Goal: Task Accomplishment & Management: Use online tool/utility

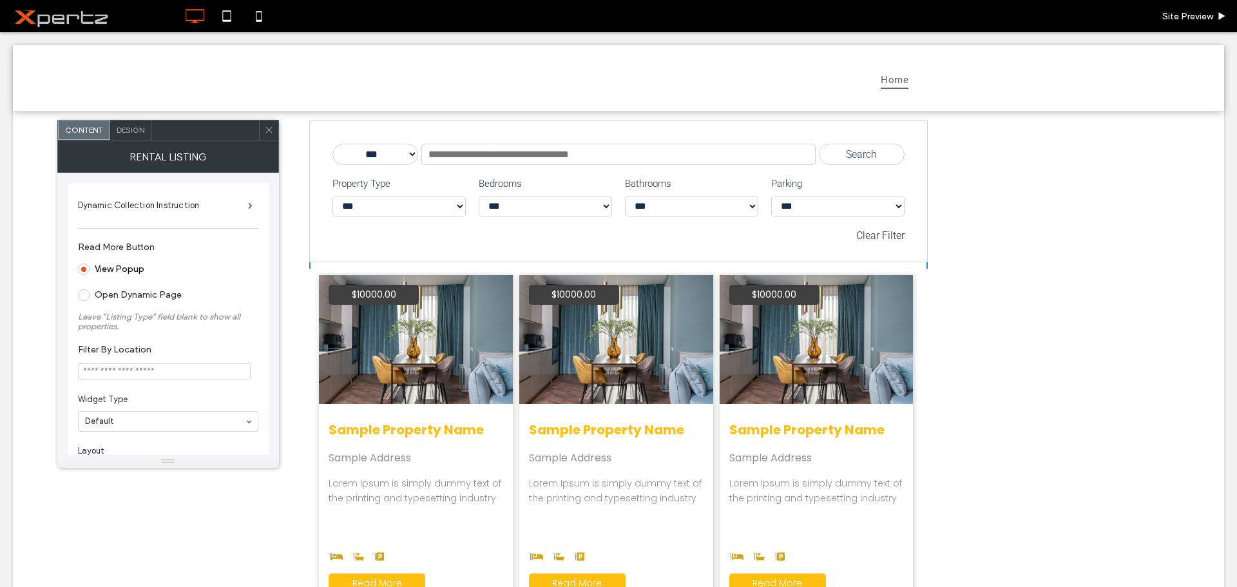
drag, startPoint x: 0, startPoint y: 32, endPoint x: 892, endPoint y: 208, distance: 909.4
click at [892, 208] on select "*** ** ** ** **" at bounding box center [837, 206] width 133 height 21
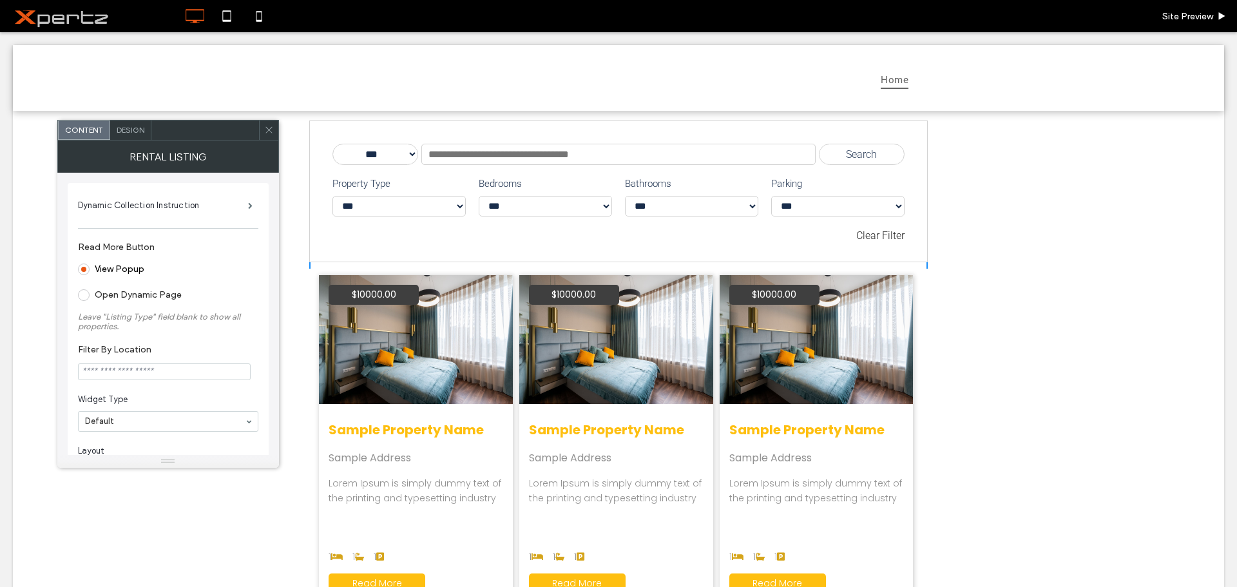
click at [960, 213] on div "**********" at bounding box center [618, 556] width 1211 height 890
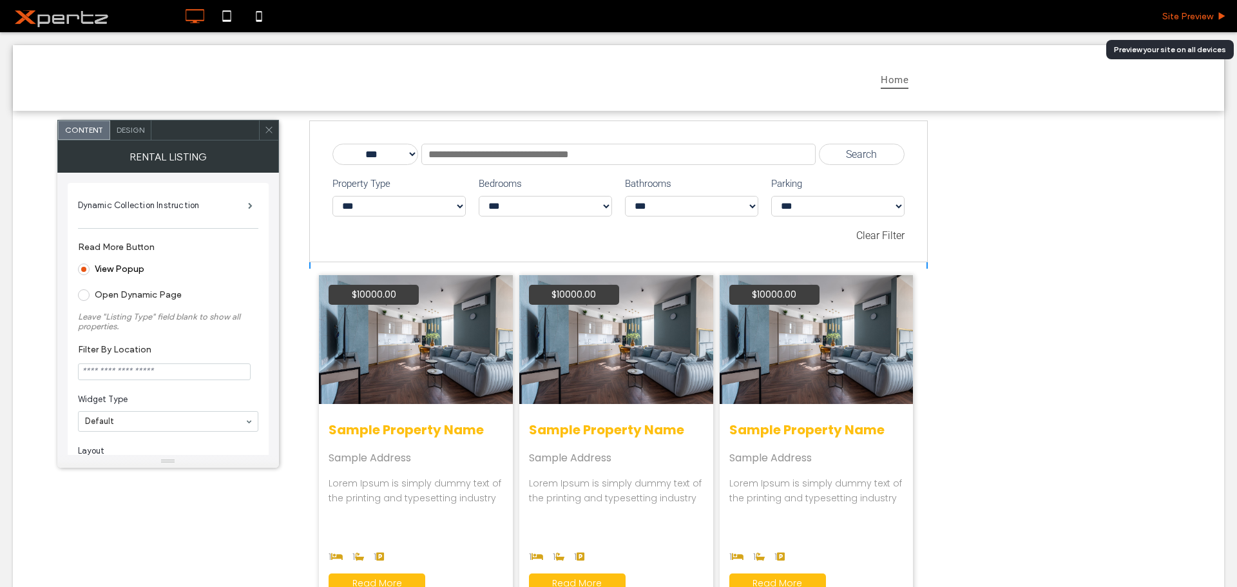
click at [1177, 15] on span "Site Preview" at bounding box center [1187, 16] width 51 height 11
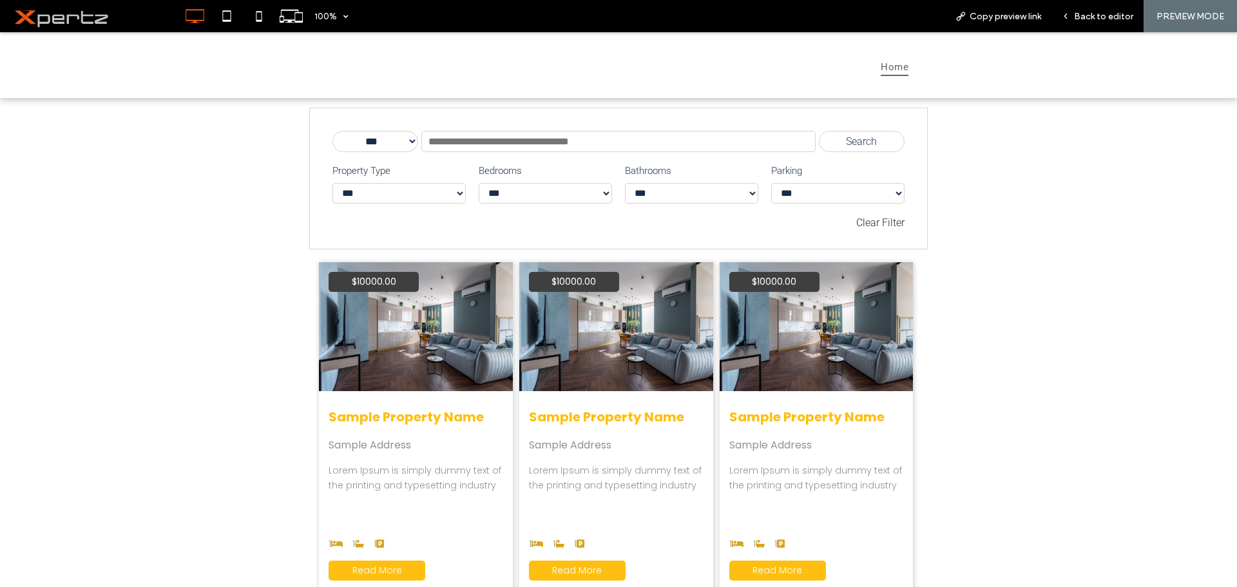
click at [1196, 14] on span "PREVIEW MODE" at bounding box center [1190, 16] width 68 height 11
click at [1122, 18] on span "Back to editor" at bounding box center [1103, 16] width 59 height 11
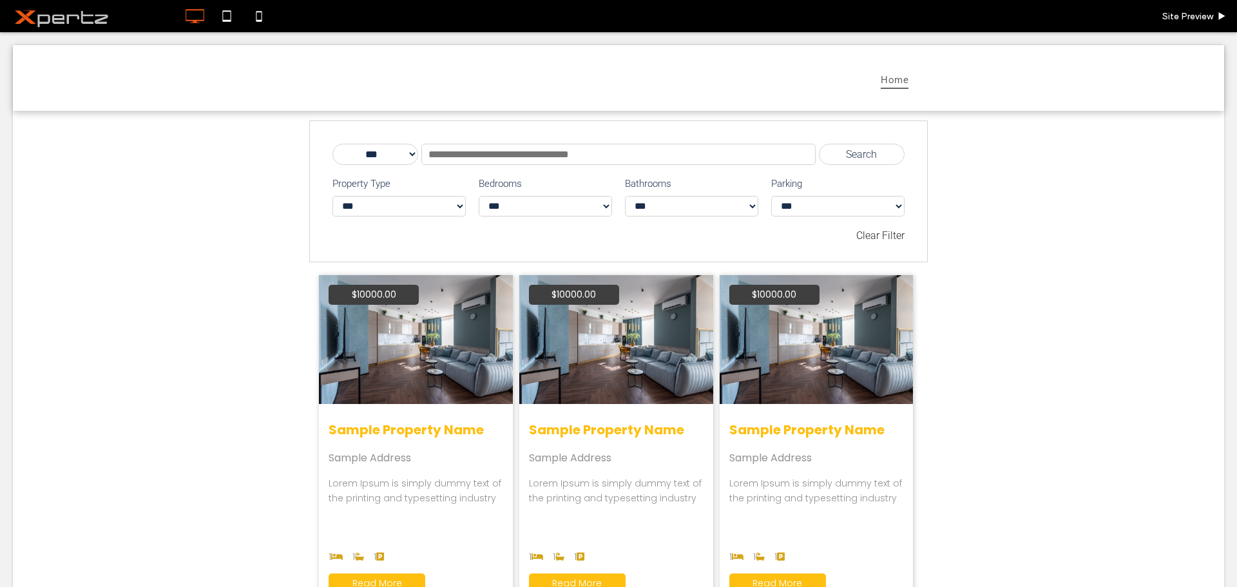
click at [63, 8] on span at bounding box center [94, 16] width 168 height 26
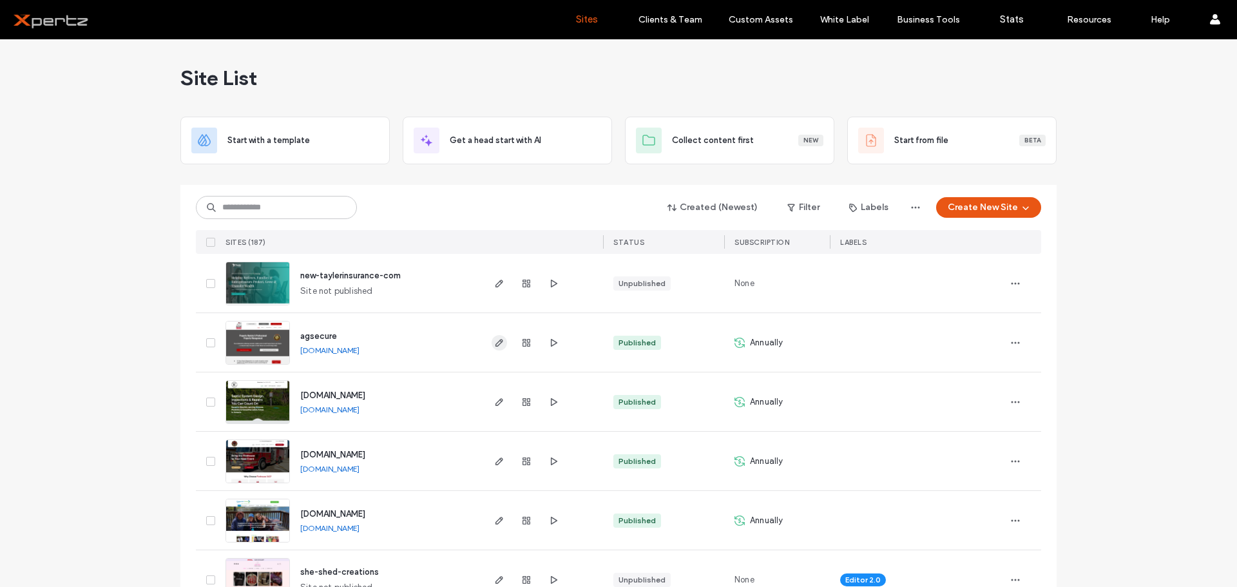
click at [494, 341] on icon "button" at bounding box center [499, 343] width 10 height 10
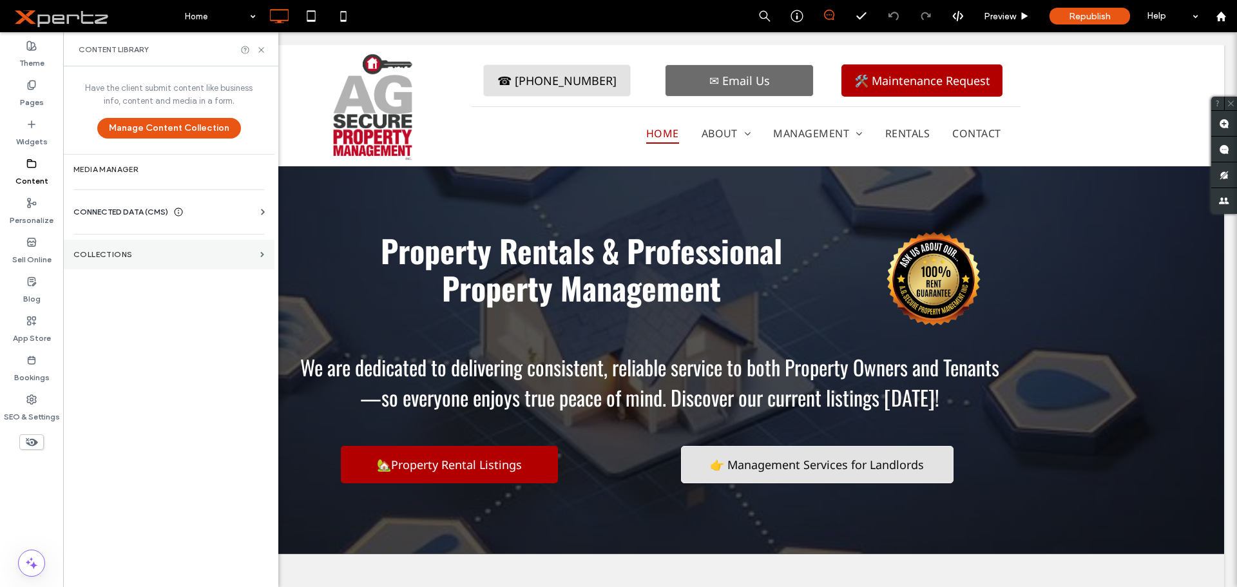
click at [107, 256] on label "Collections" at bounding box center [164, 254] width 182 height 9
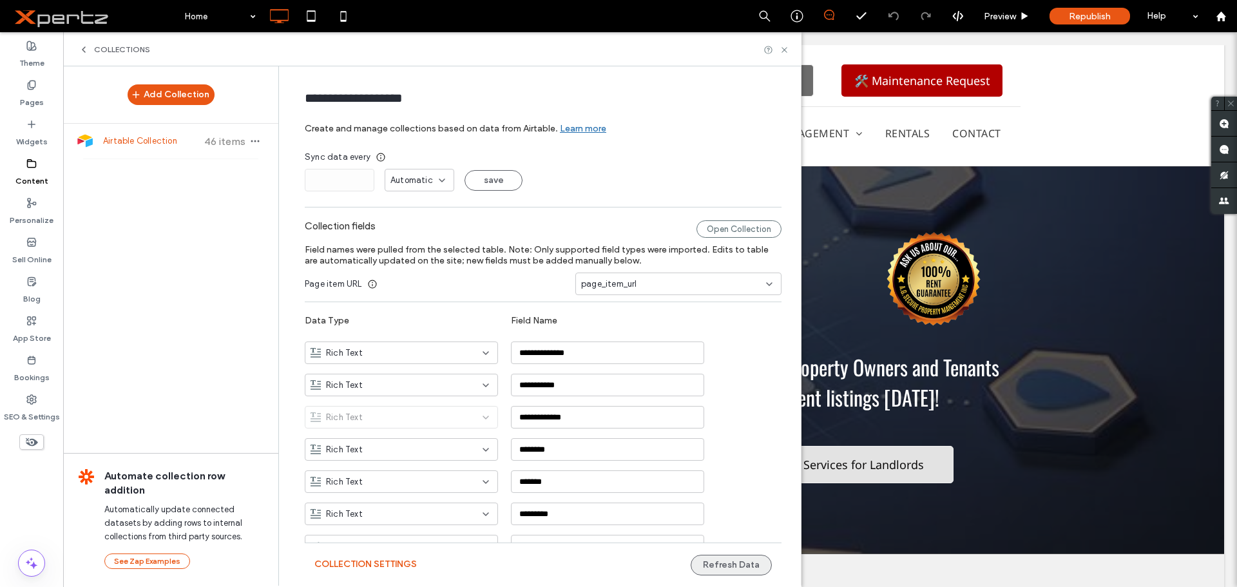
click at [720, 560] on button "Refresh Data" at bounding box center [731, 565] width 81 height 21
click at [1009, 19] on span "Preview" at bounding box center [1000, 16] width 32 height 11
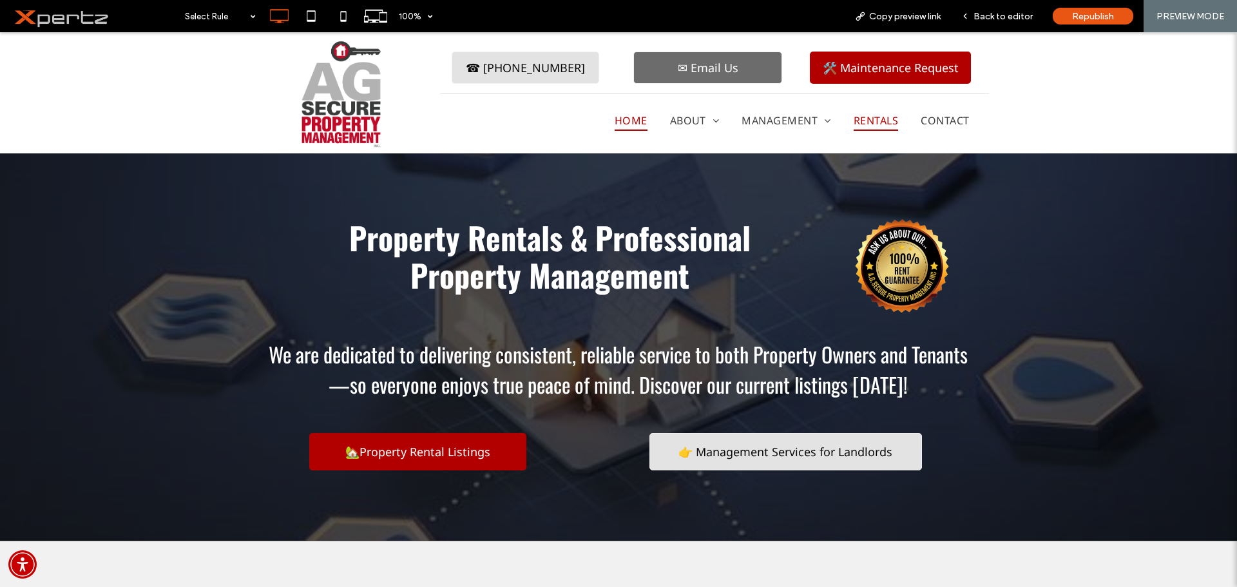
click at [874, 119] on span "Rentals" at bounding box center [876, 120] width 44 height 21
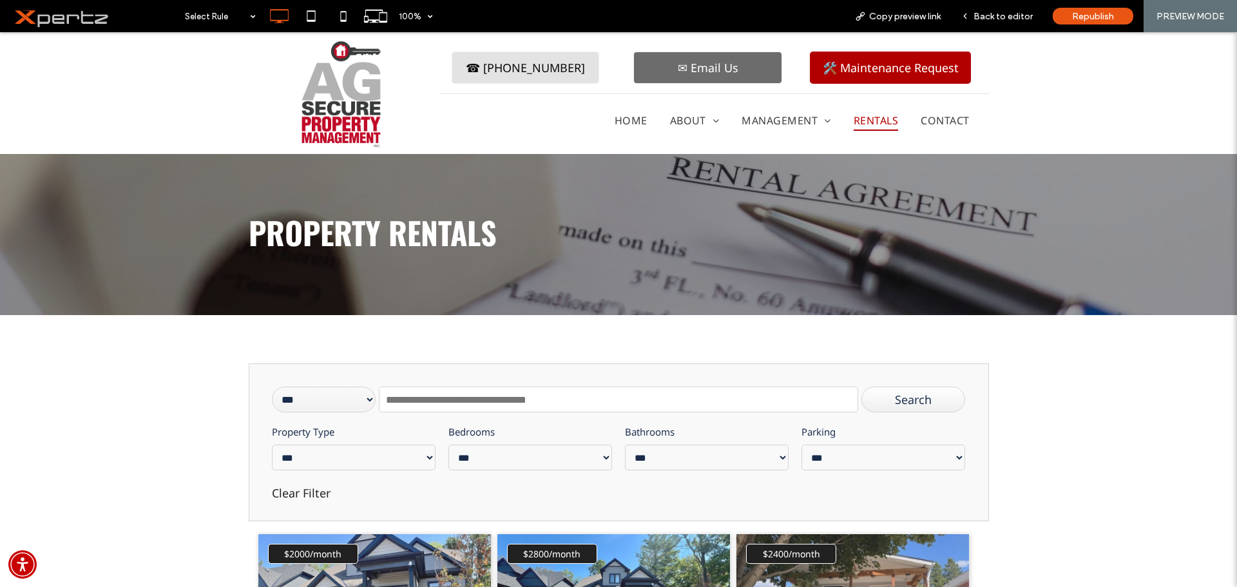
click at [518, 401] on input "text" at bounding box center [618, 400] width 479 height 26
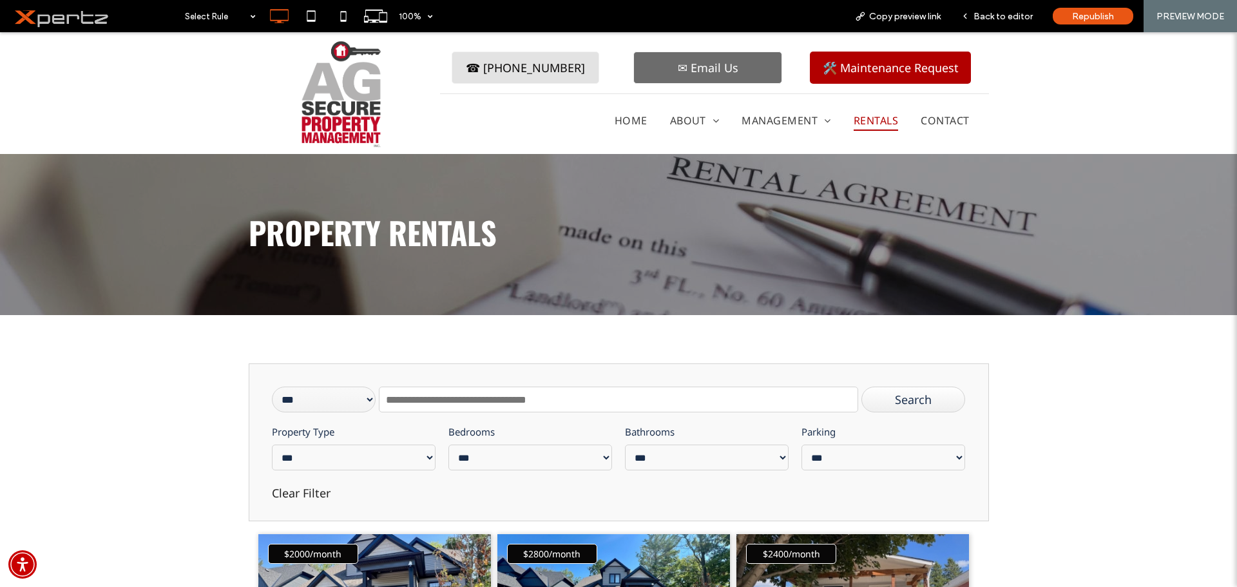
paste input "**********"
type input "**********"
click at [886, 396] on div "Search" at bounding box center [913, 400] width 104 height 26
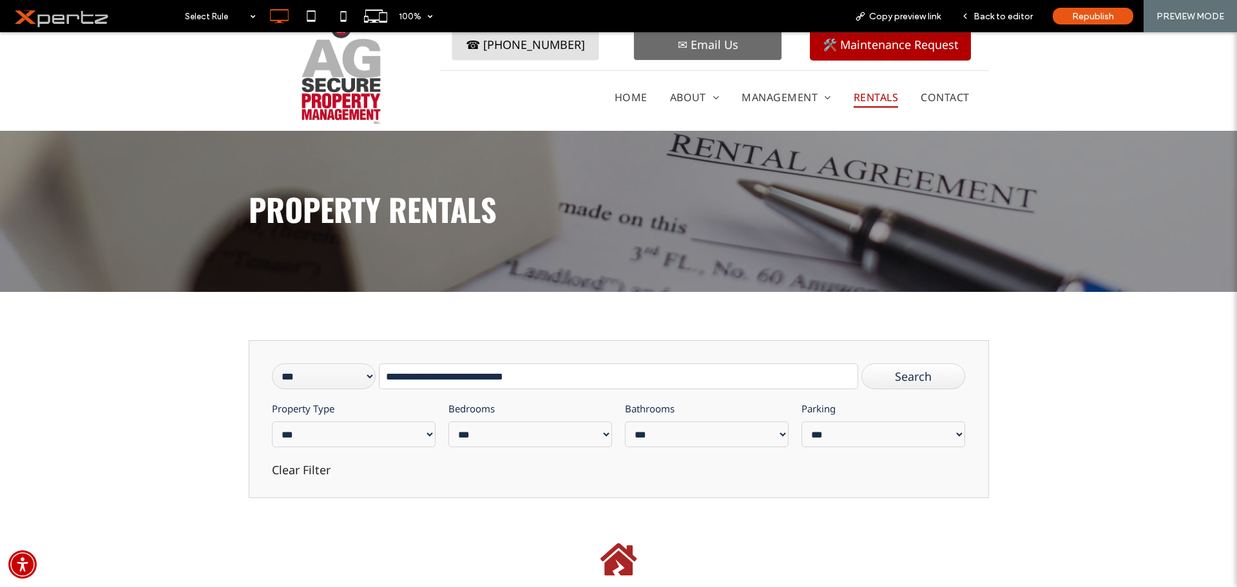
scroll to position [129, 0]
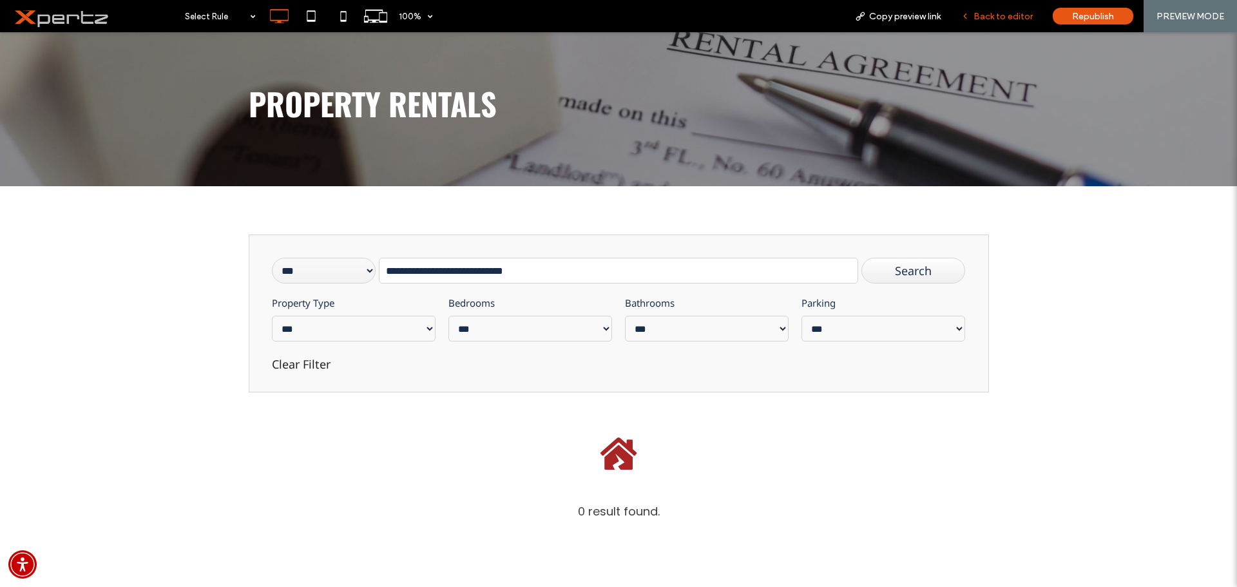
drag, startPoint x: 986, startPoint y: 14, endPoint x: 870, endPoint y: 90, distance: 138.8
click at [986, 14] on span "Back to editor" at bounding box center [1002, 16] width 59 height 11
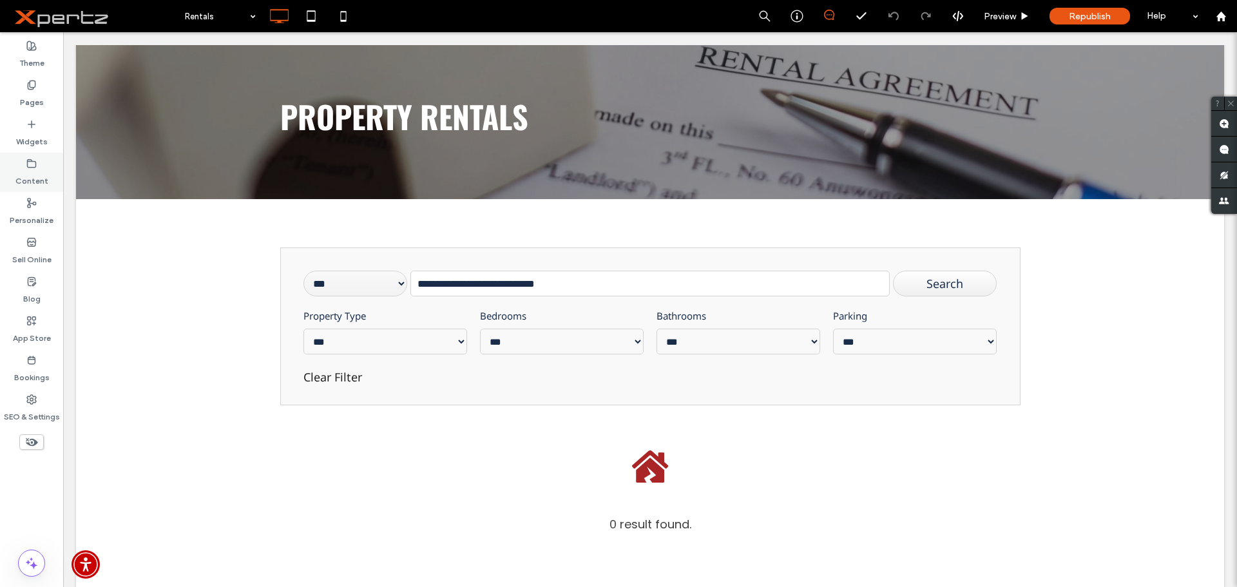
click at [34, 166] on icon at bounding box center [31, 163] width 10 height 10
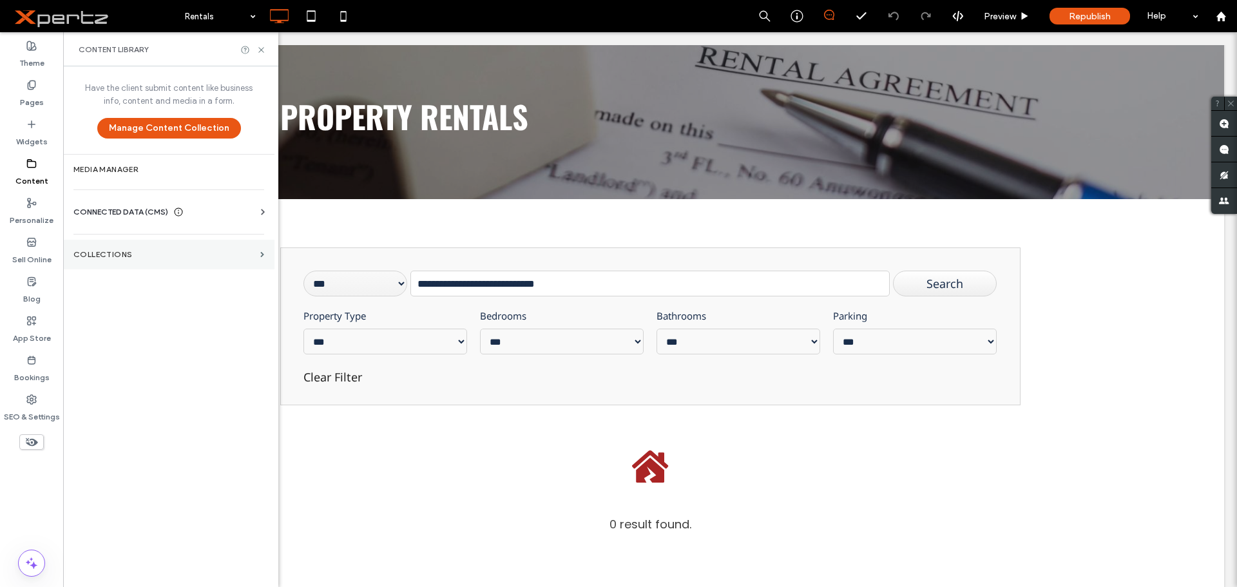
click at [140, 262] on section "Collections" at bounding box center [168, 255] width 211 height 30
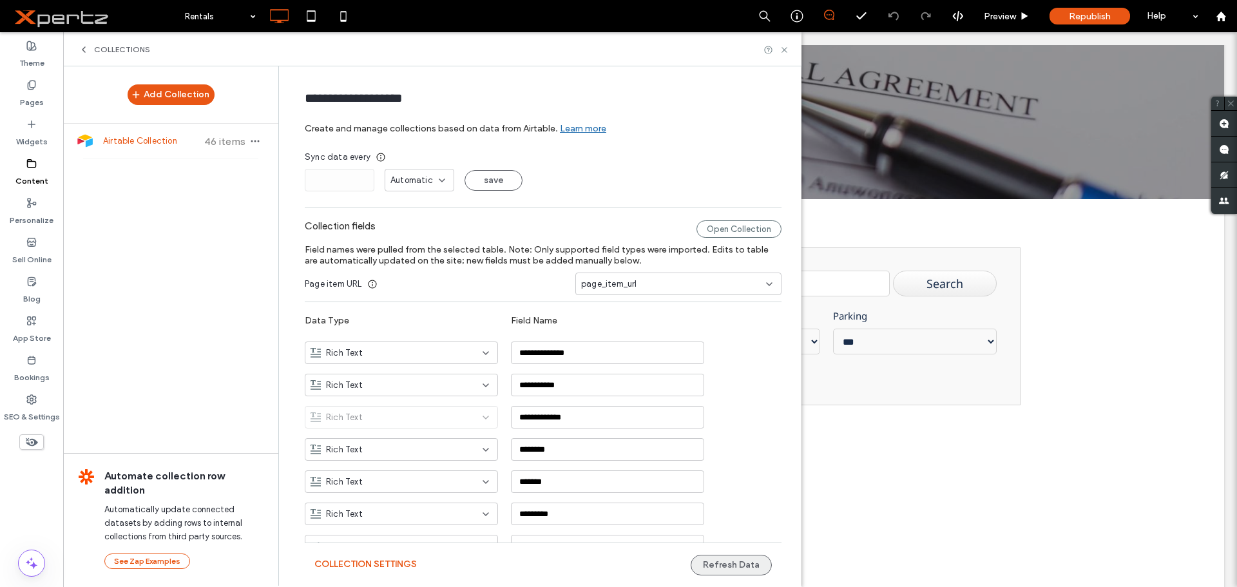
click at [711, 569] on button "Refresh Data" at bounding box center [731, 565] width 81 height 21
click at [787, 51] on icon at bounding box center [784, 50] width 10 height 10
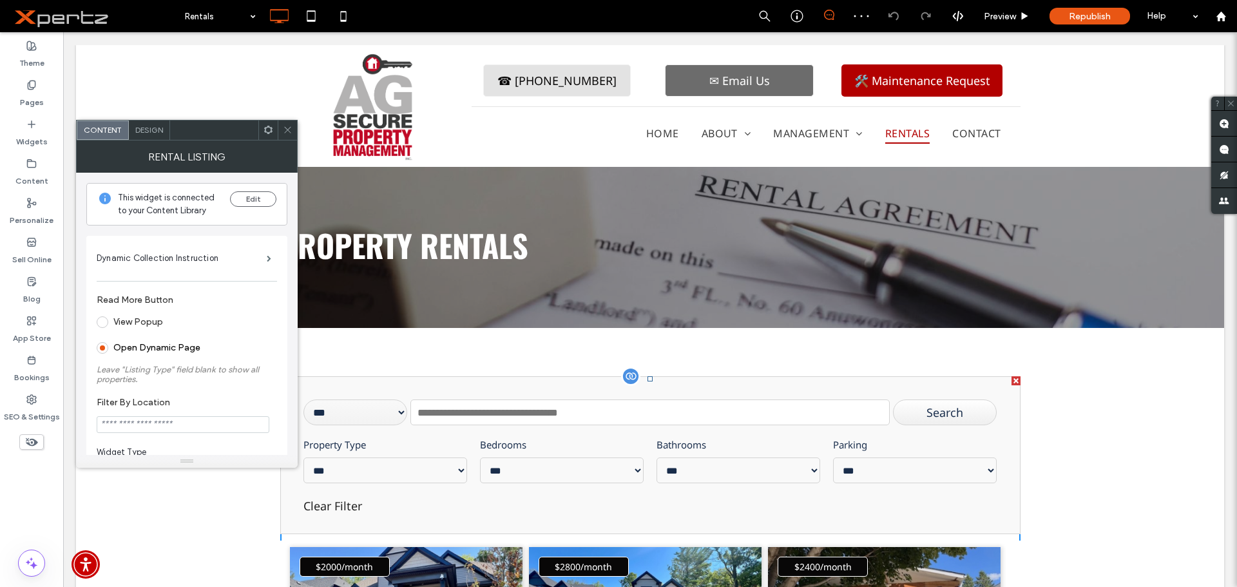
click at [543, 416] on input "text" at bounding box center [649, 412] width 479 height 26
paste input "**********"
click at [903, 410] on div "Search" at bounding box center [945, 412] width 104 height 26
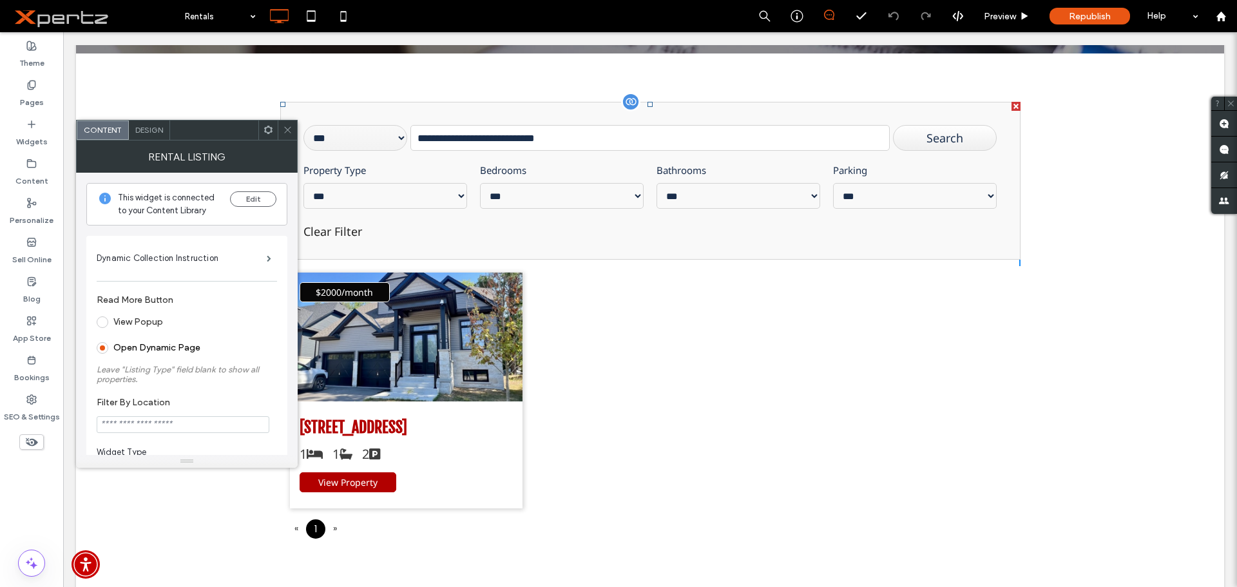
scroll to position [279, 0]
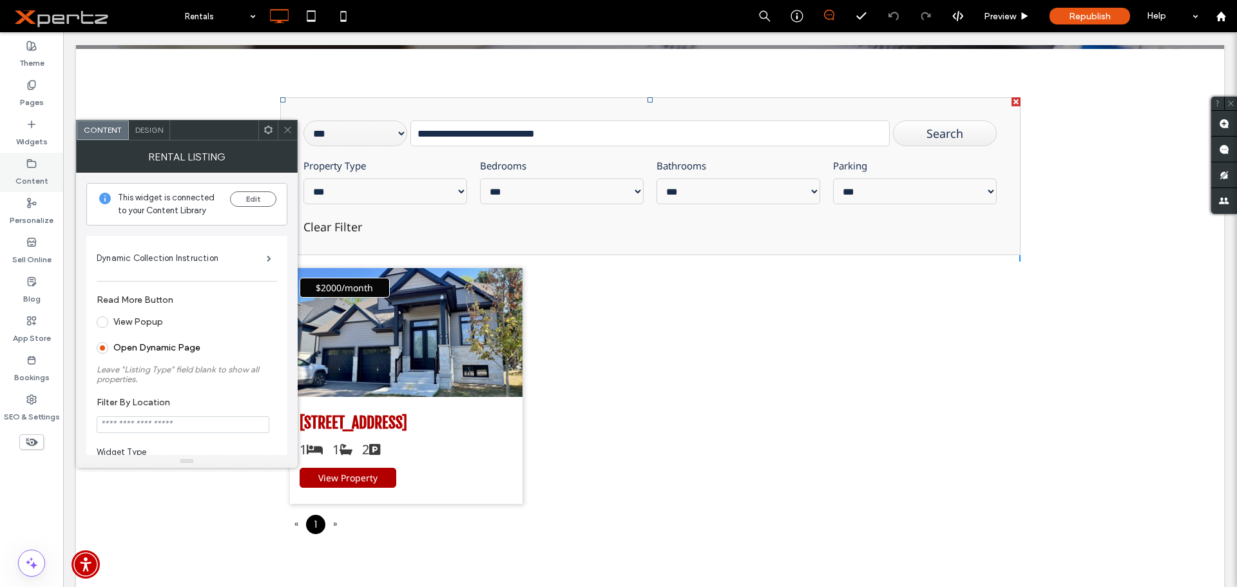
click at [27, 180] on label "Content" at bounding box center [31, 178] width 33 height 18
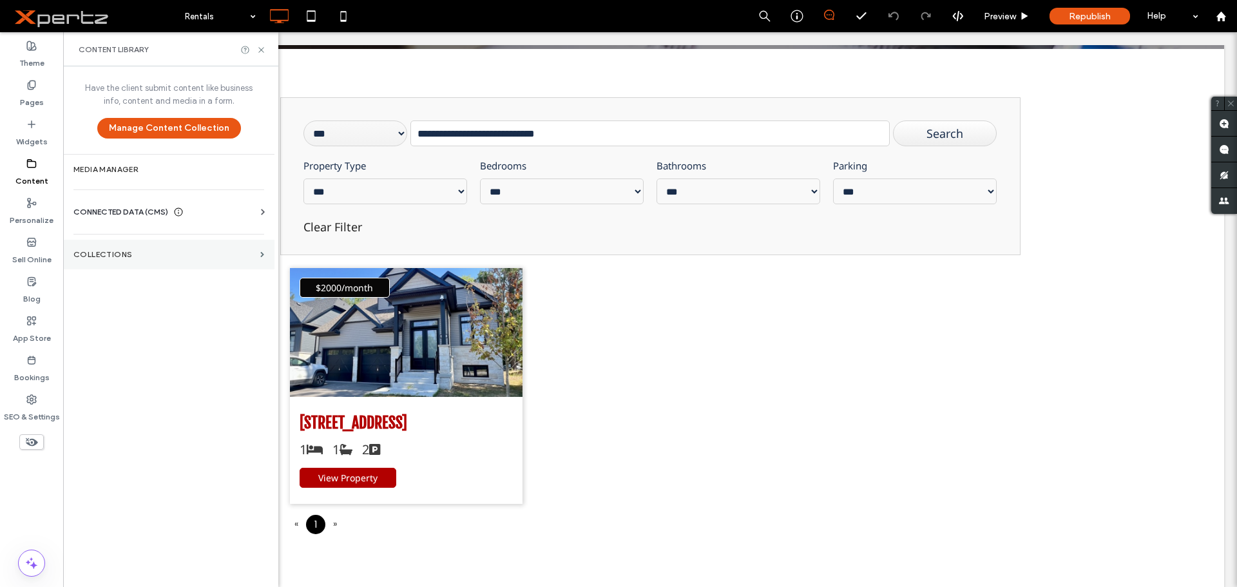
click at [79, 252] on label "Collections" at bounding box center [164, 254] width 182 height 9
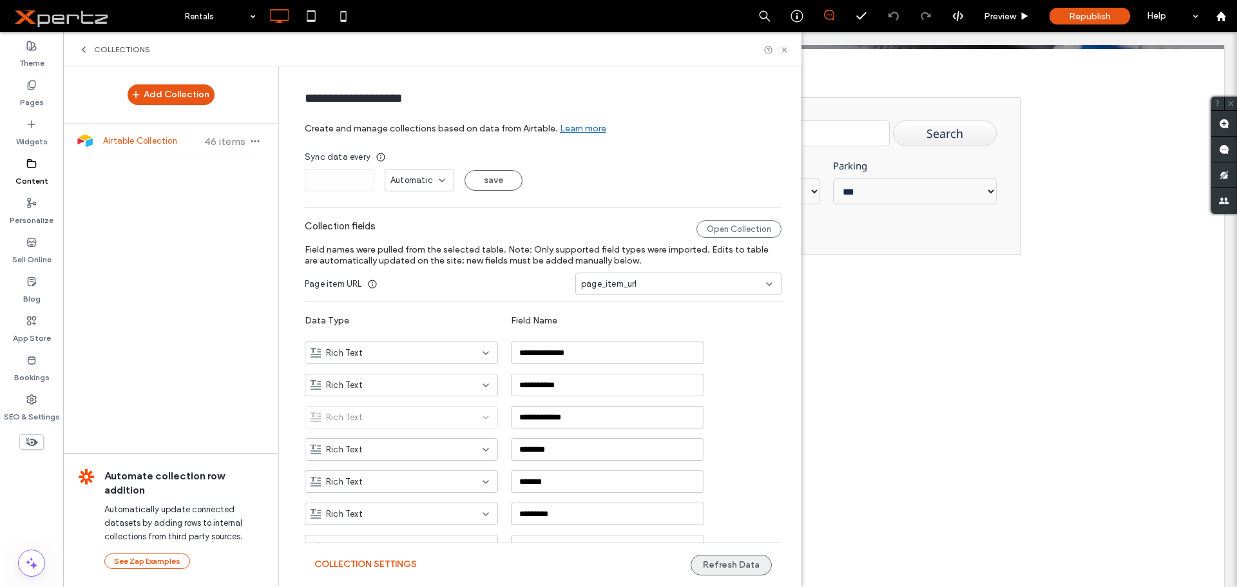
click at [703, 566] on button "Refresh Data" at bounding box center [731, 565] width 81 height 21
click at [980, 381] on span at bounding box center [650, 318] width 740 height 443
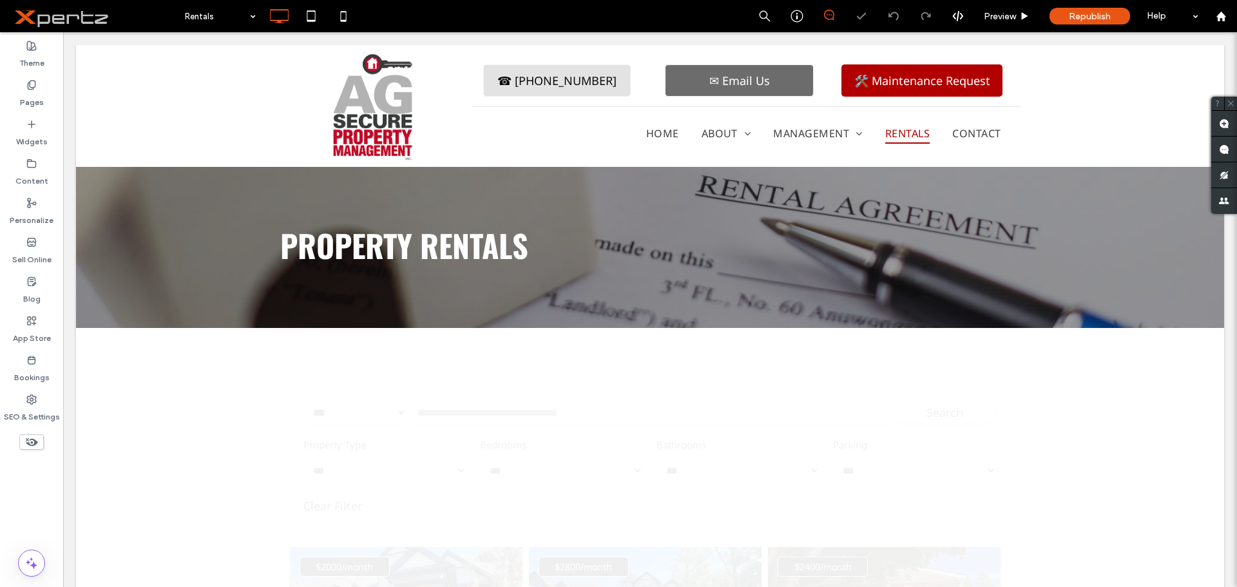
scroll to position [0, 0]
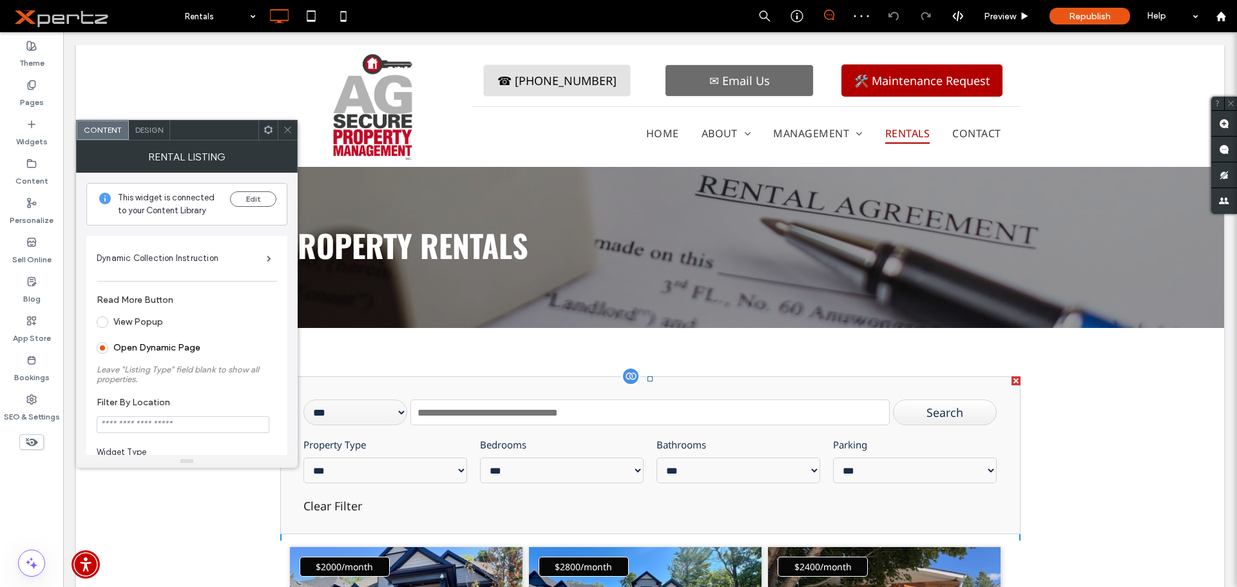
click at [459, 416] on input "text" at bounding box center [649, 412] width 479 height 26
paste input "*"
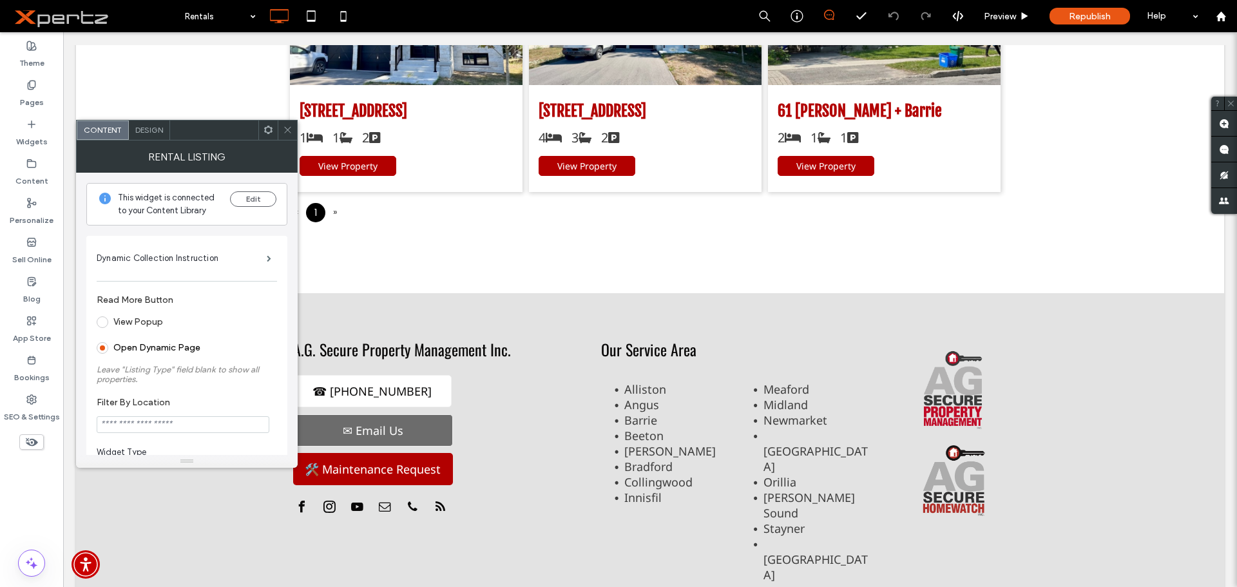
scroll to position [601, 0]
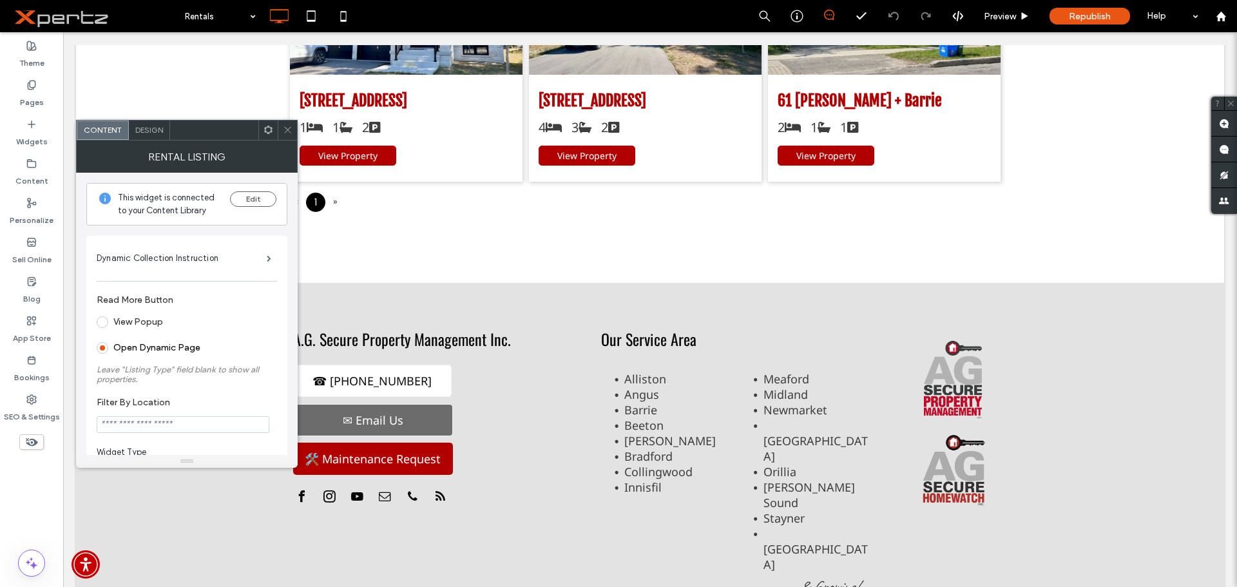
click at [286, 130] on icon at bounding box center [288, 130] width 10 height 10
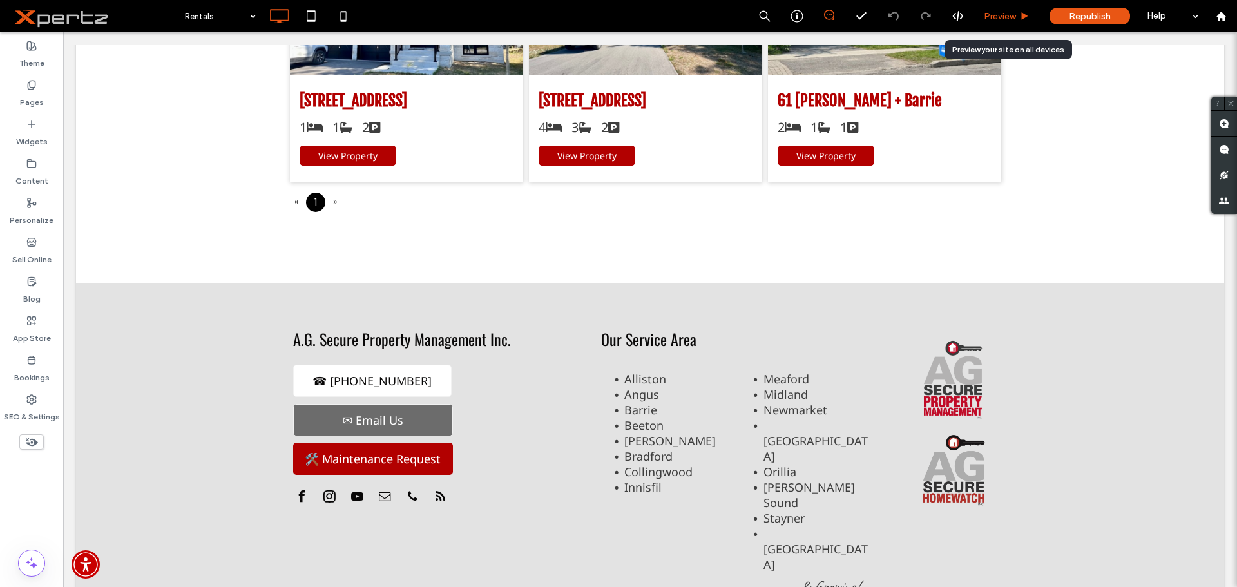
click at [1008, 14] on span "Preview" at bounding box center [1000, 16] width 32 height 11
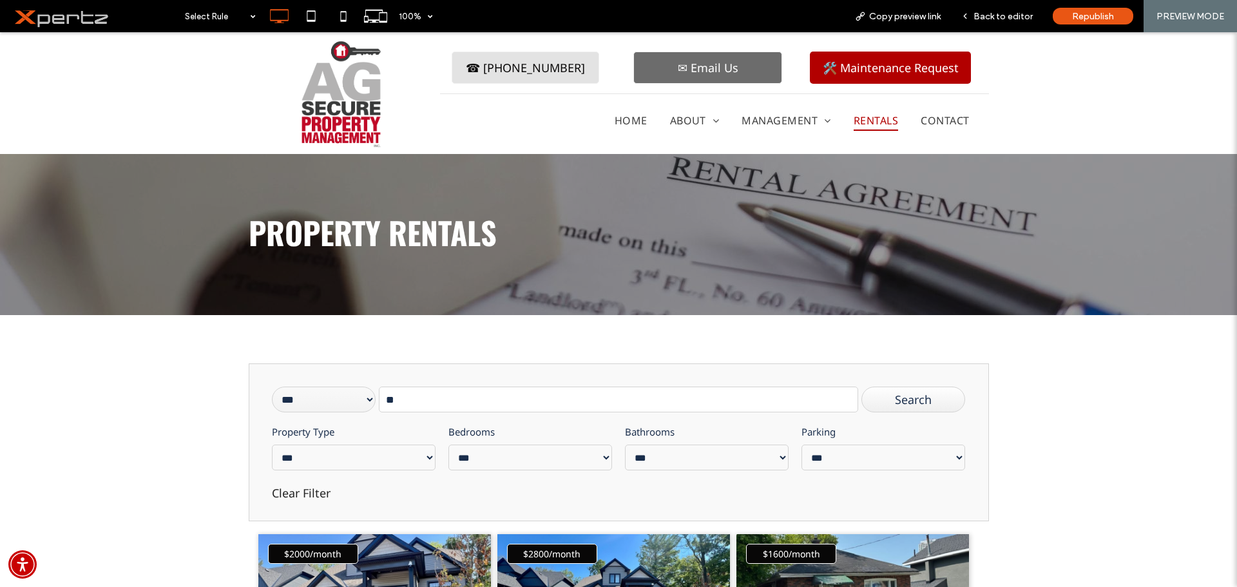
drag, startPoint x: 405, startPoint y: 400, endPoint x: 320, endPoint y: 399, distance: 85.7
click at [320, 399] on div "**********" at bounding box center [619, 400] width 694 height 26
paste input "**********"
type input "**********"
click at [930, 401] on div "Search" at bounding box center [913, 400] width 104 height 26
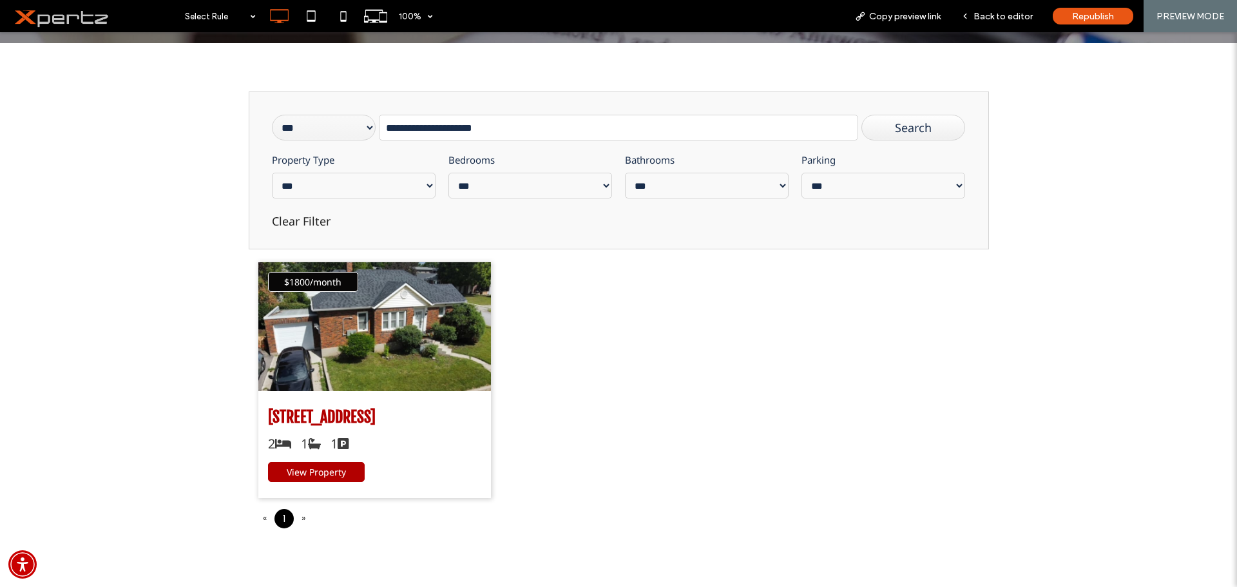
scroll to position [301, 0]
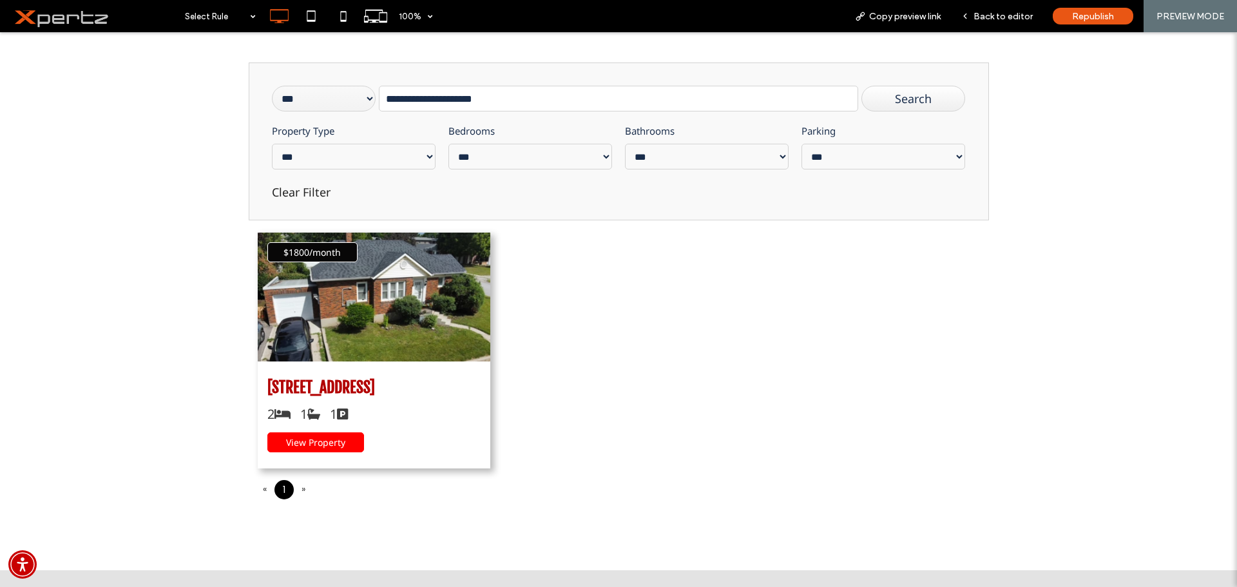
click at [332, 441] on span "View Property" at bounding box center [315, 442] width 59 height 12
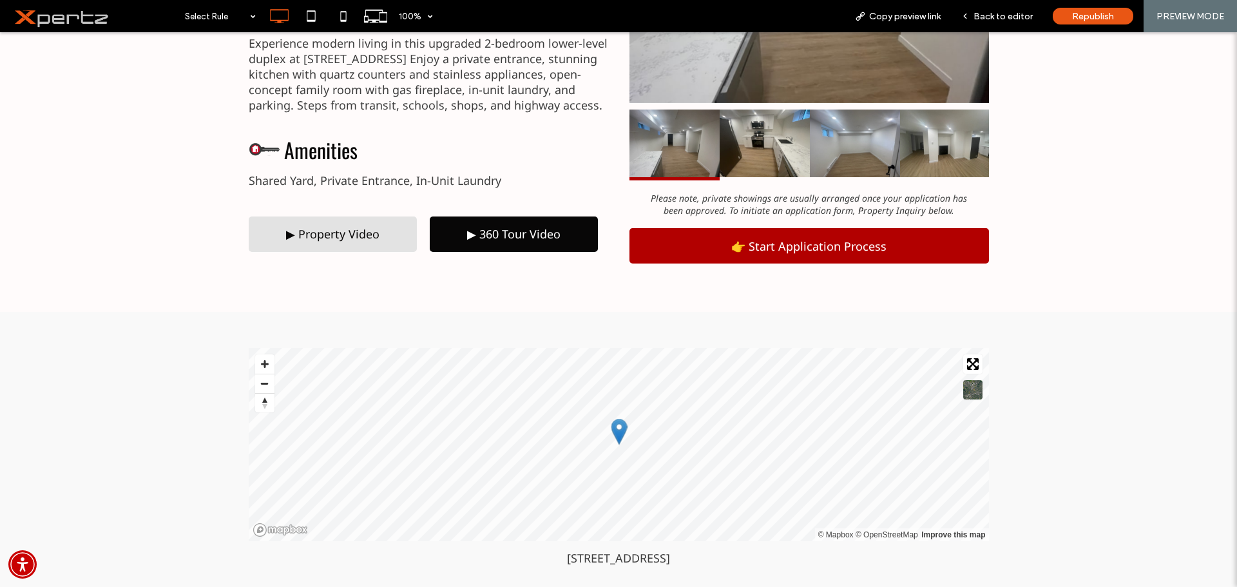
scroll to position [644, 0]
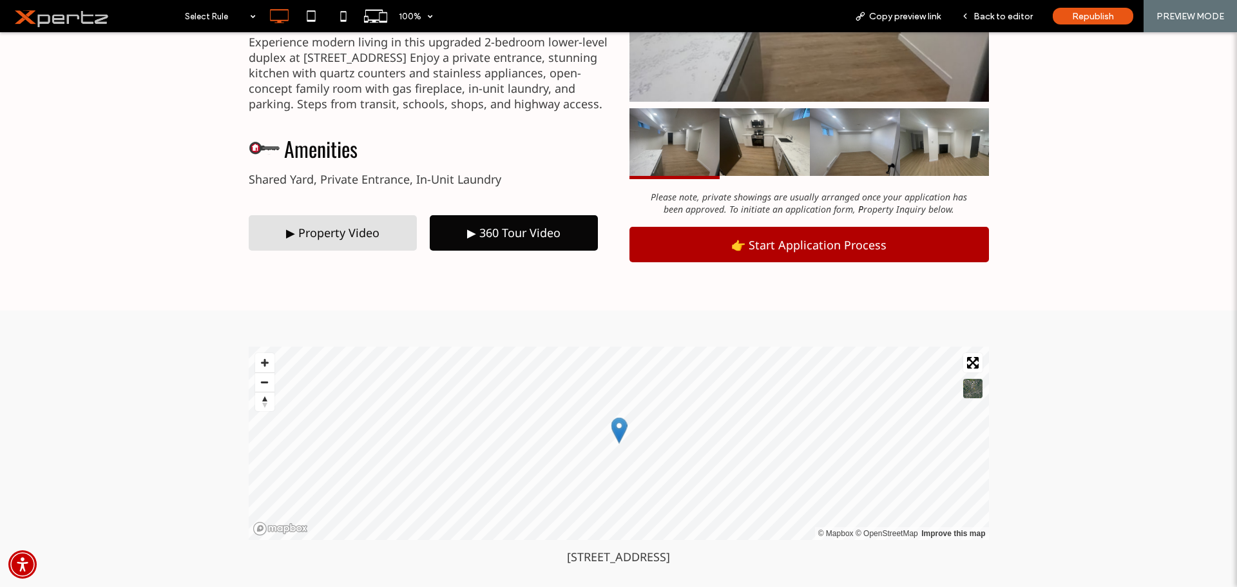
click at [327, 218] on div "▶ Property Video" at bounding box center [333, 232] width 168 height 35
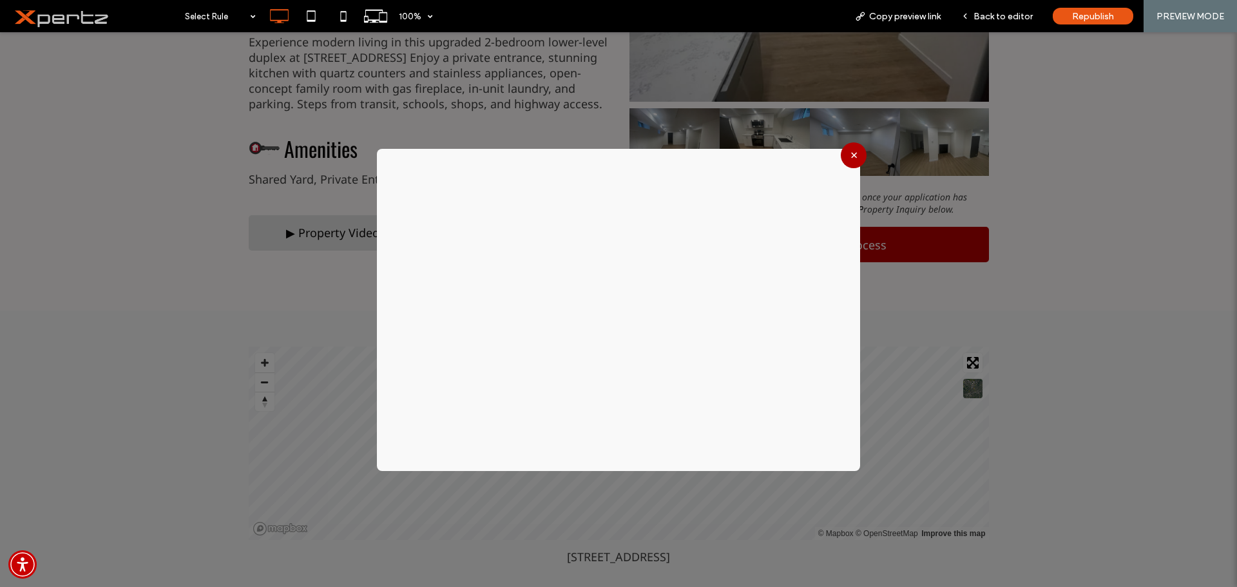
click at [850, 157] on button "×" at bounding box center [854, 155] width 26 height 26
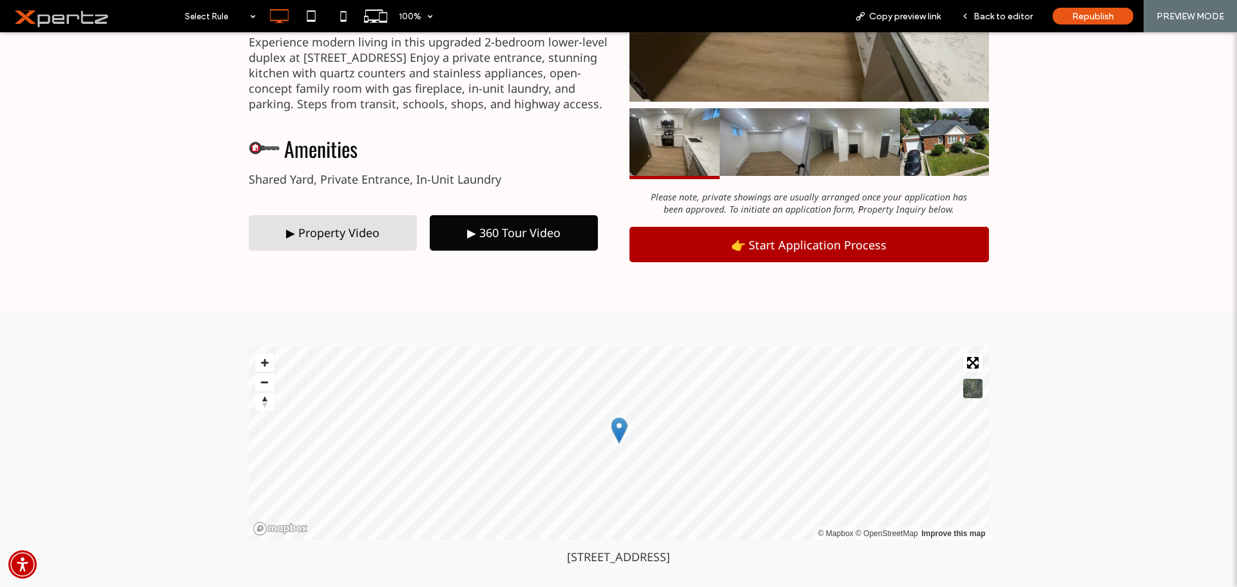
click at [455, 233] on div "▶ 360 Tour Video" at bounding box center [514, 232] width 168 height 35
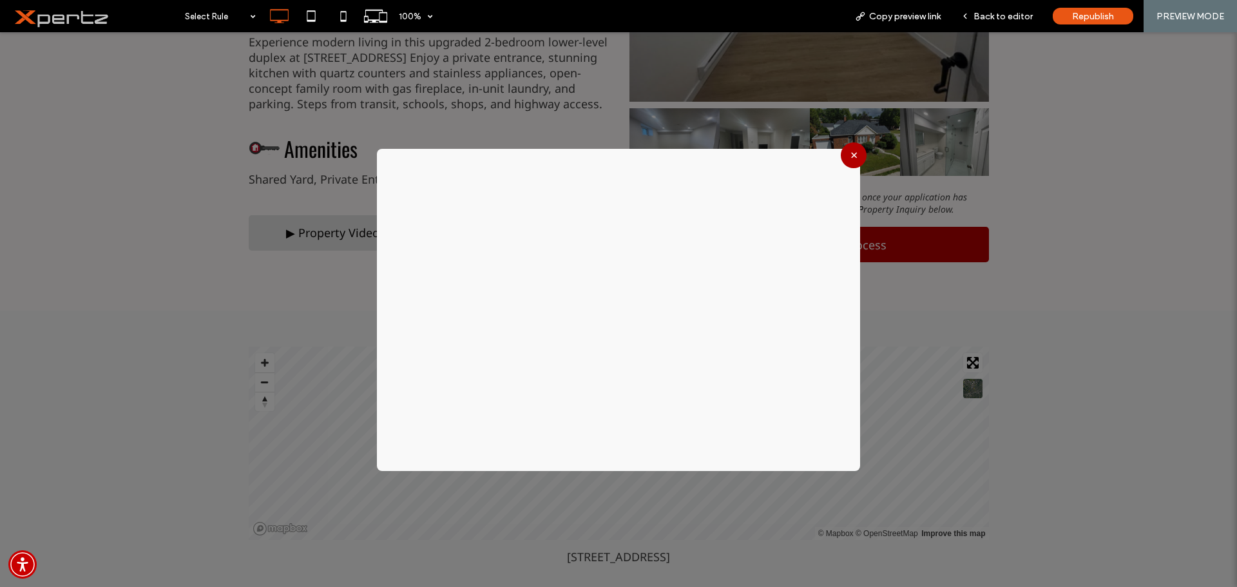
click at [841, 156] on button "×" at bounding box center [854, 155] width 26 height 26
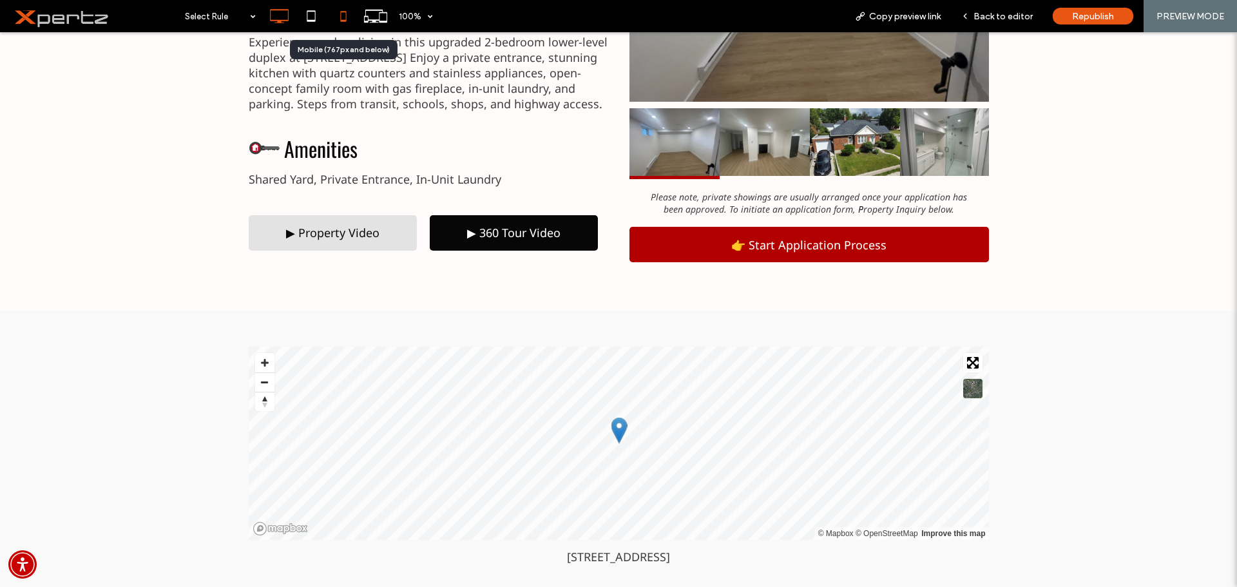
click at [352, 23] on icon at bounding box center [343, 16] width 26 height 26
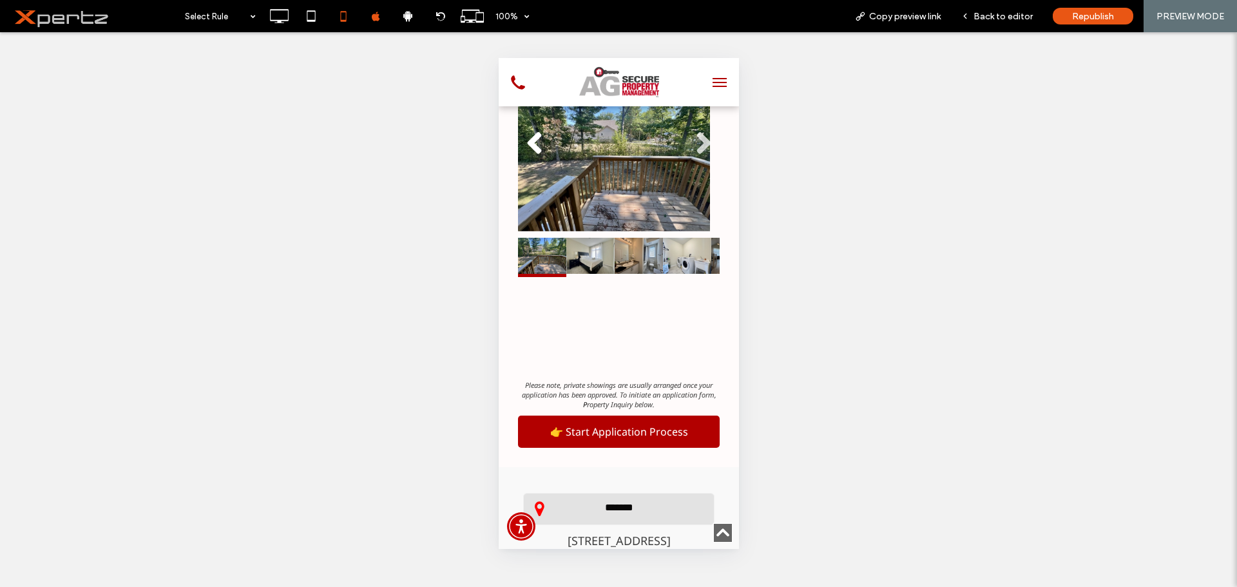
scroll to position [1031, 0]
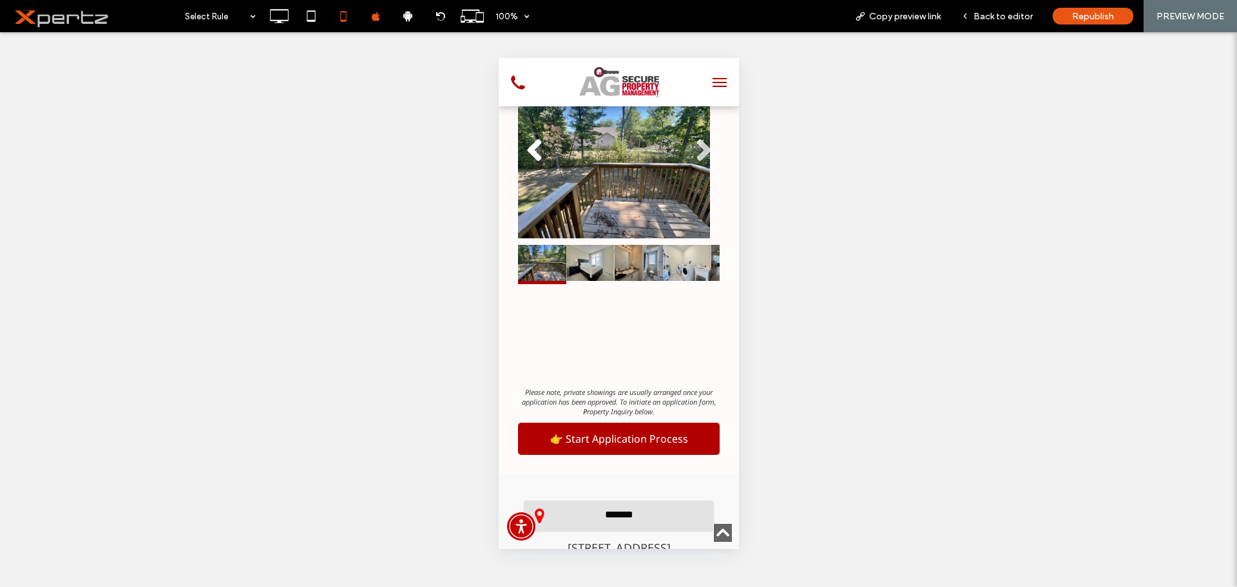
drag, startPoint x: 596, startPoint y: 261, endPoint x: 586, endPoint y: 267, distance: 12.2
click at [586, 297] on div "×" at bounding box center [618, 313] width 202 height 32
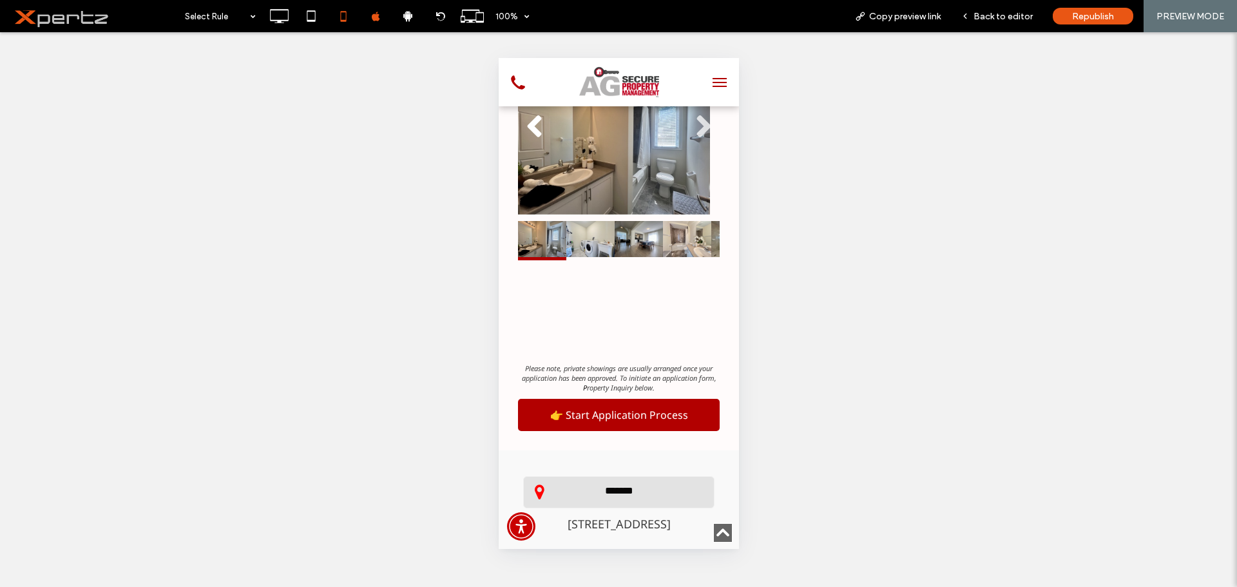
scroll to position [1057, 0]
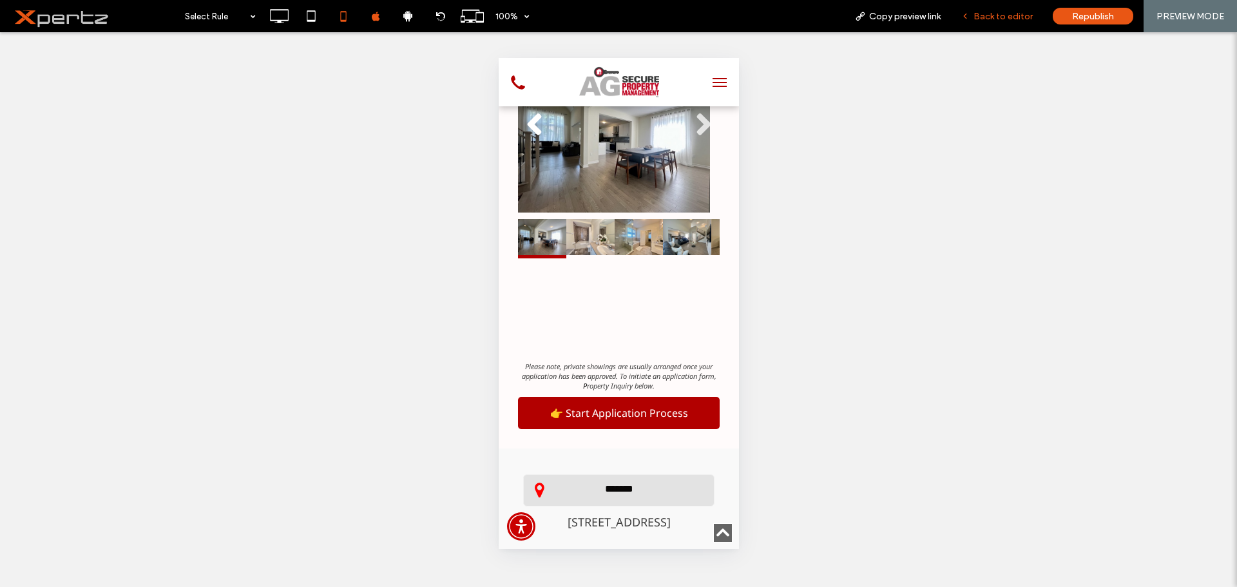
click at [980, 17] on span "Back to editor" at bounding box center [1002, 16] width 59 height 11
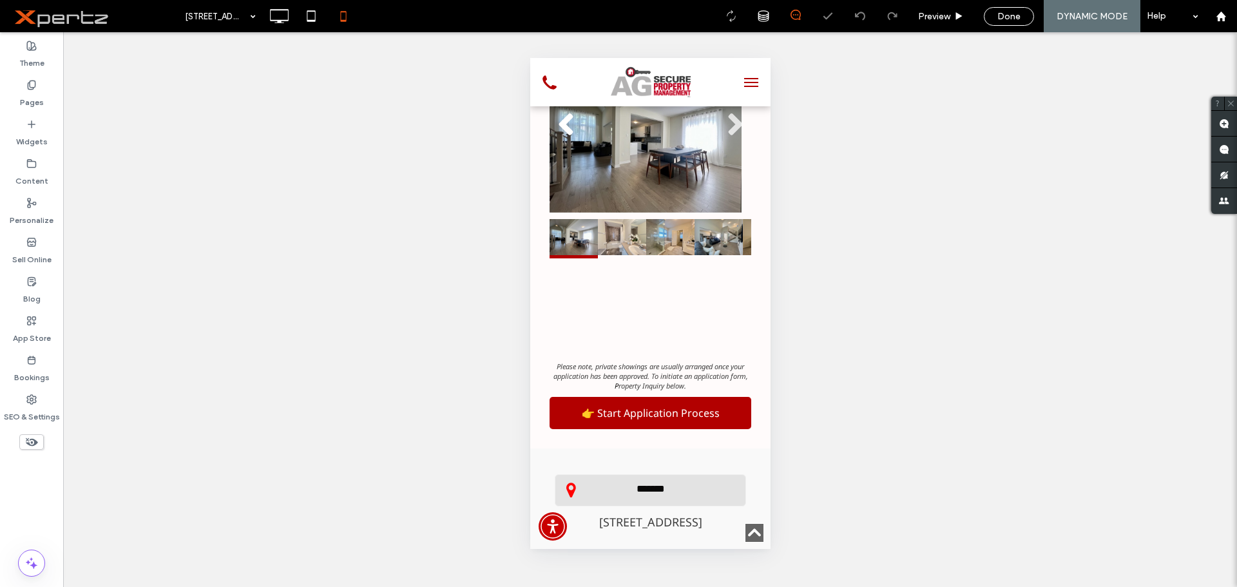
click at [28, 441] on icon at bounding box center [31, 442] width 14 height 14
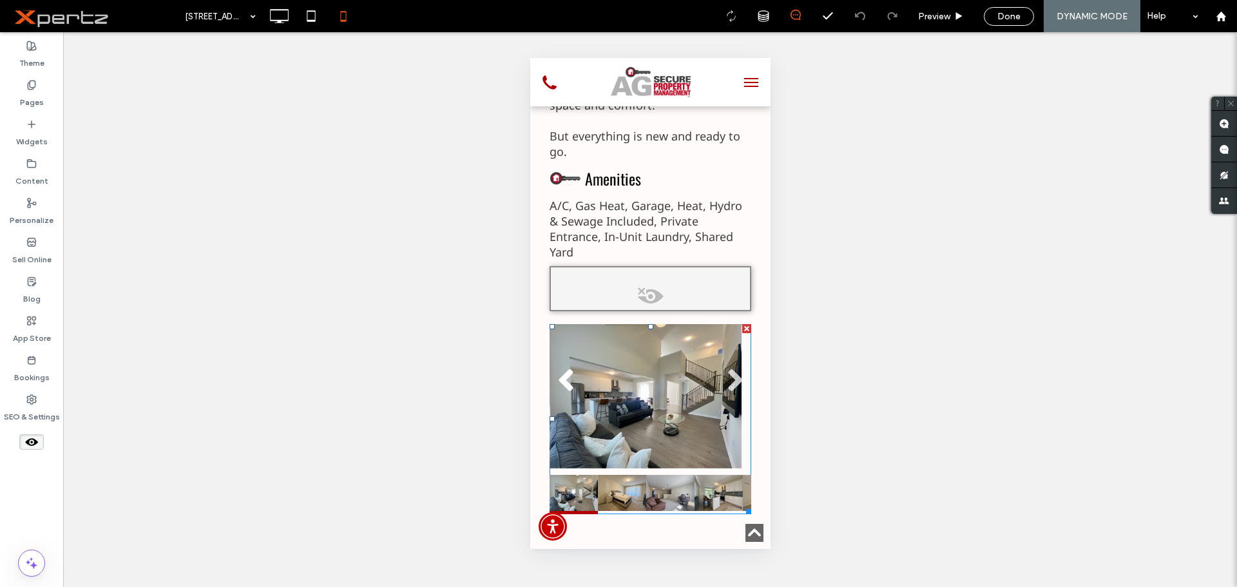
scroll to position [1156, 0]
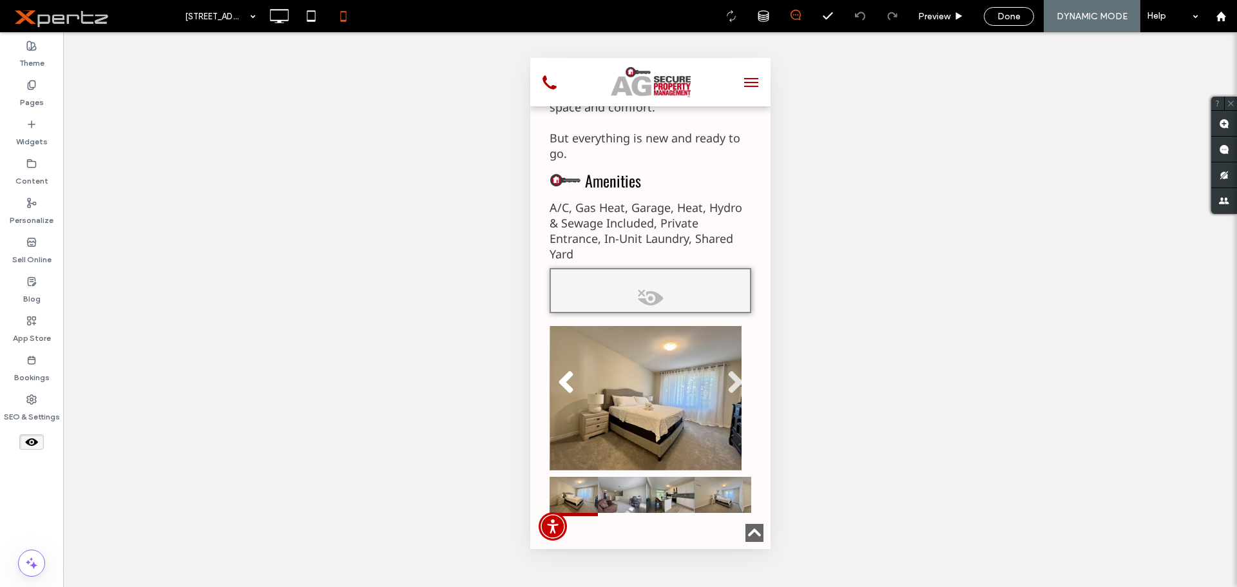
click at [635, 289] on span at bounding box center [649, 302] width 199 height 26
click at [651, 262] on button "Yes" at bounding box center [654, 266] width 40 height 16
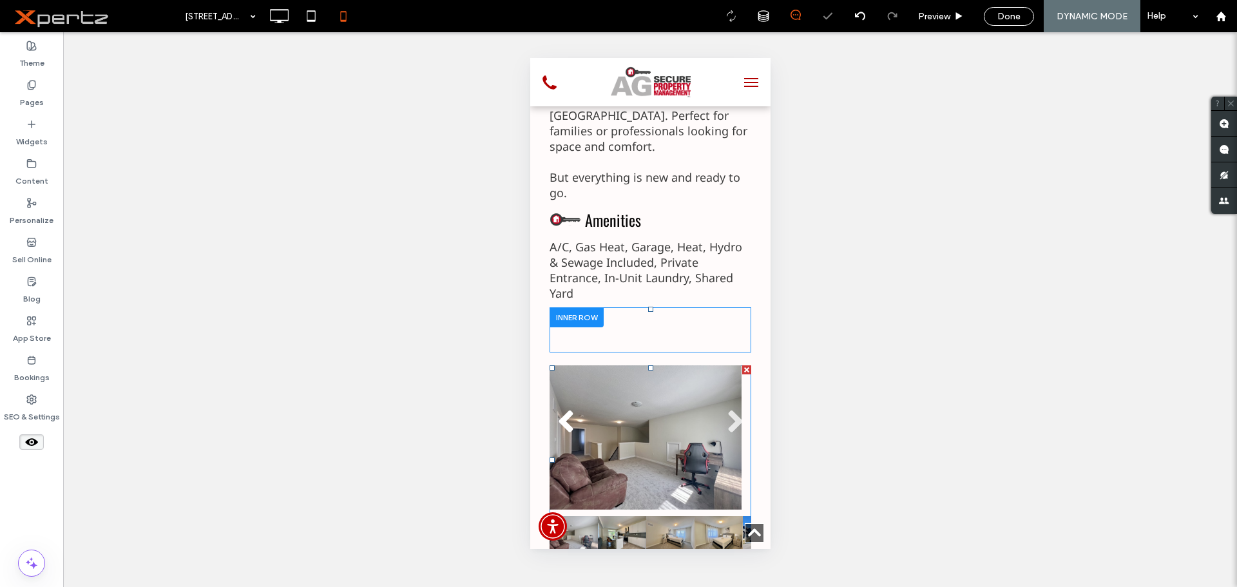
scroll to position [1114, 0]
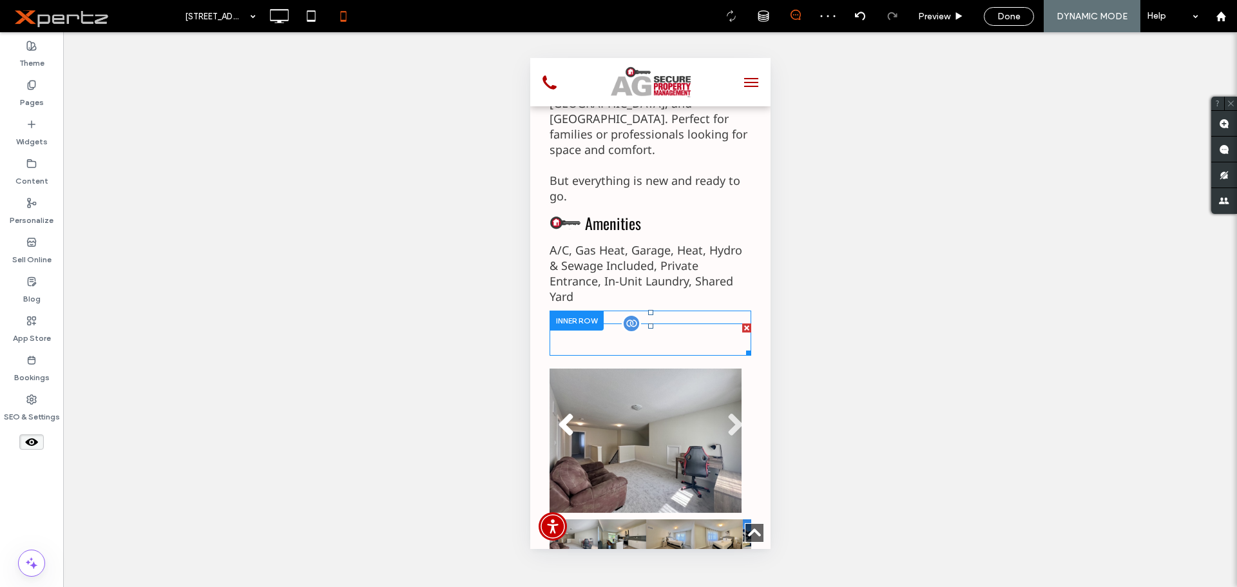
click at [607, 323] on span at bounding box center [650, 339] width 202 height 32
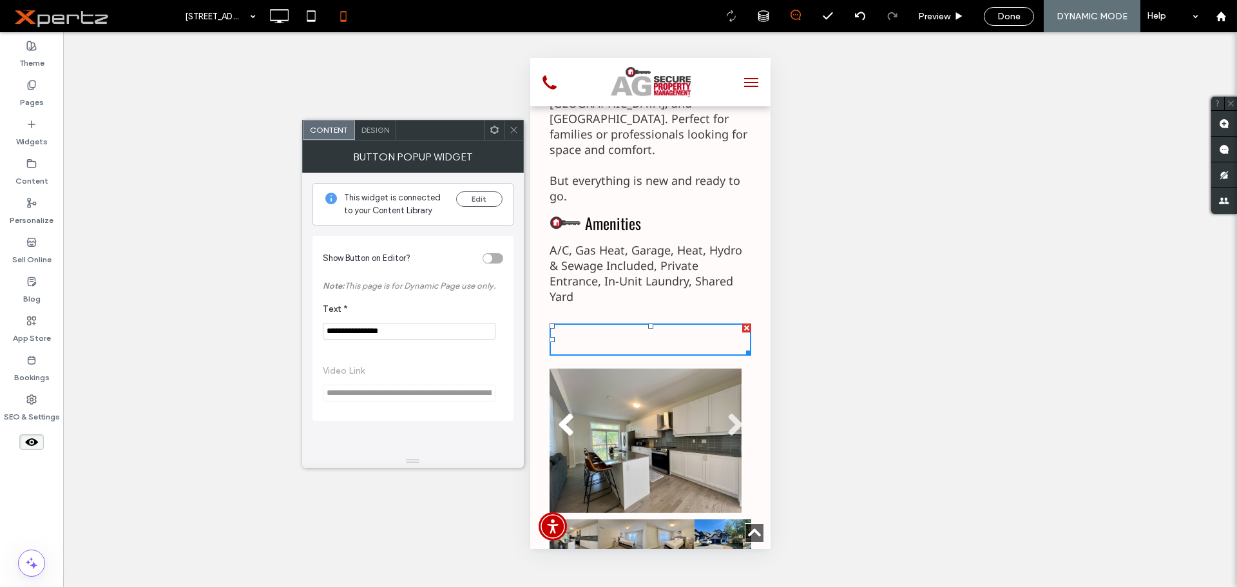
click at [515, 127] on icon at bounding box center [514, 130] width 10 height 10
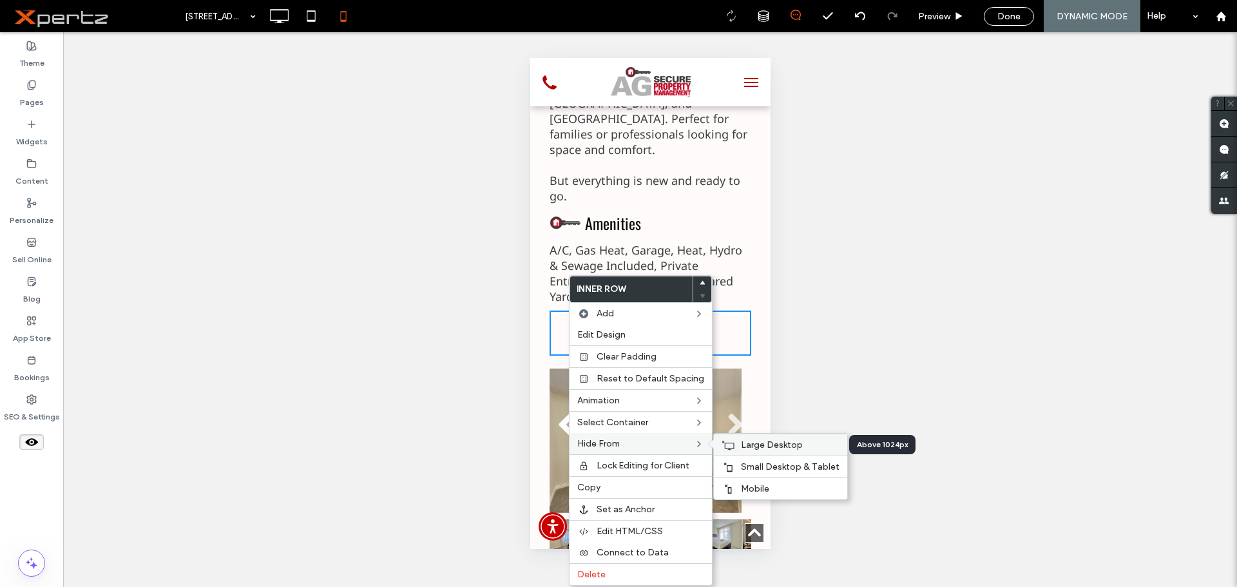
click at [741, 444] on span "Large Desktop" at bounding box center [772, 444] width 62 height 11
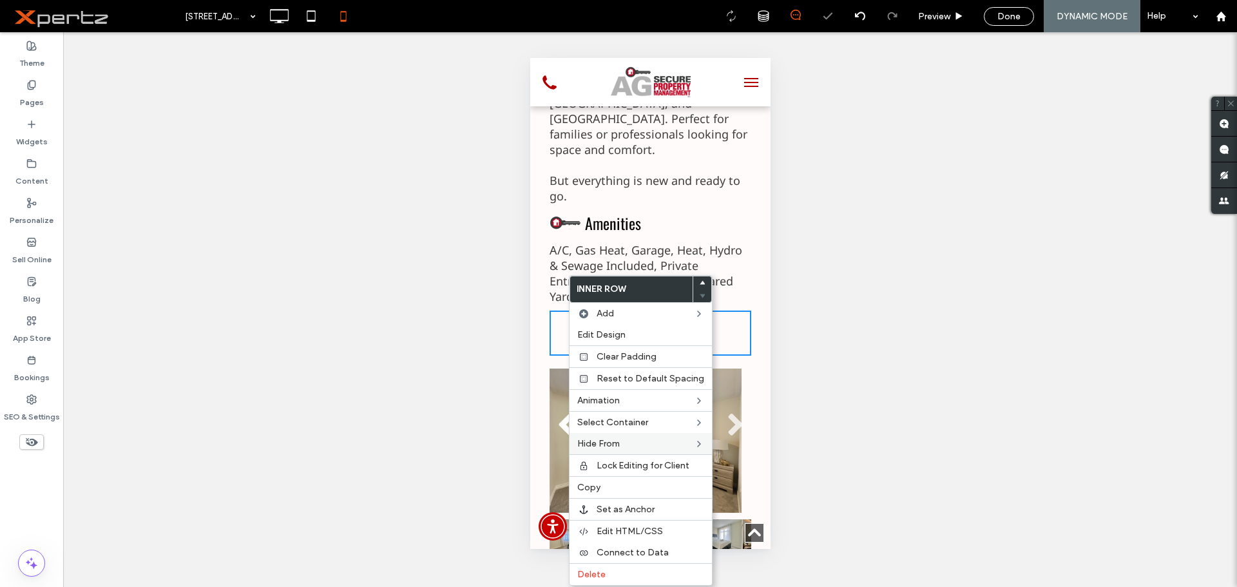
click at [499, 382] on div "Unhide? Yes Unhide? Yes Unhide? Yes Unhide? Yes Unhide? Yes Unhide? Yes Unhide?…" at bounding box center [650, 309] width 1174 height 555
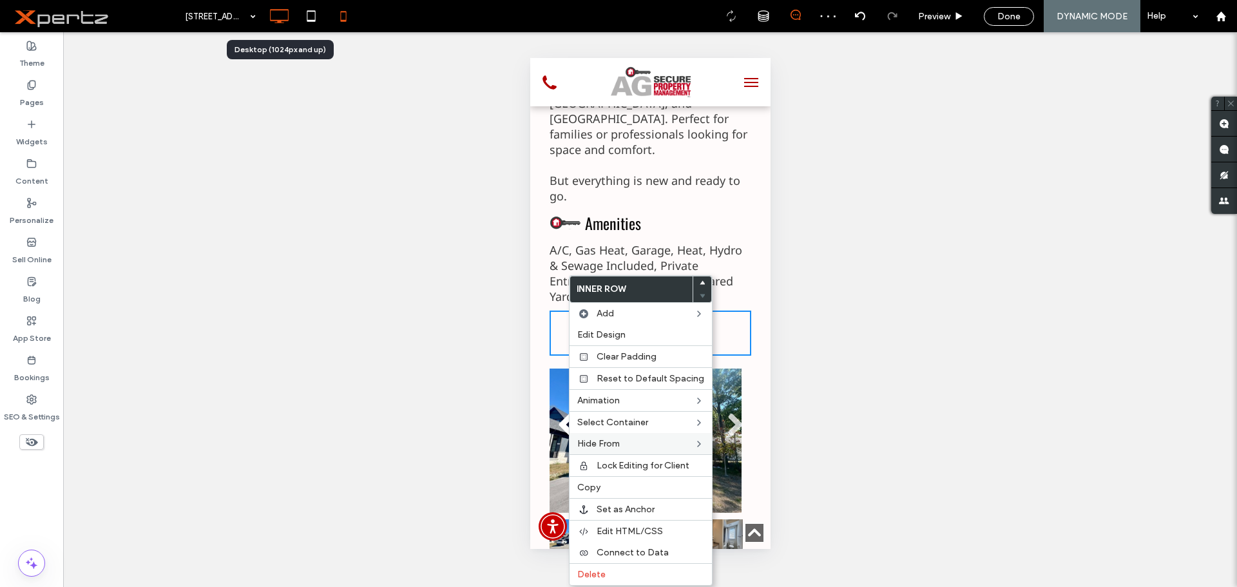
click at [275, 20] on use at bounding box center [280, 16] width 19 height 14
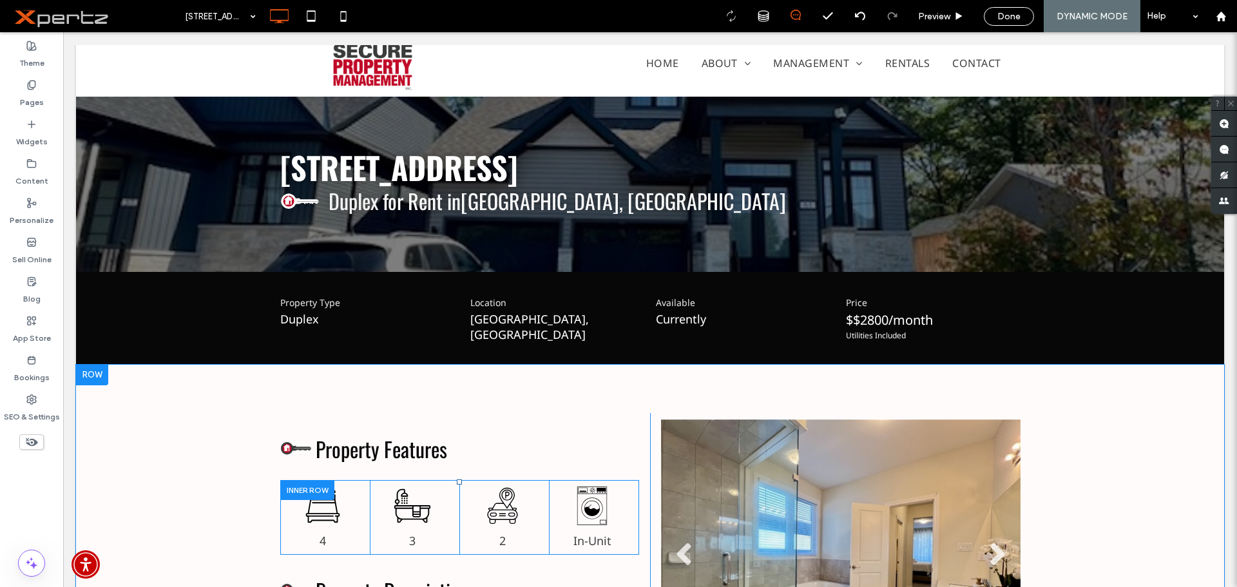
scroll to position [0, 0]
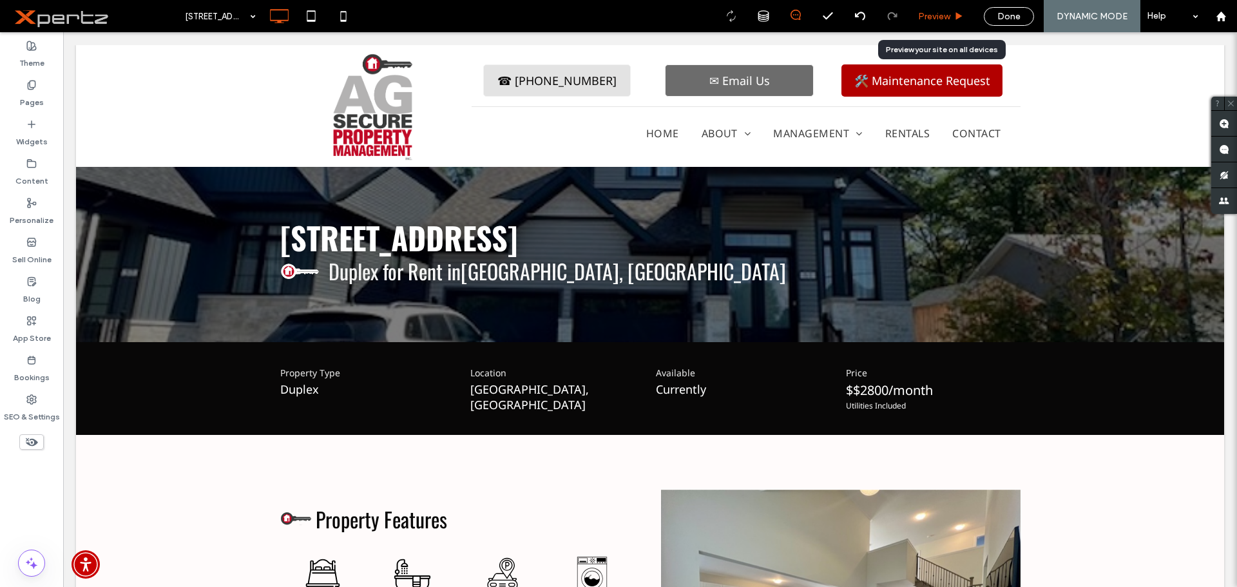
click at [936, 15] on span "Preview" at bounding box center [934, 16] width 32 height 11
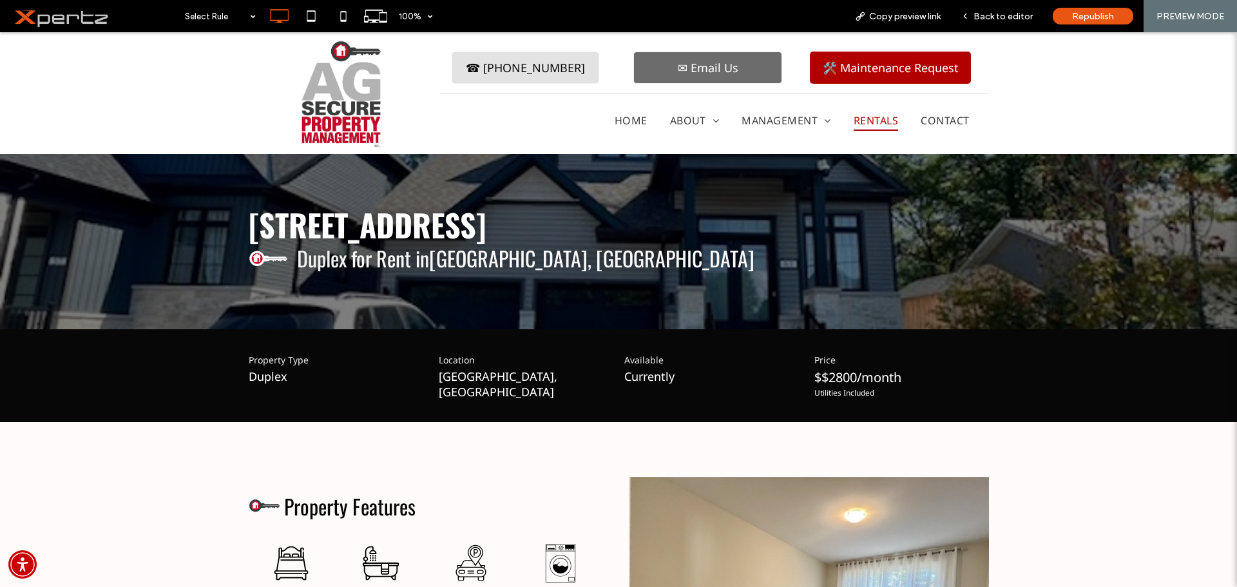
click at [870, 119] on span "Rentals" at bounding box center [876, 120] width 44 height 21
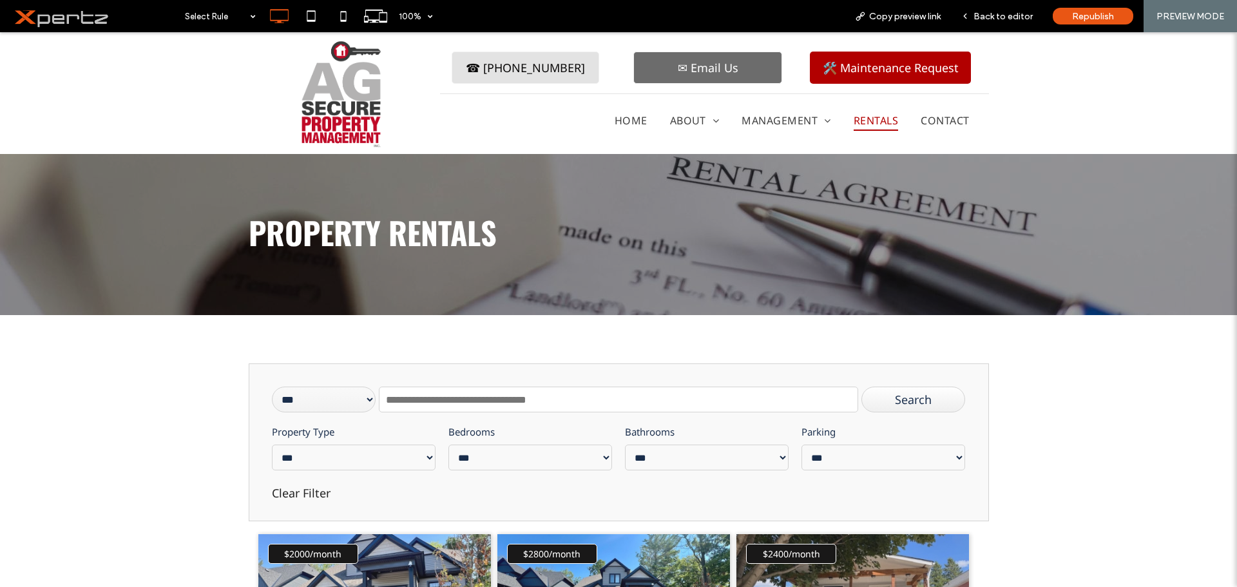
click at [448, 396] on input "text" at bounding box center [618, 400] width 479 height 26
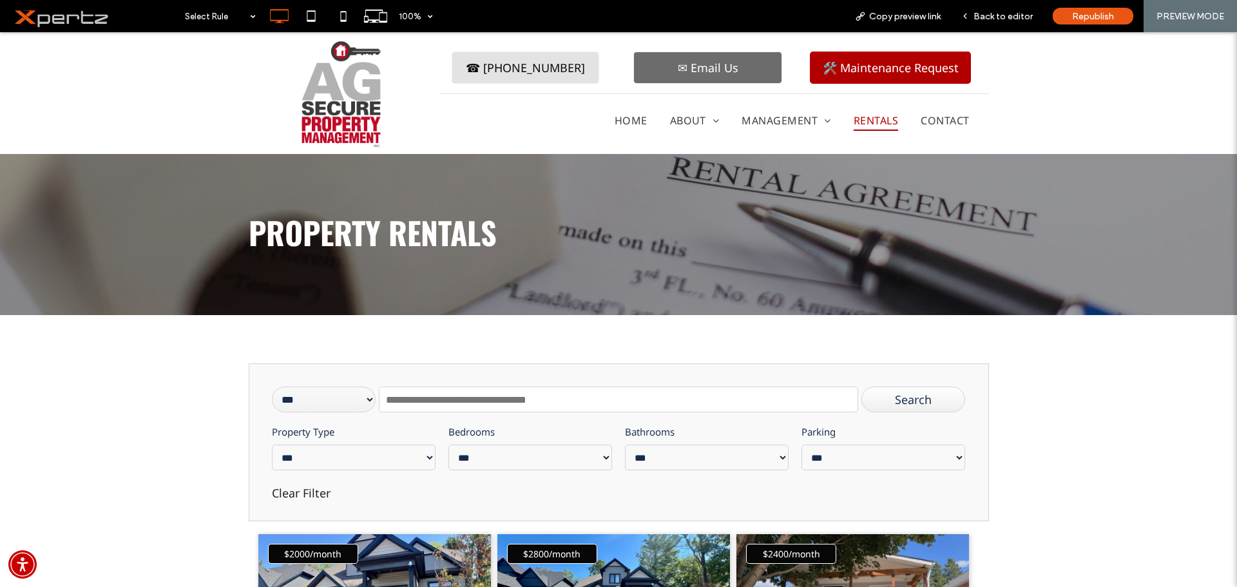
paste input "**********"
type input "**********"
click at [890, 397] on div "Search" at bounding box center [913, 400] width 104 height 26
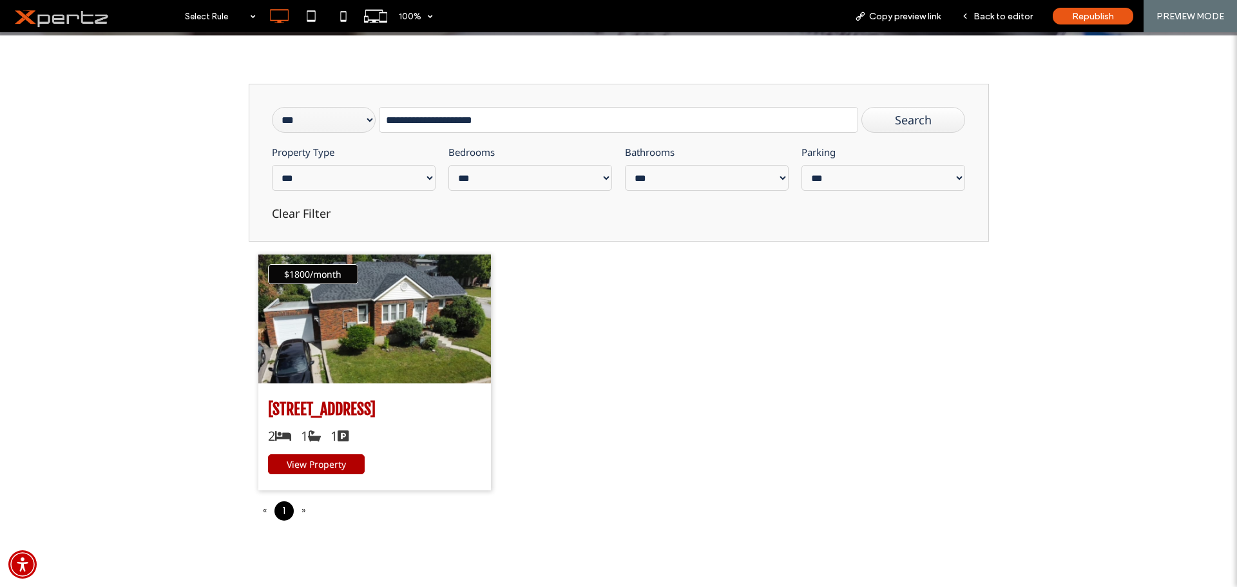
scroll to position [301, 0]
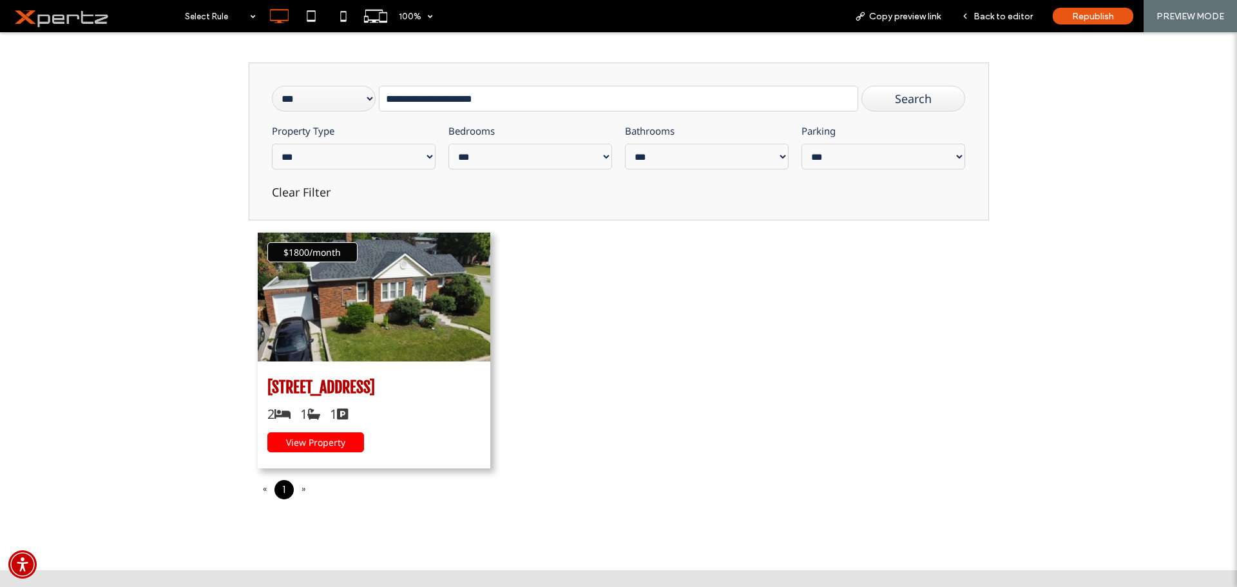
click at [346, 442] on link "View Property" at bounding box center [315, 442] width 97 height 20
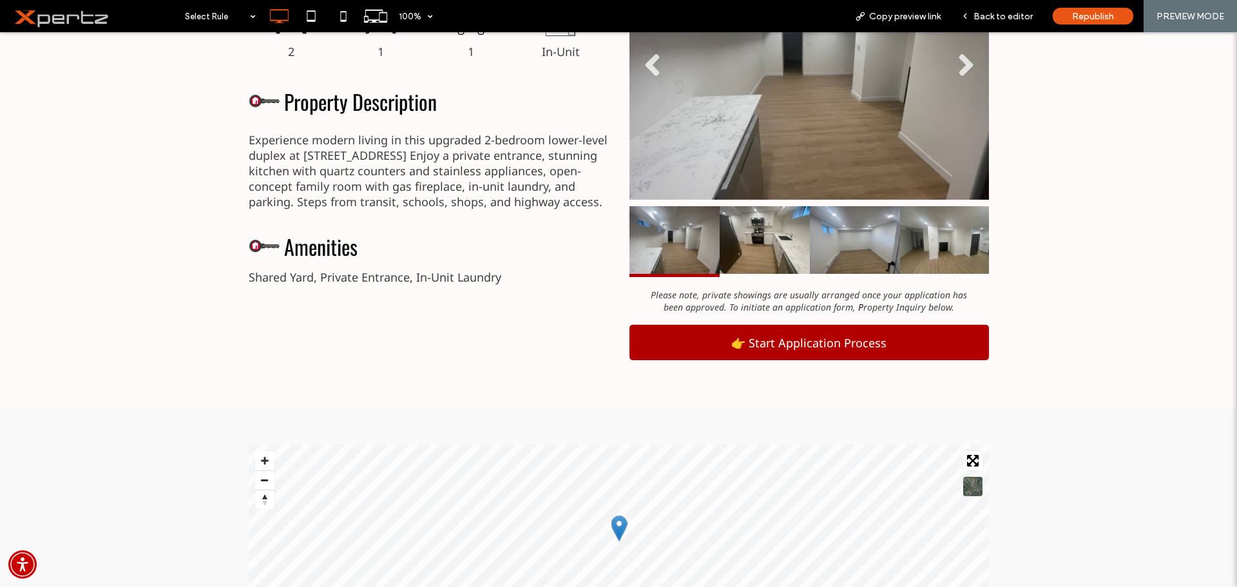
scroll to position [580, 0]
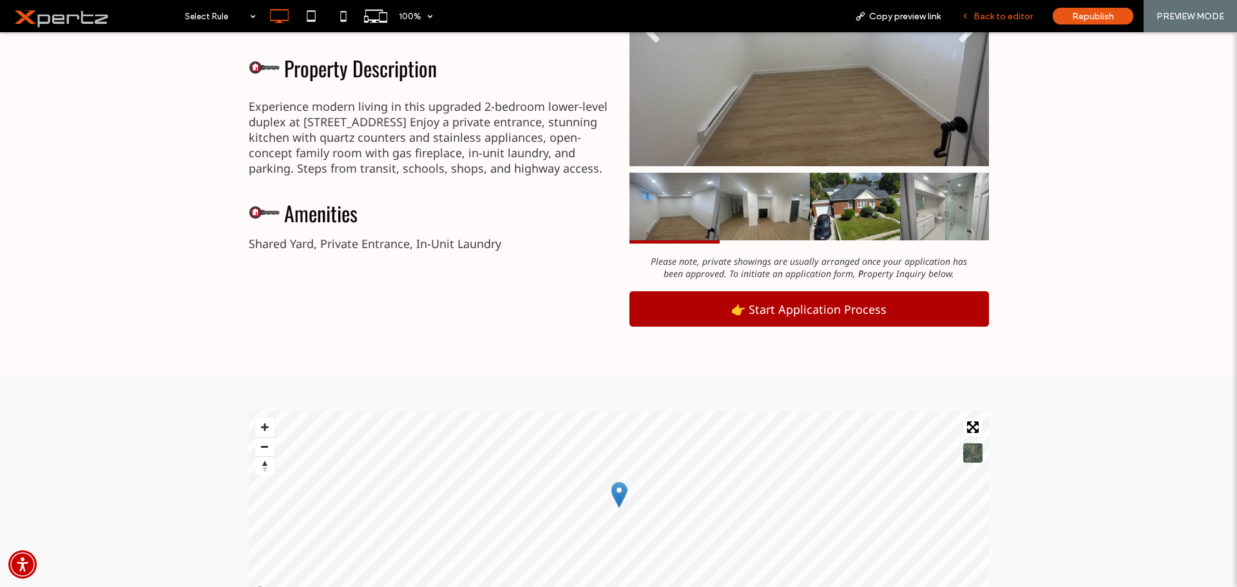
click at [1009, 19] on span "Back to editor" at bounding box center [1002, 16] width 59 height 11
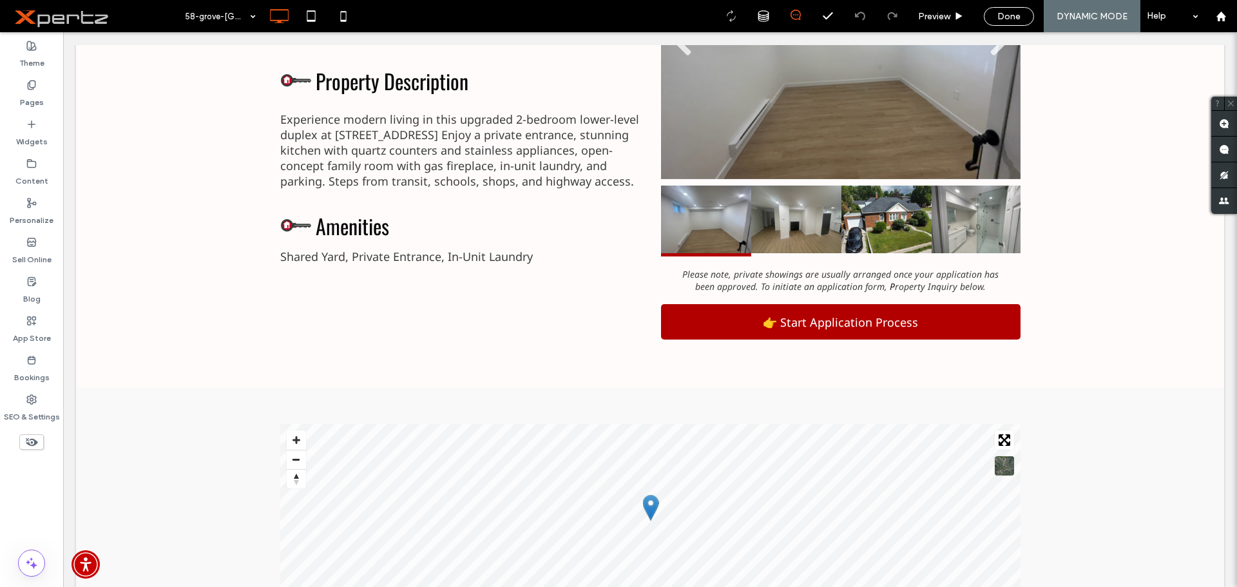
click at [32, 441] on use at bounding box center [32, 442] width 12 height 8
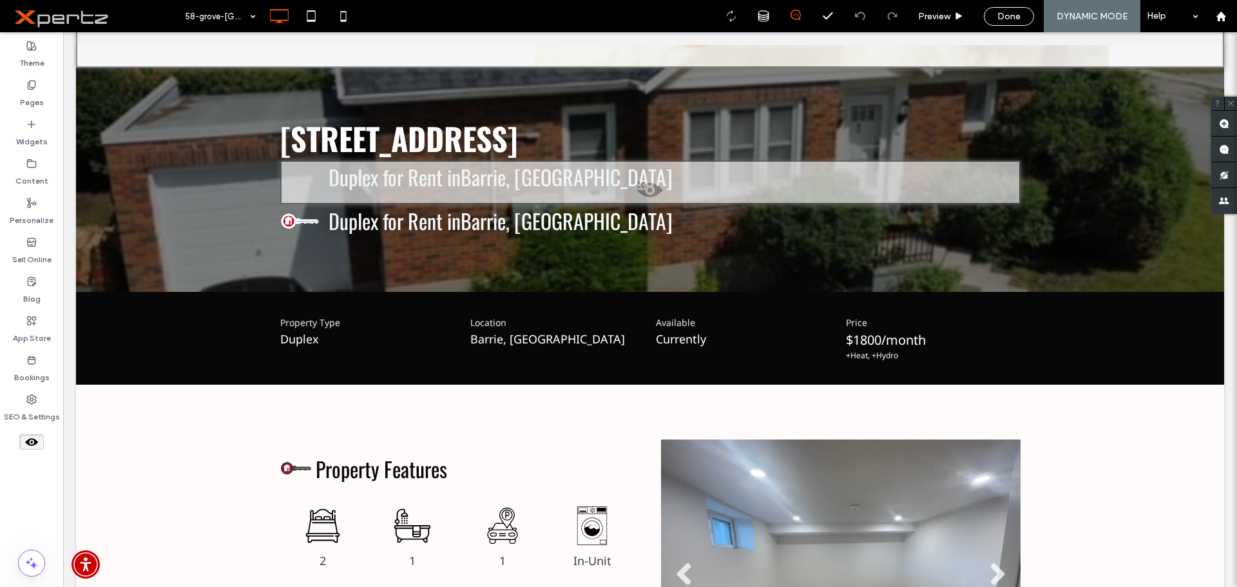
scroll to position [1109, 0]
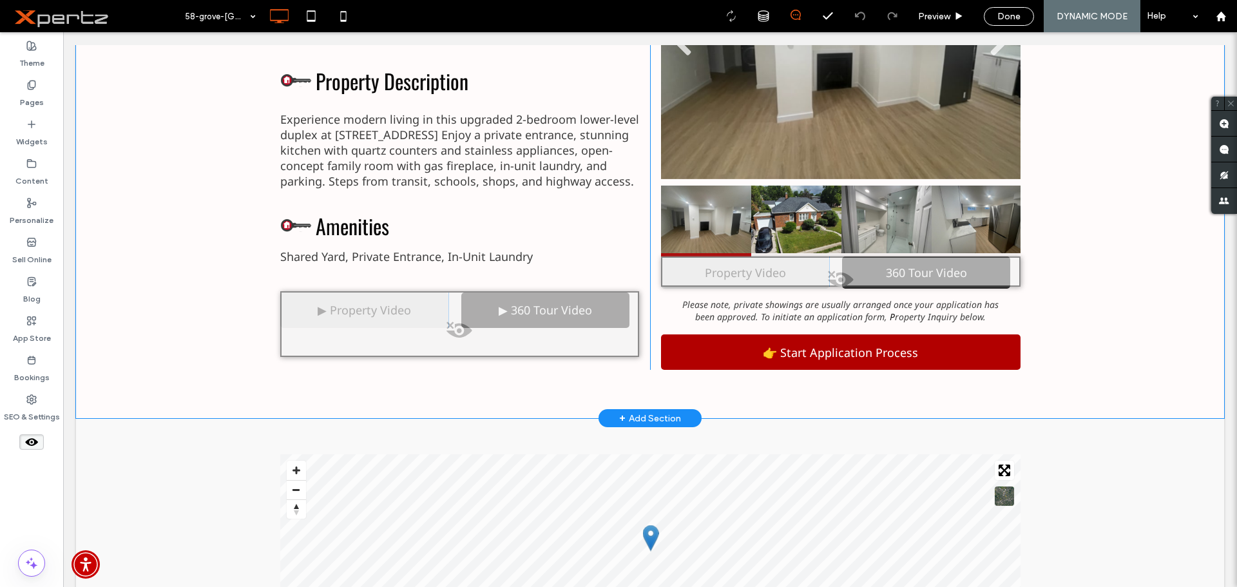
click at [444, 327] on span at bounding box center [460, 334] width 356 height 26
drag, startPoint x: 457, startPoint y: 343, endPoint x: 521, endPoint y: 376, distance: 71.2
click at [457, 343] on button "Yes" at bounding box center [462, 343] width 40 height 16
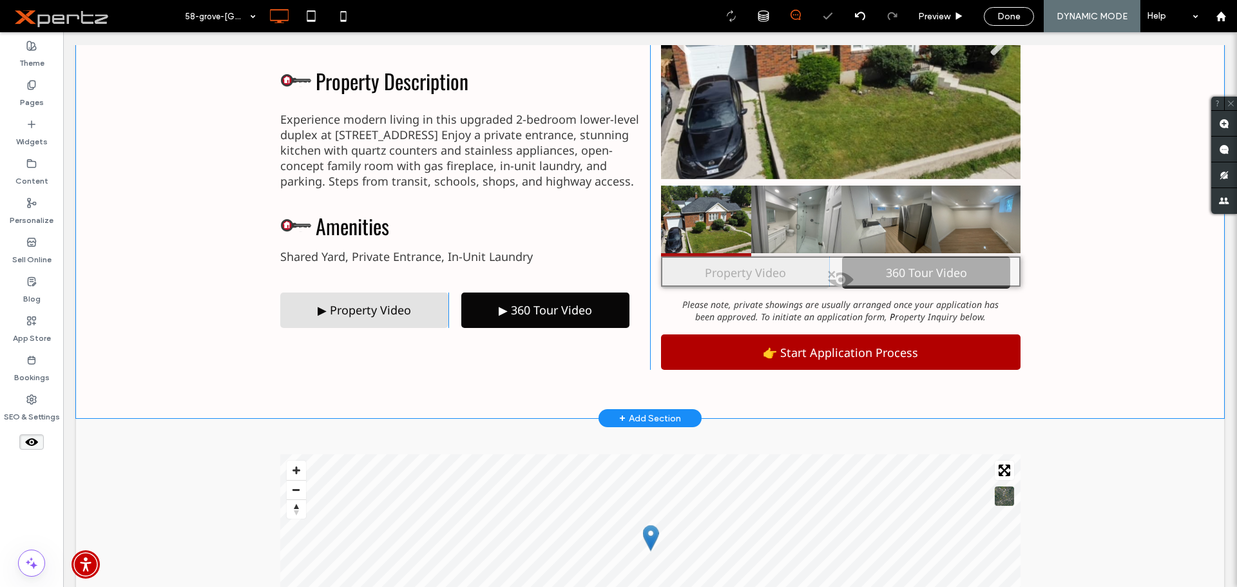
click at [164, 287] on div "Property Features Outline of a bed. 2 Click To Paste Bathtub with shower head a…" at bounding box center [650, 137] width 1148 height 564
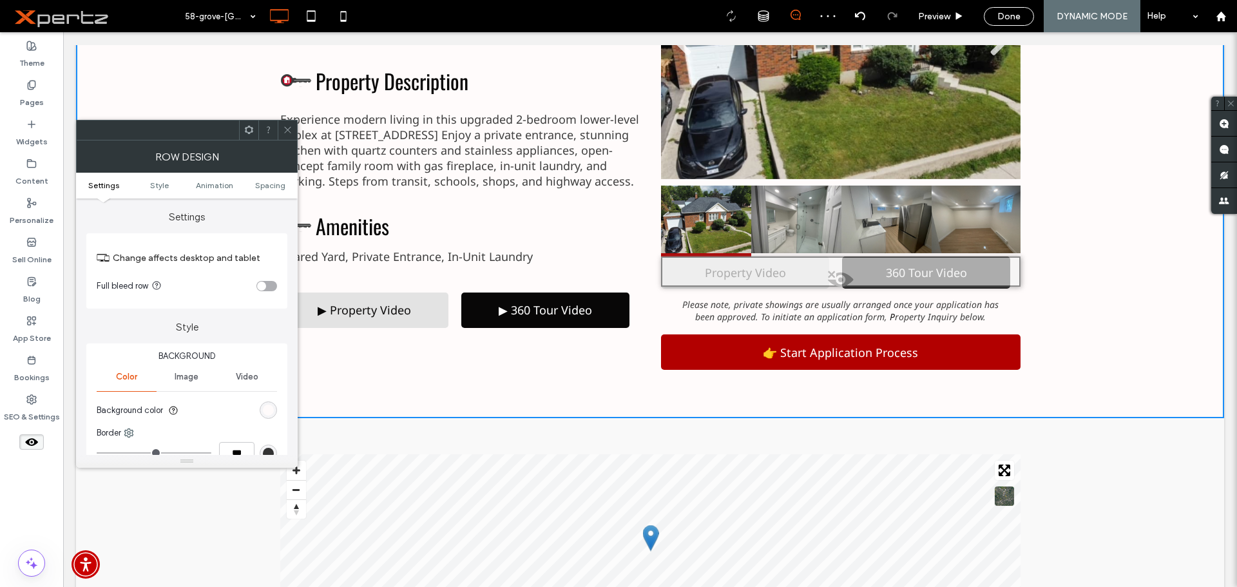
click at [291, 125] on icon at bounding box center [288, 130] width 10 height 10
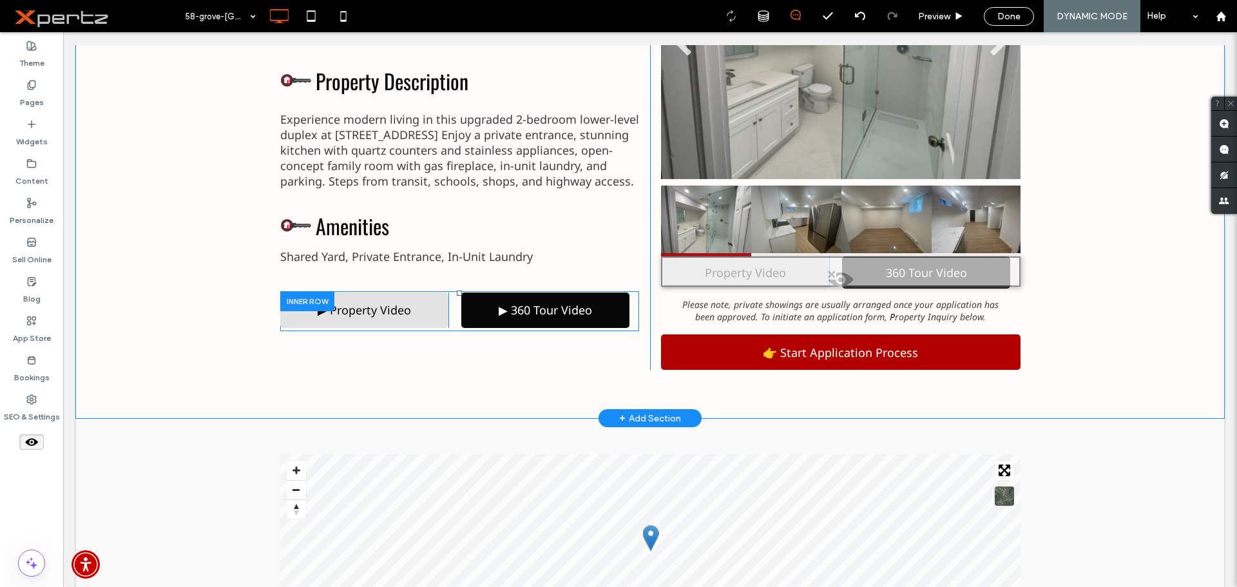
click at [305, 309] on div at bounding box center [307, 301] width 54 height 20
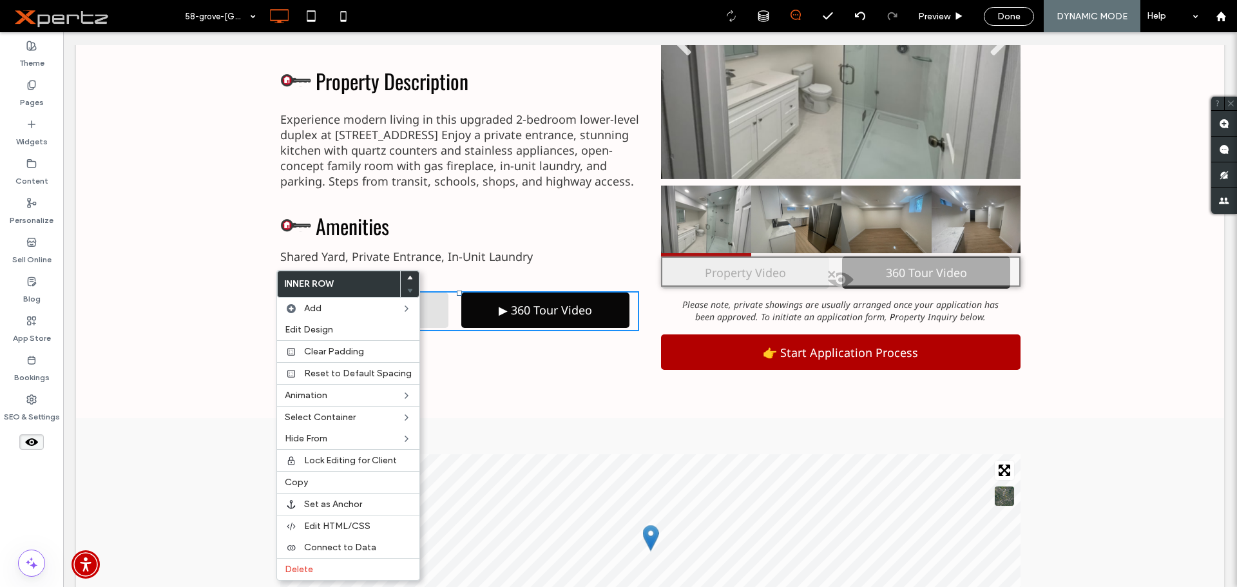
click at [236, 238] on div "Property Features Outline of a bed. 2 Click To Paste Bathtub with shower head a…" at bounding box center [650, 137] width 1148 height 564
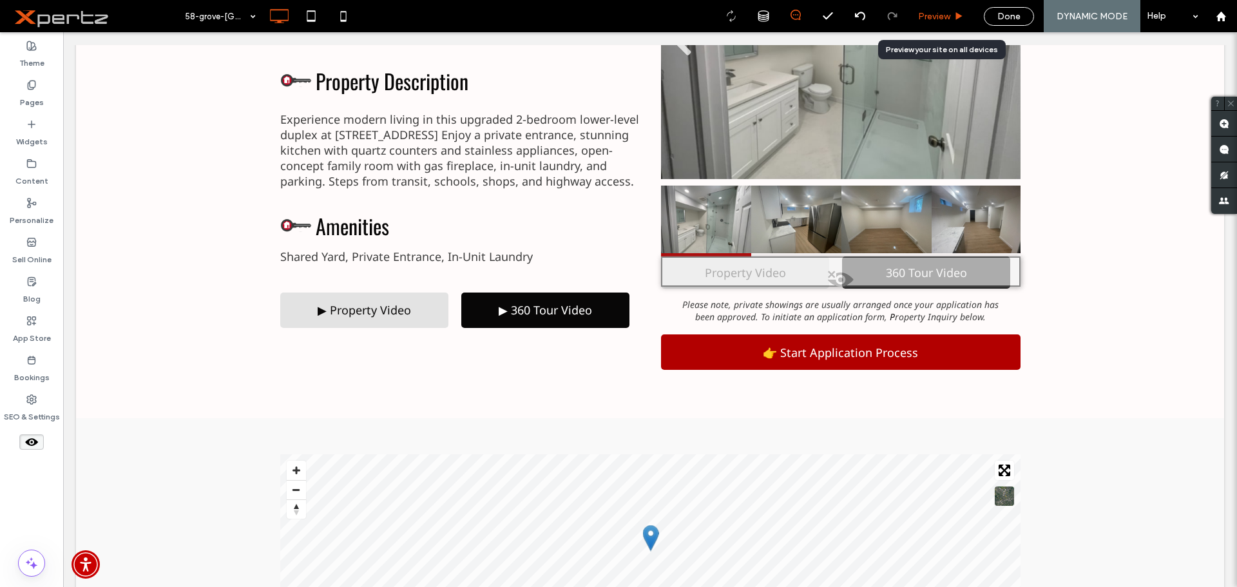
click at [935, 19] on span "Preview" at bounding box center [934, 16] width 32 height 11
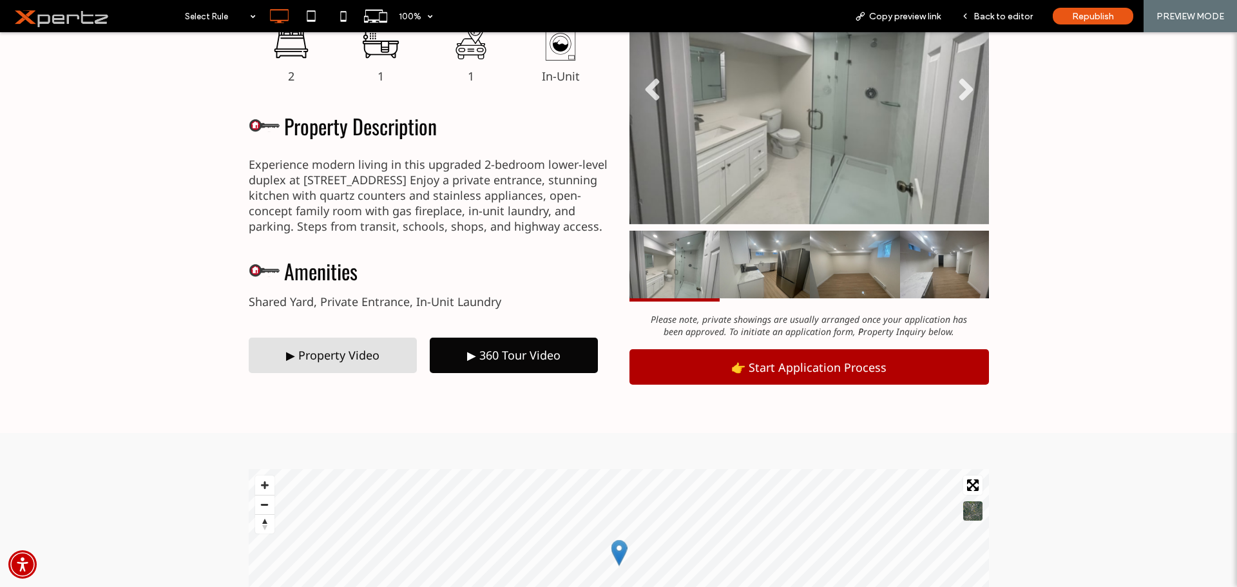
scroll to position [517, 0]
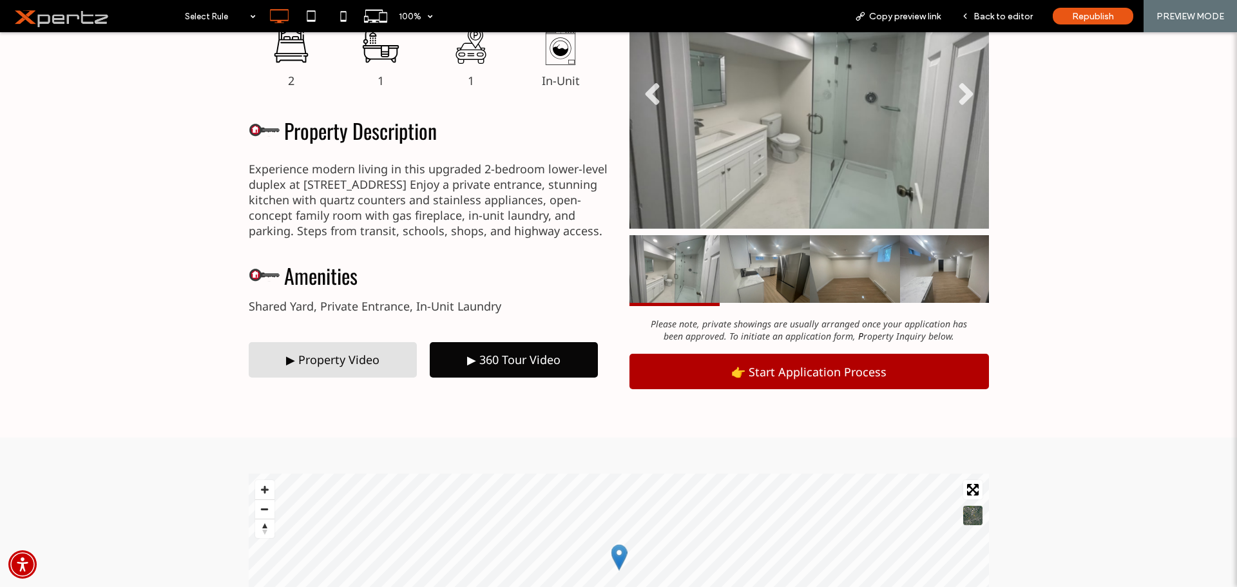
click at [391, 359] on div "▶ Property Video" at bounding box center [333, 359] width 168 height 35
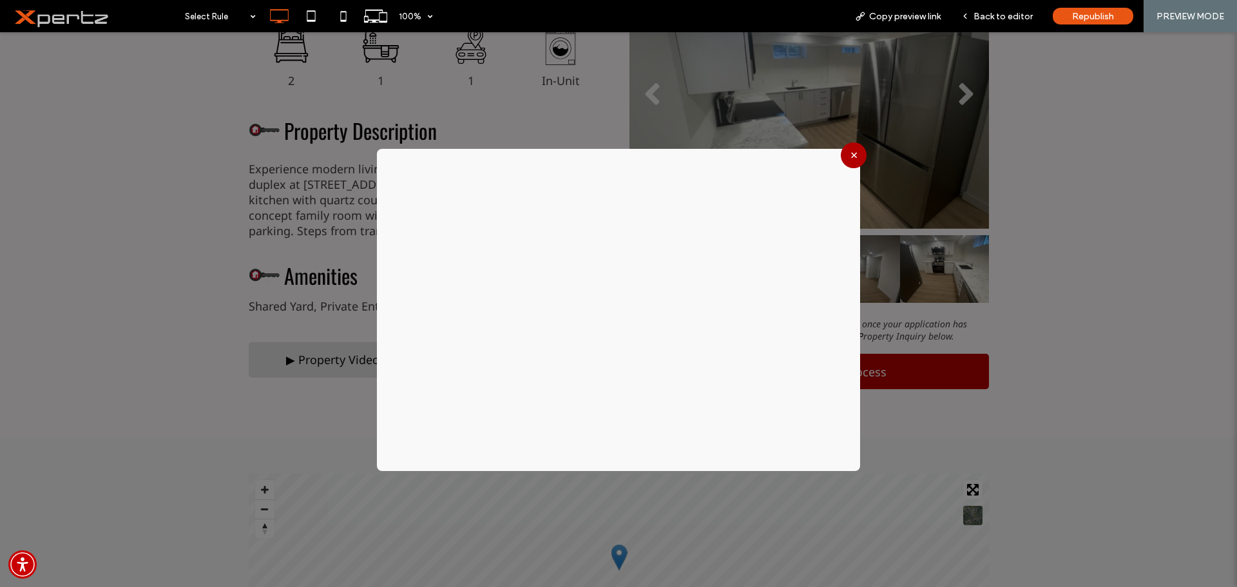
click at [850, 160] on button "×" at bounding box center [854, 155] width 26 height 26
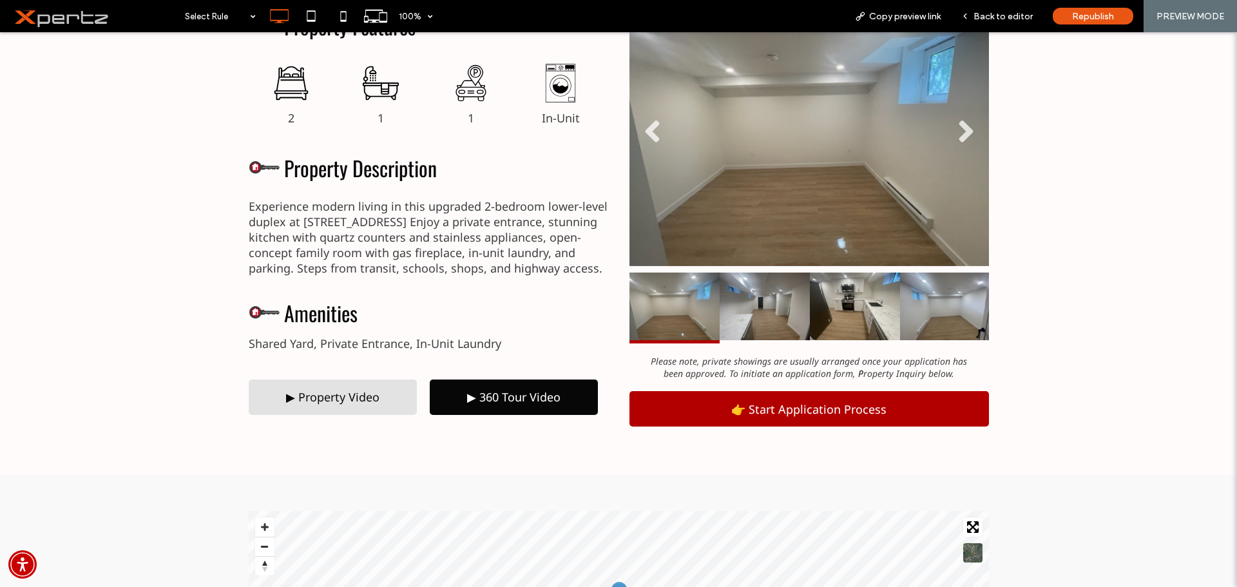
scroll to position [474, 0]
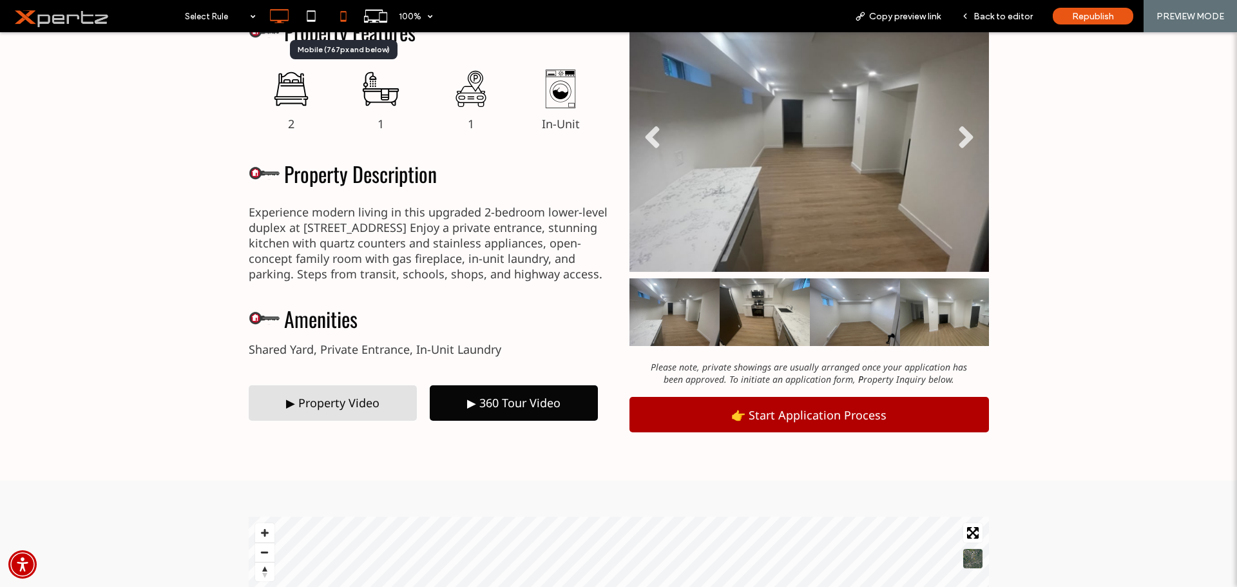
click at [341, 20] on use at bounding box center [343, 16] width 6 height 10
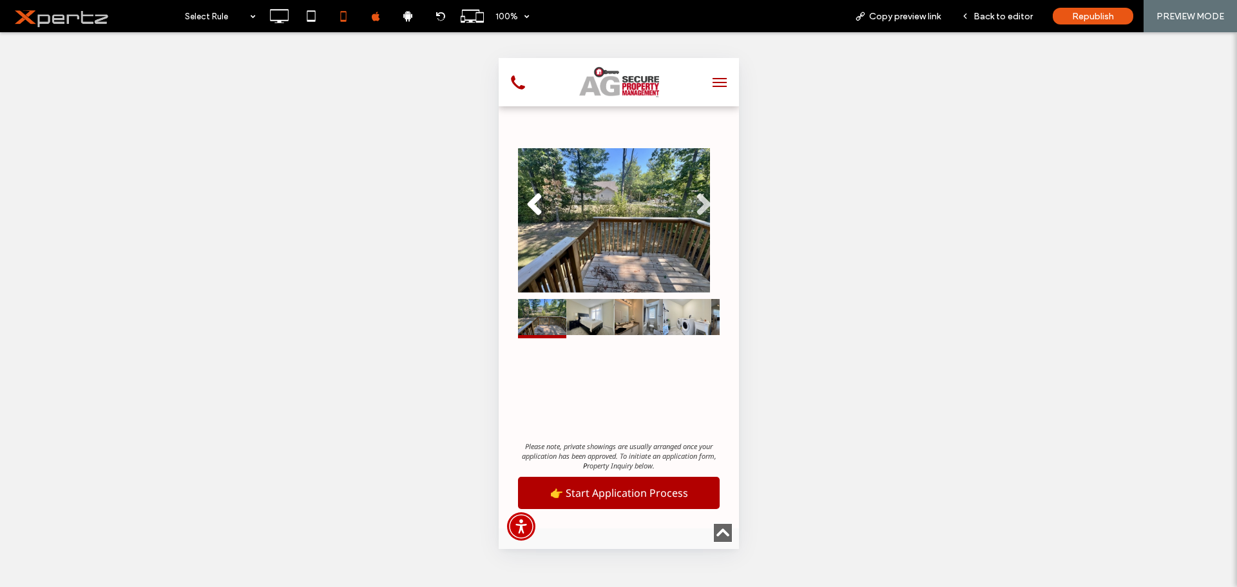
scroll to position [1052, 0]
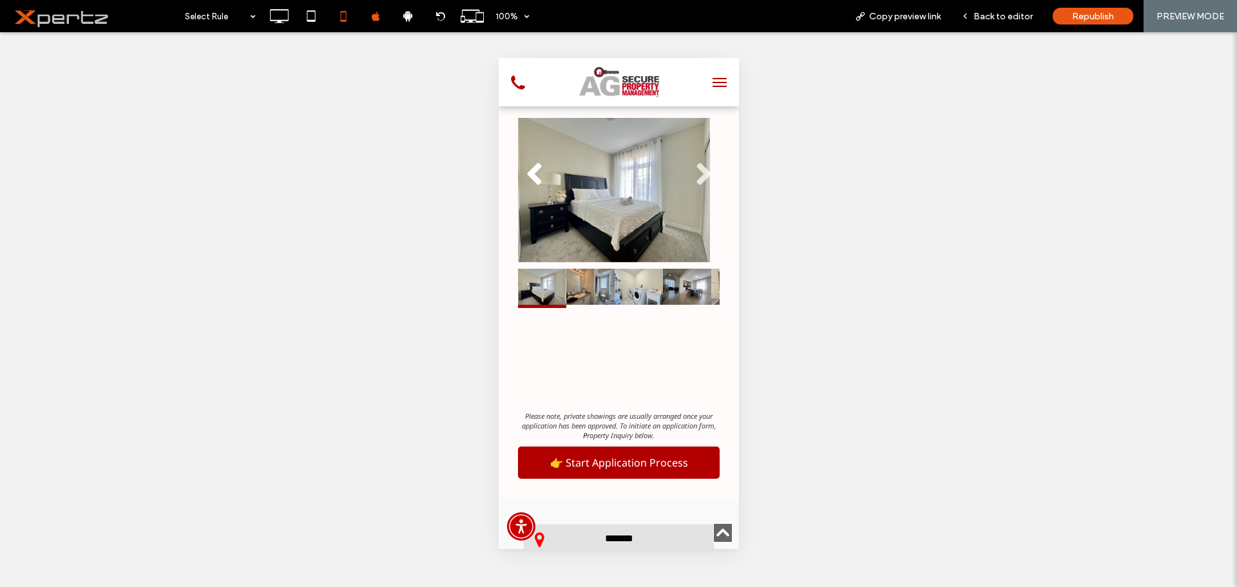
click at [984, 14] on span "Back to editor" at bounding box center [1002, 16] width 59 height 11
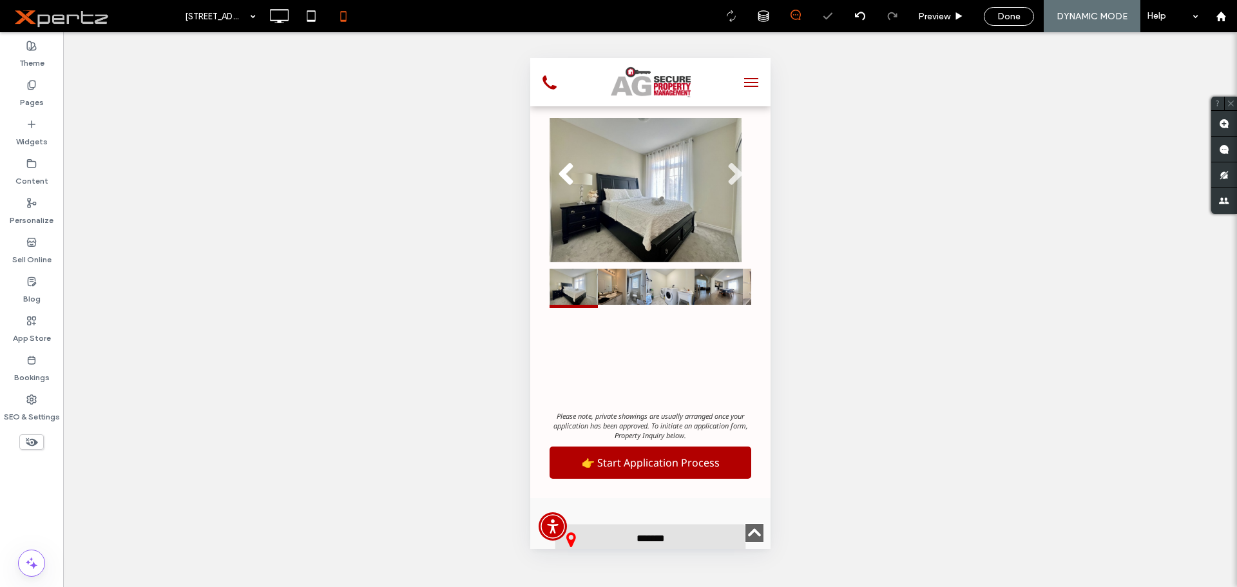
click at [24, 441] on span at bounding box center [31, 441] width 24 height 15
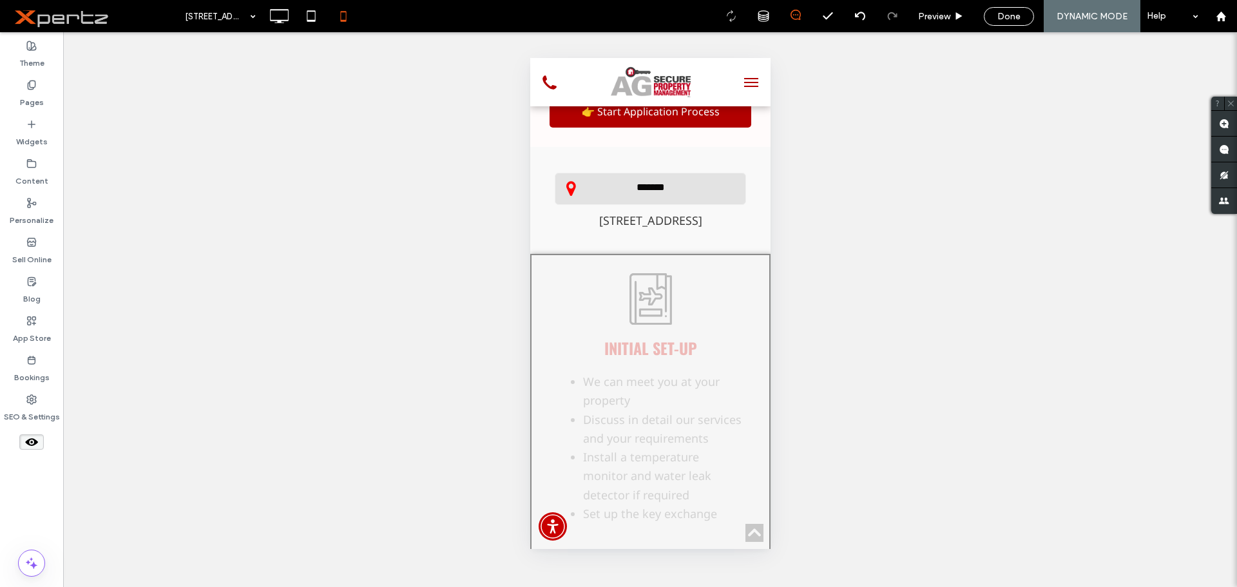
scroll to position [1708, 0]
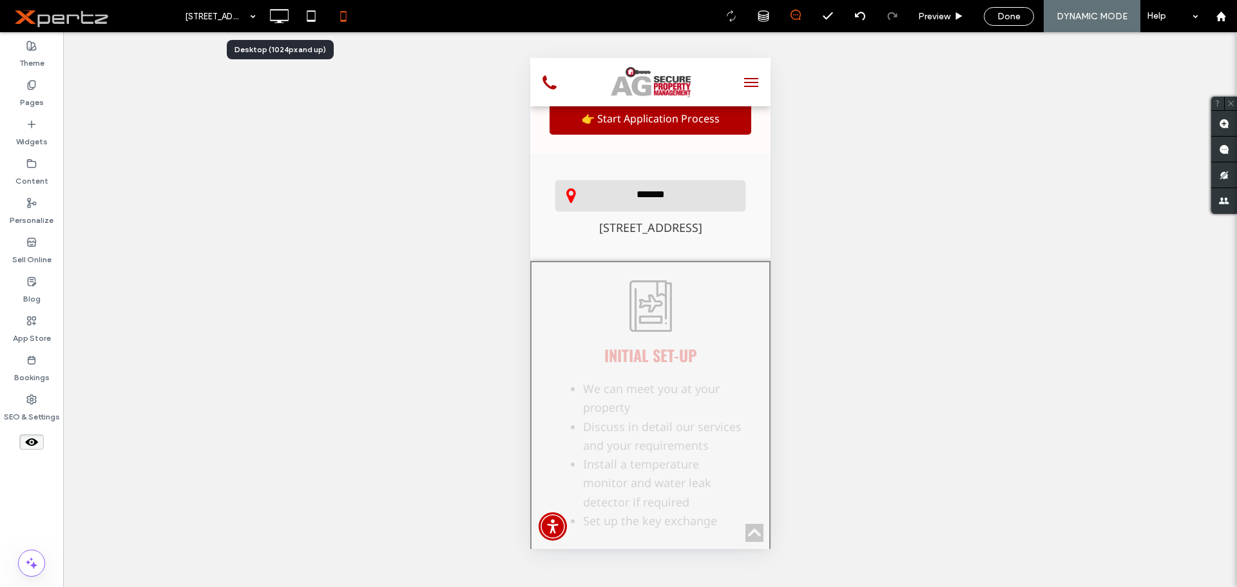
click at [284, 11] on icon at bounding box center [279, 16] width 26 height 26
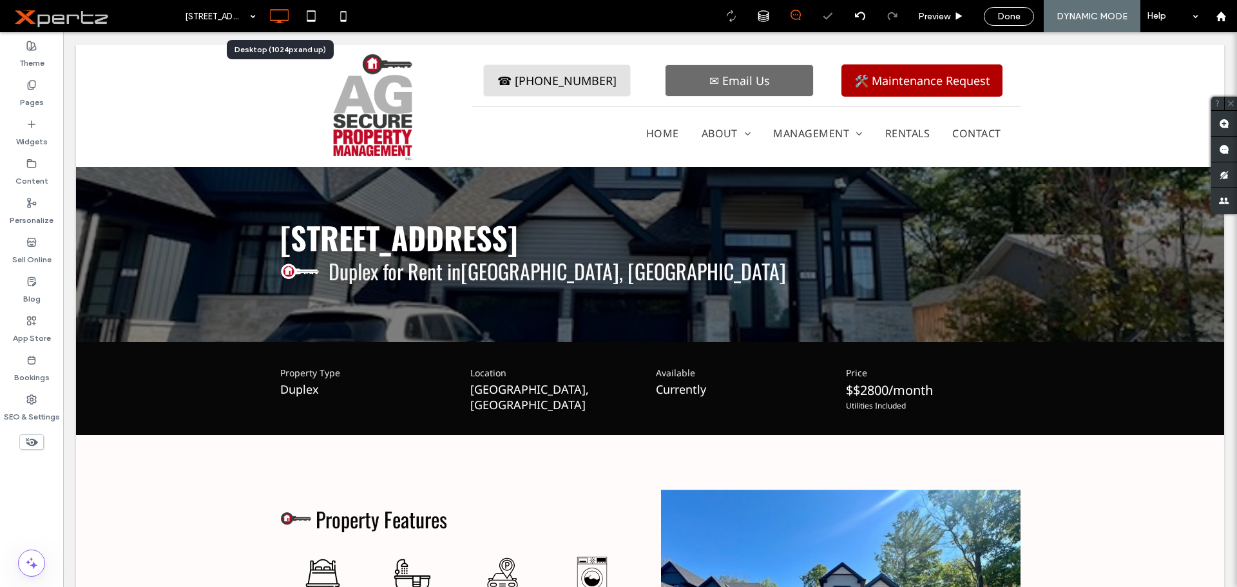
scroll to position [0, 0]
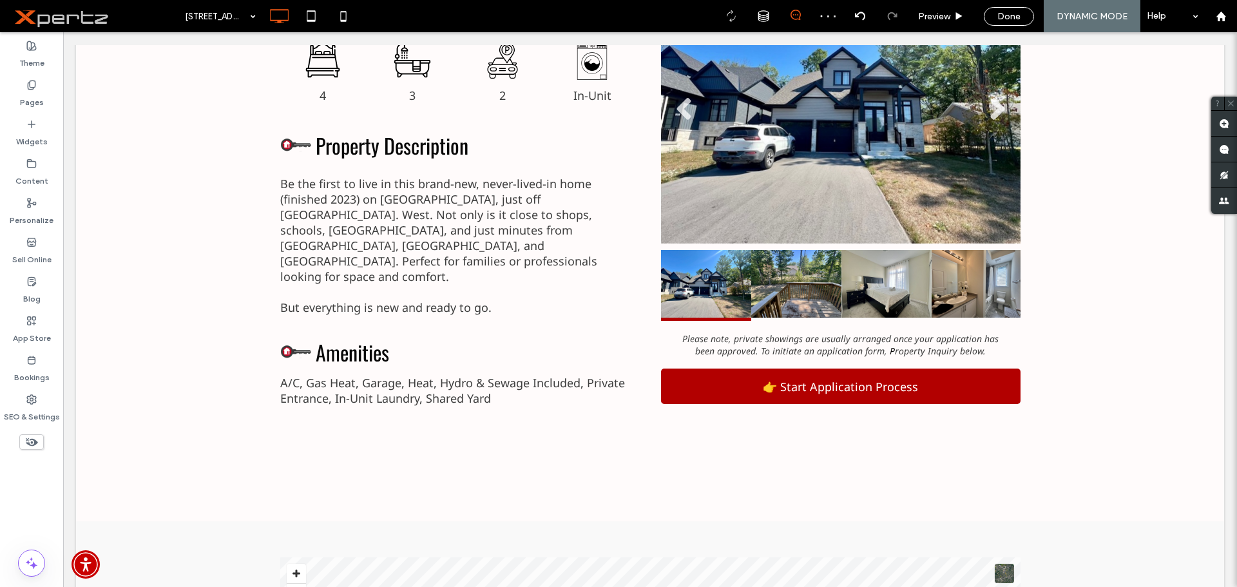
click at [28, 439] on use at bounding box center [32, 442] width 12 height 8
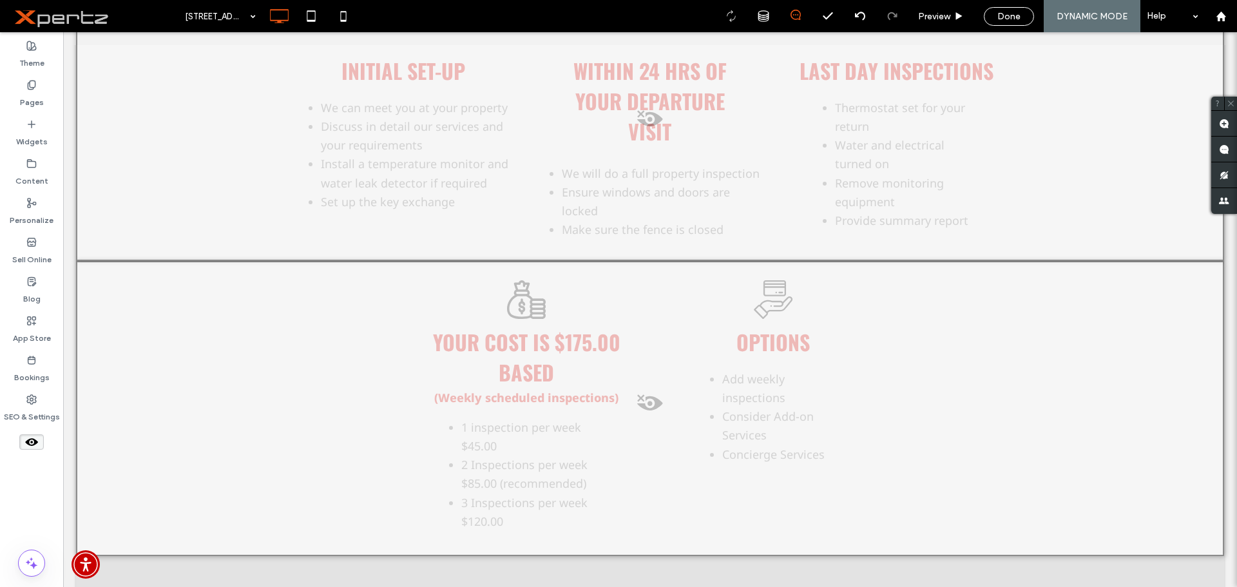
scroll to position [1882, 0]
click at [634, 395] on span at bounding box center [649, 408] width 1145 height 26
click at [655, 385] on button "Yes" at bounding box center [652, 382] width 40 height 16
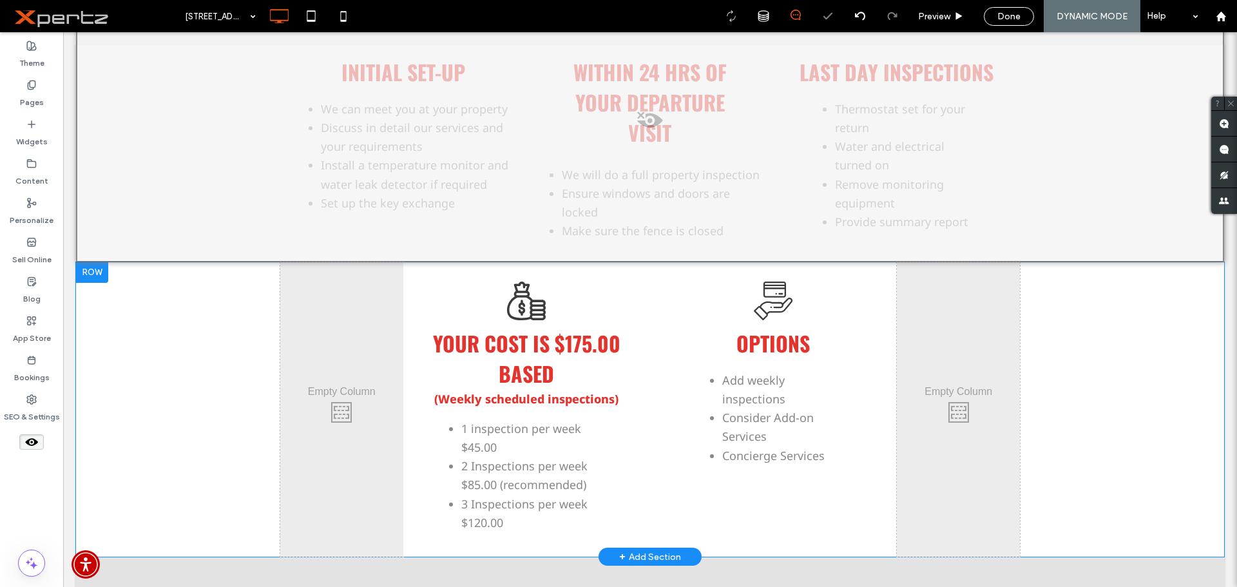
click at [86, 262] on div at bounding box center [92, 272] width 32 height 21
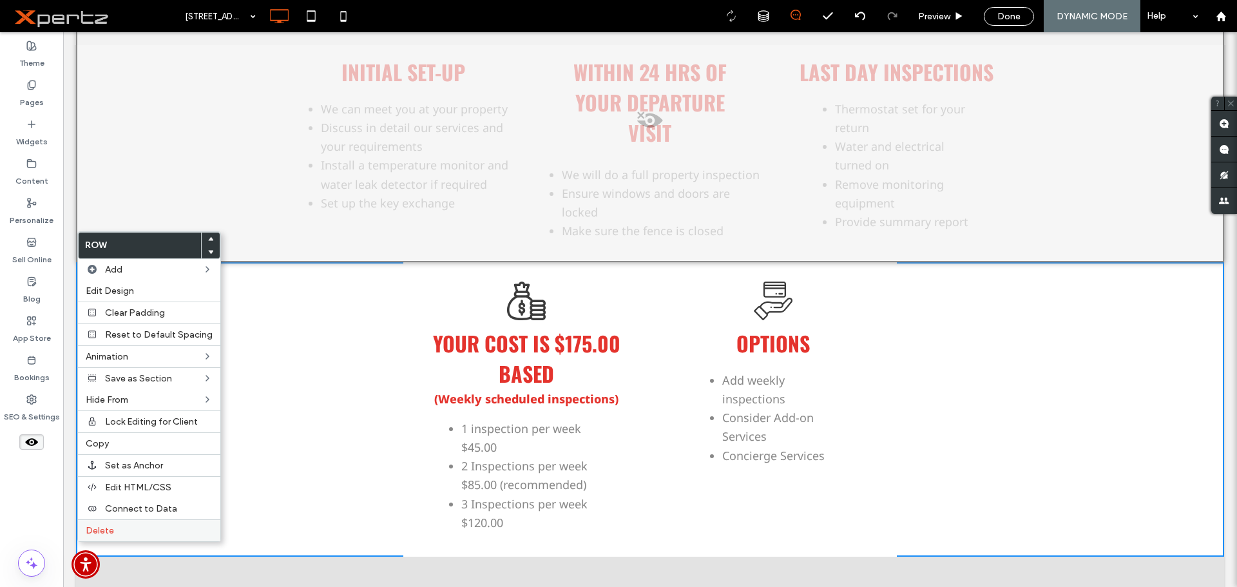
click at [113, 531] on span "Delete" at bounding box center [100, 530] width 28 height 11
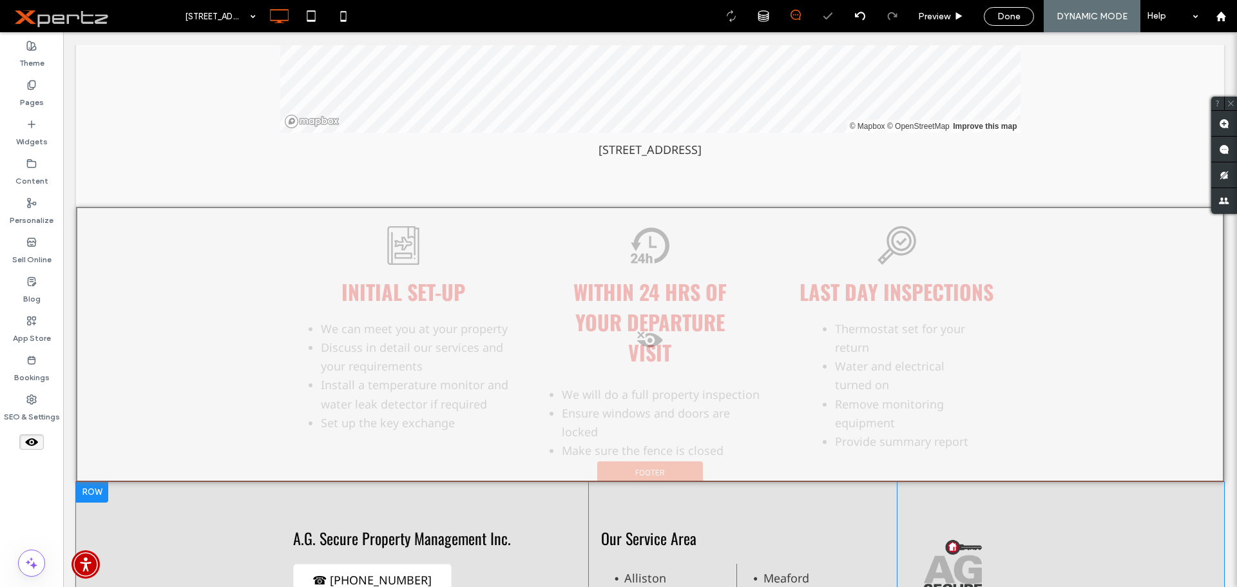
scroll to position [1646, 0]
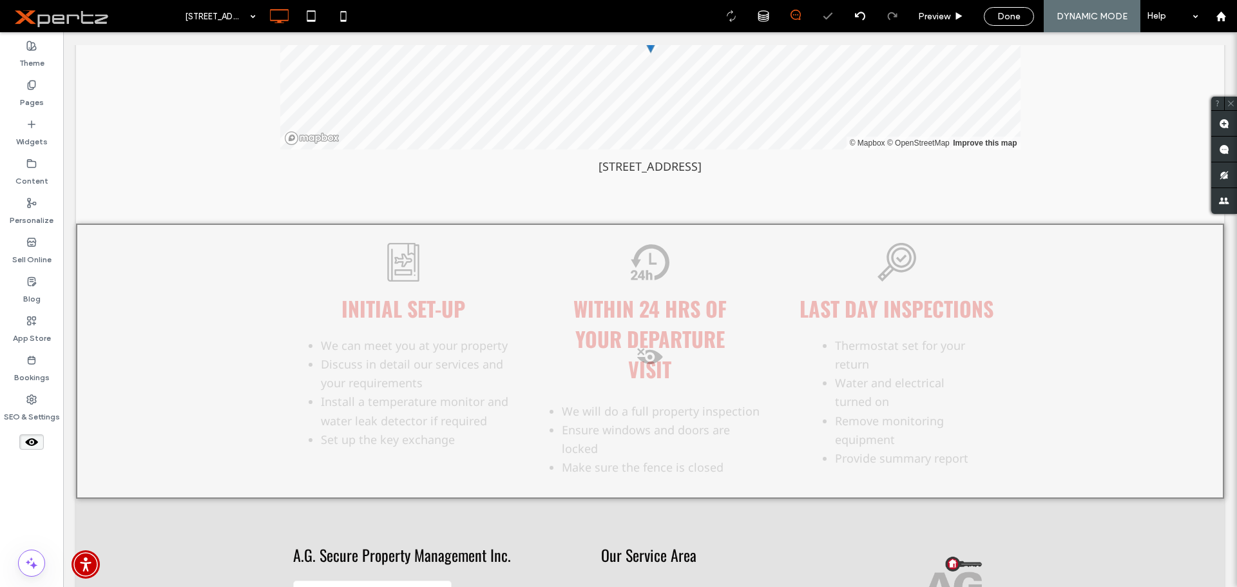
click at [635, 347] on span at bounding box center [649, 360] width 1145 height 26
click at [655, 338] on button "Yes" at bounding box center [653, 338] width 40 height 16
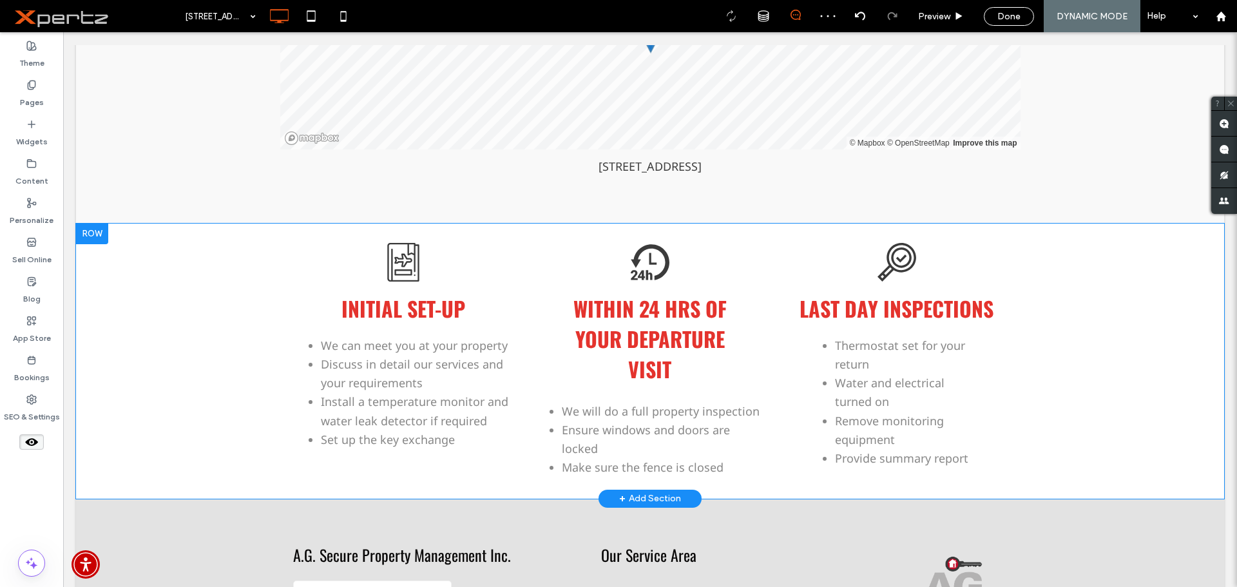
click at [89, 224] on div at bounding box center [92, 234] width 32 height 21
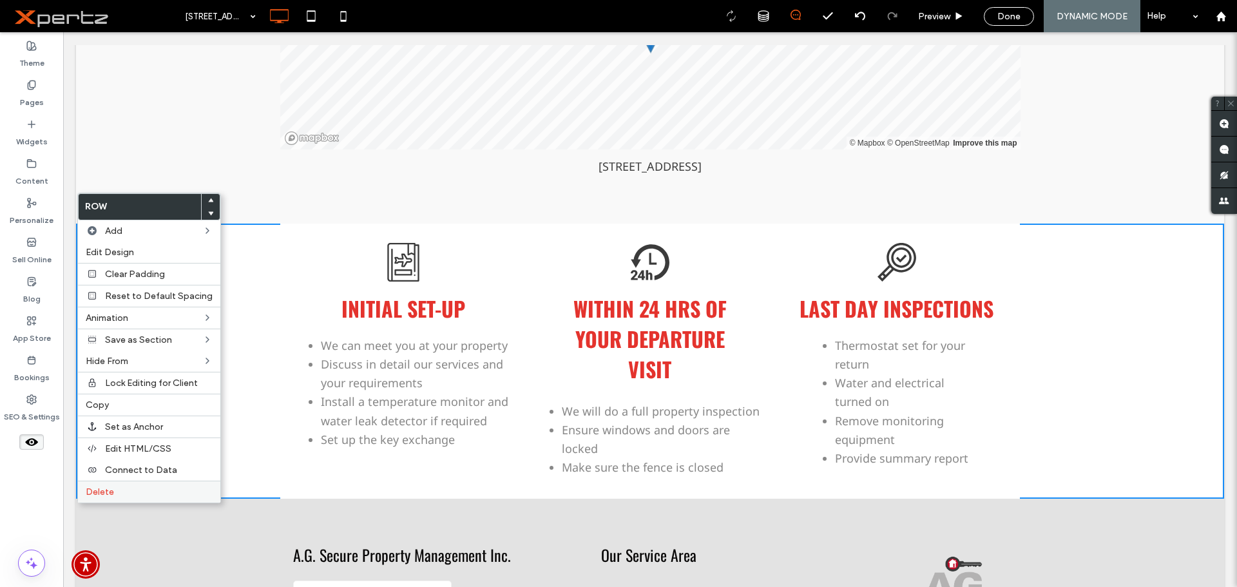
click at [109, 489] on span "Delete" at bounding box center [100, 491] width 28 height 11
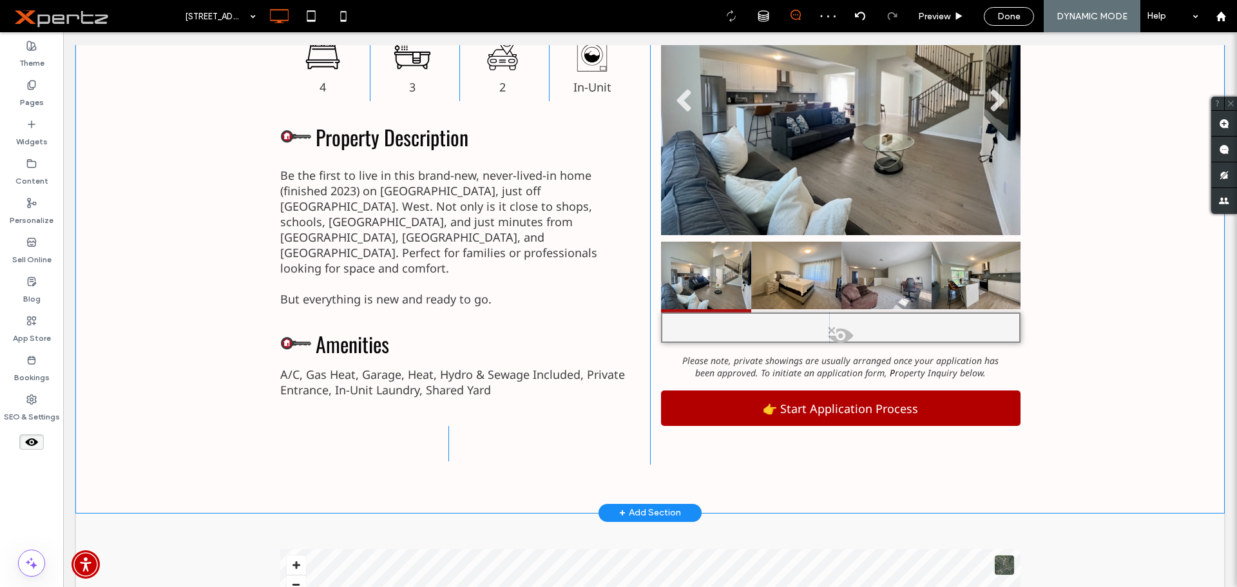
scroll to position [1068, 0]
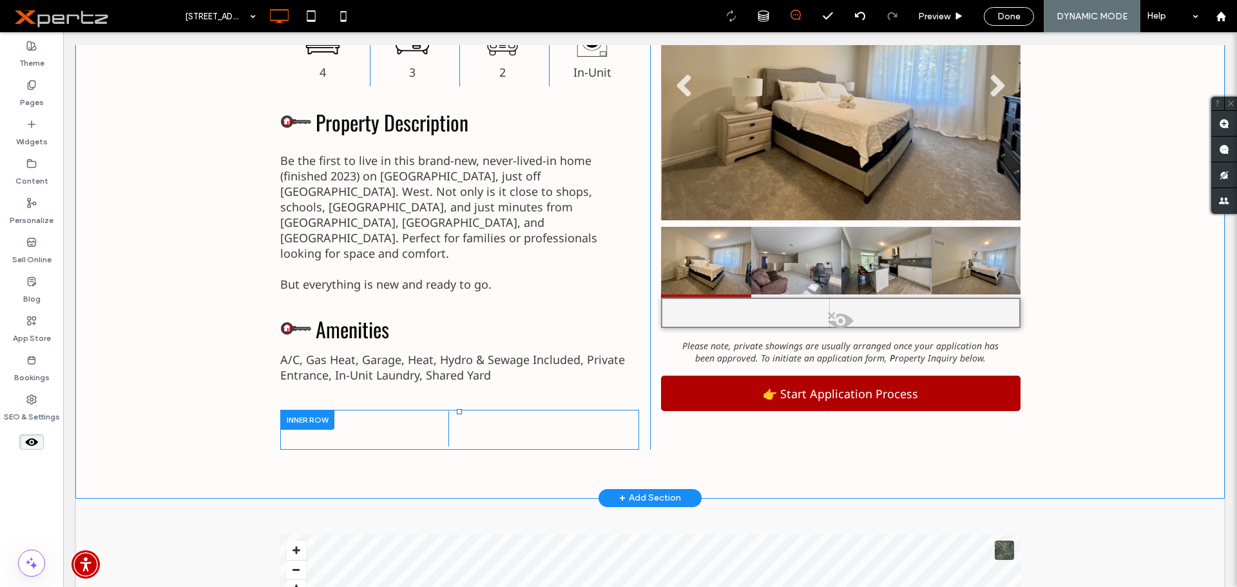
click at [301, 410] on div at bounding box center [307, 420] width 54 height 20
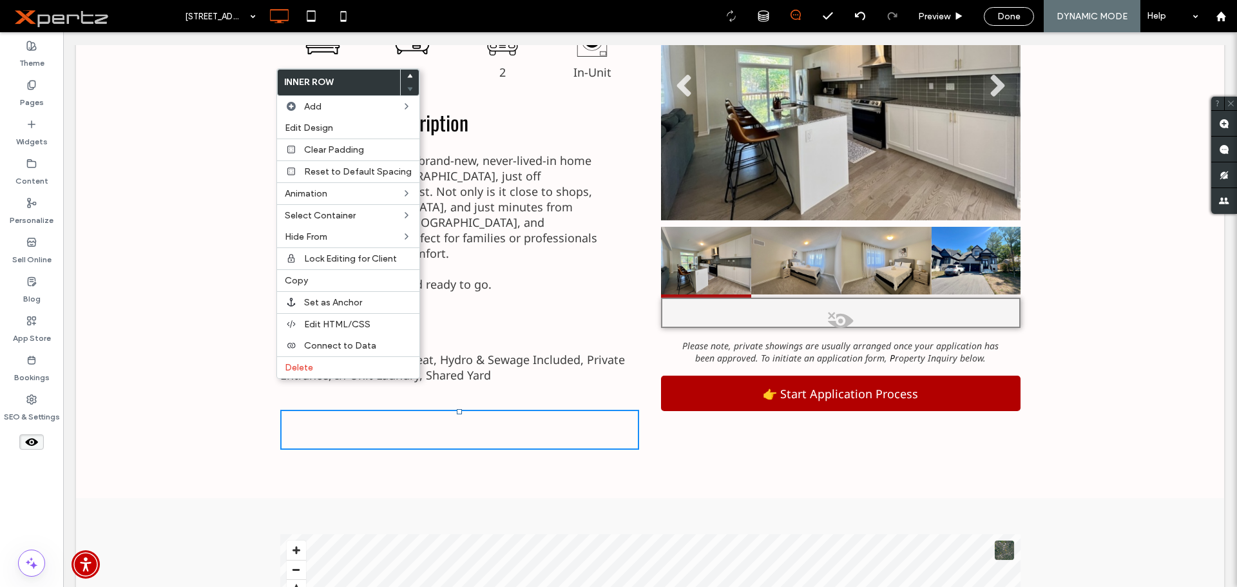
click at [106, 445] on div "Property Features Outline of a bed. 4 Click To Paste Bathtub with shower head a…" at bounding box center [650, 197] width 1148 height 602
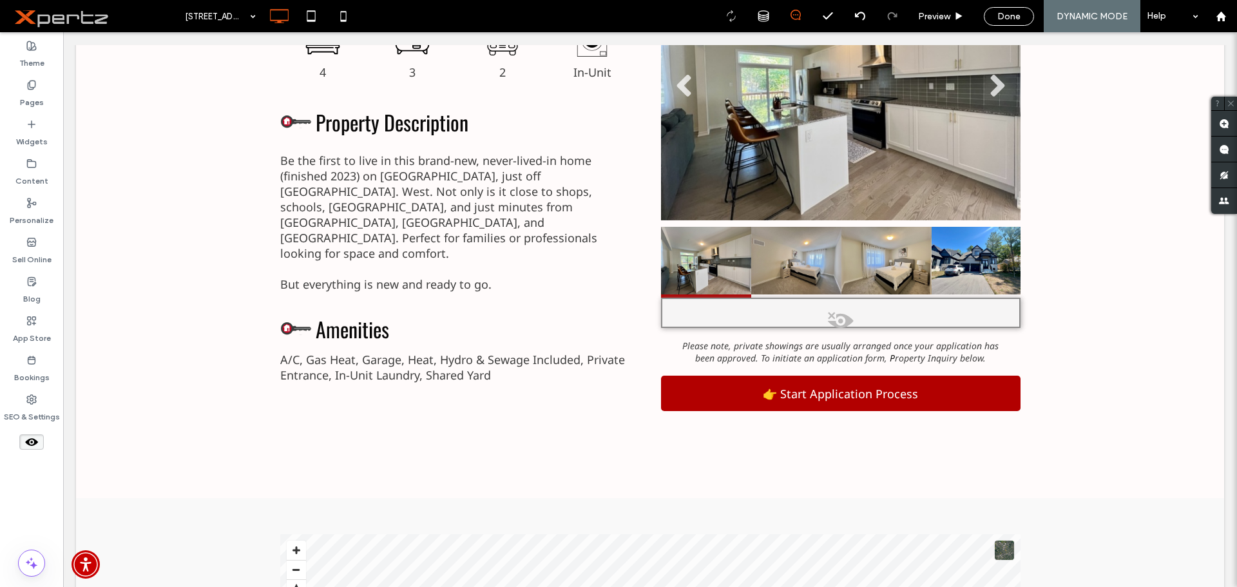
click at [30, 446] on icon at bounding box center [31, 442] width 14 height 14
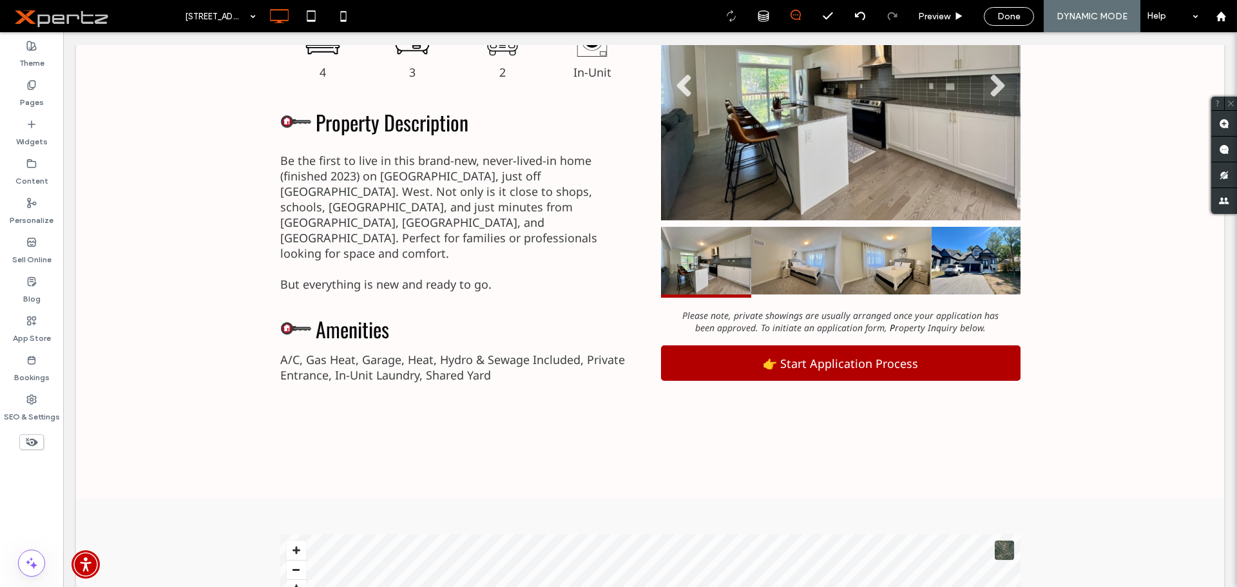
click at [30, 446] on icon at bounding box center [31, 442] width 14 height 14
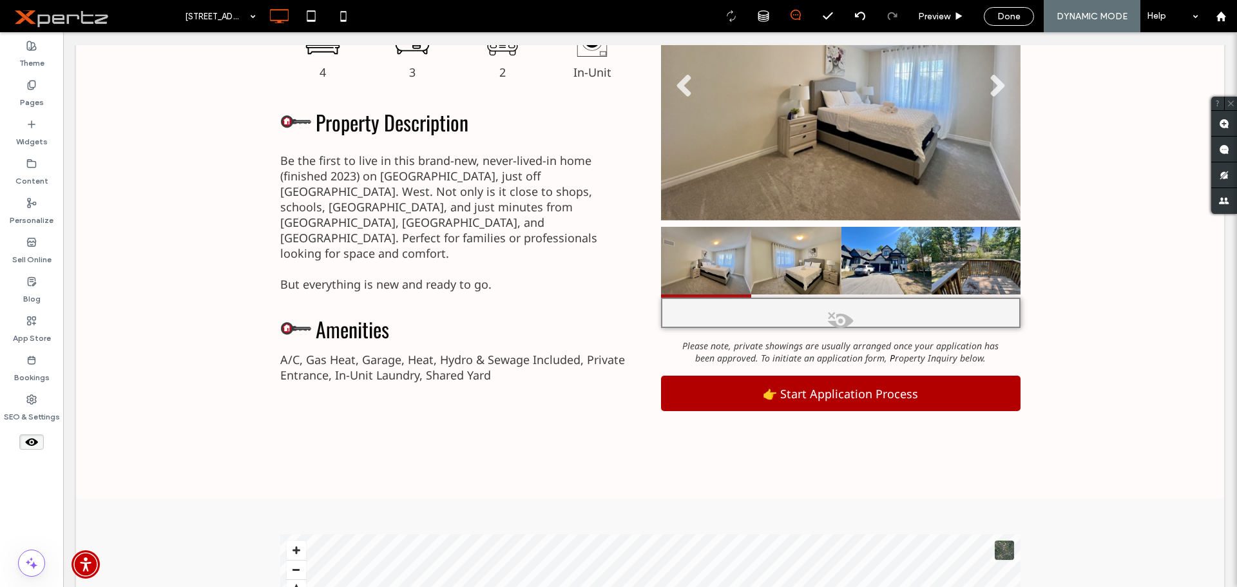
click at [30, 446] on icon at bounding box center [31, 442] width 14 height 14
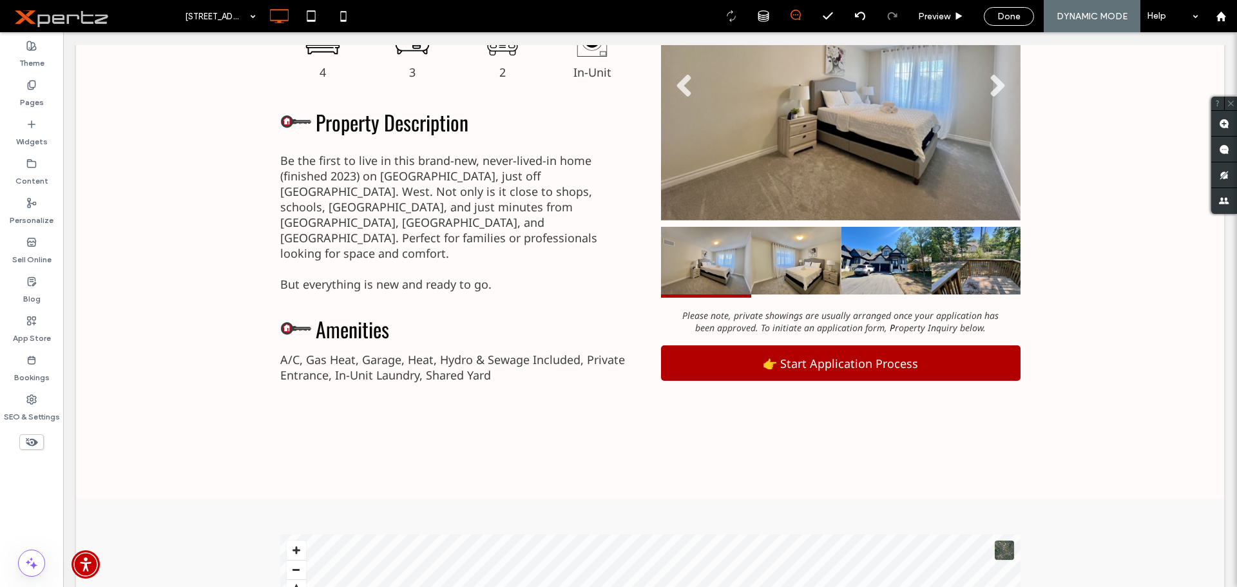
click at [30, 446] on icon at bounding box center [31, 442] width 14 height 14
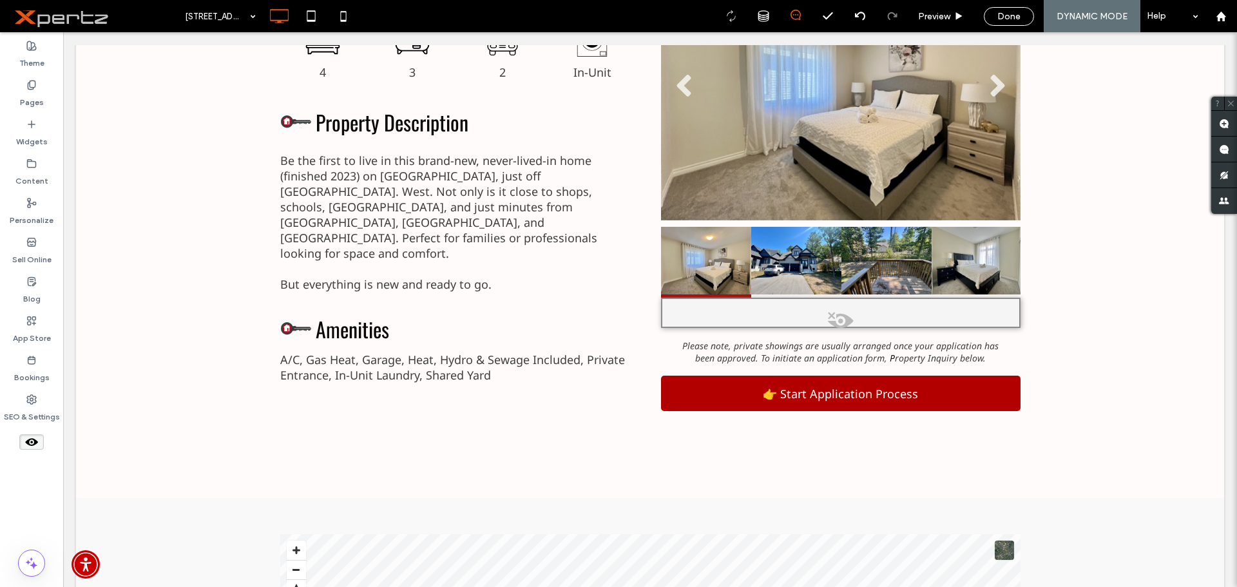
click at [30, 445] on use at bounding box center [31, 442] width 13 height 8
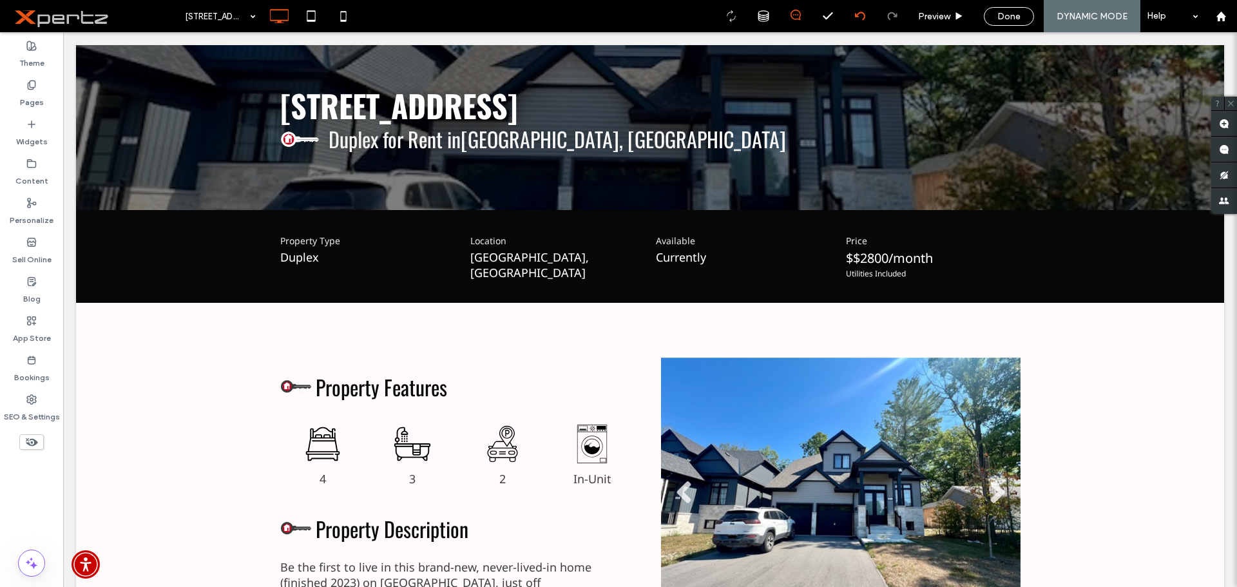
scroll to position [130, 0]
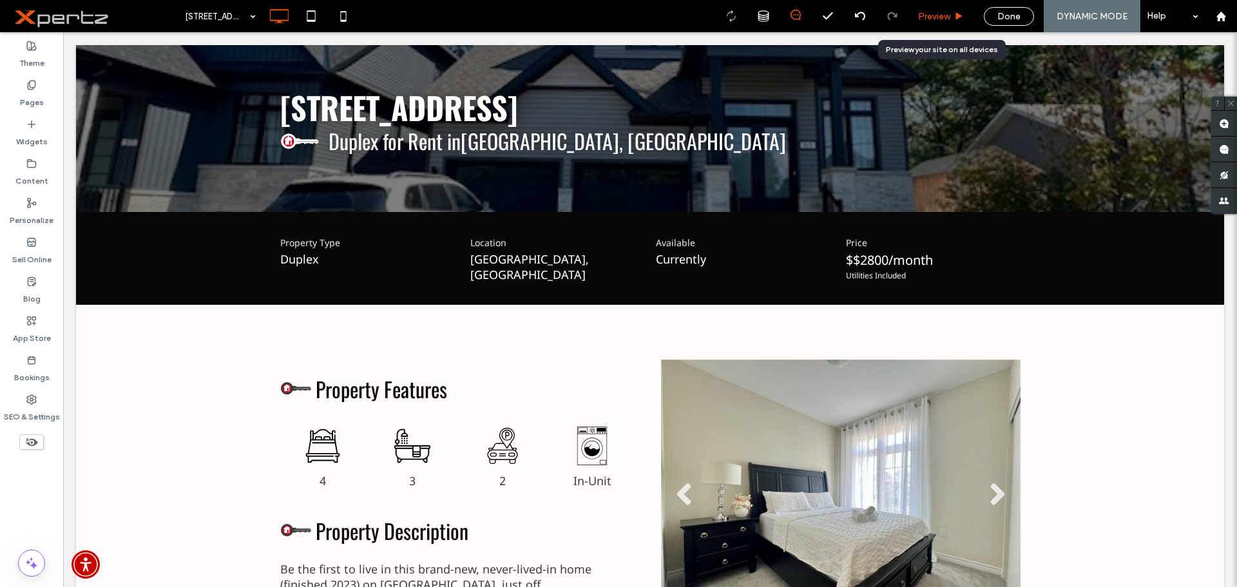
click at [951, 18] on div "Preview" at bounding box center [940, 16] width 65 height 11
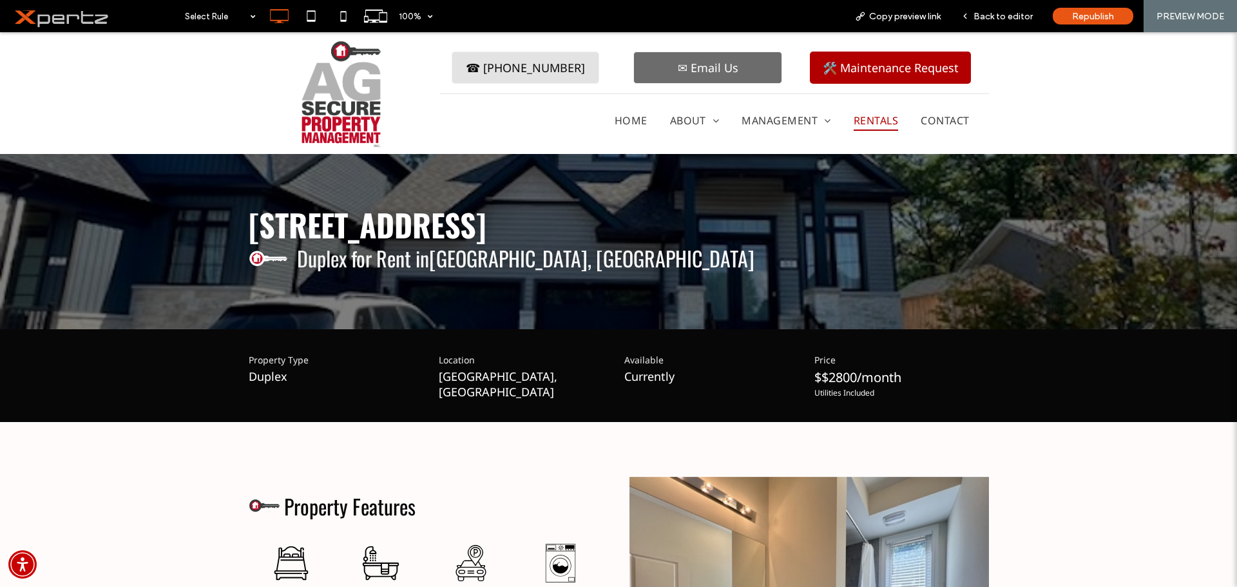
drag, startPoint x: 854, startPoint y: 148, endPoint x: 854, endPoint y: 115, distance: 32.2
click at [854, 115] on span "Rentals" at bounding box center [876, 120] width 44 height 21
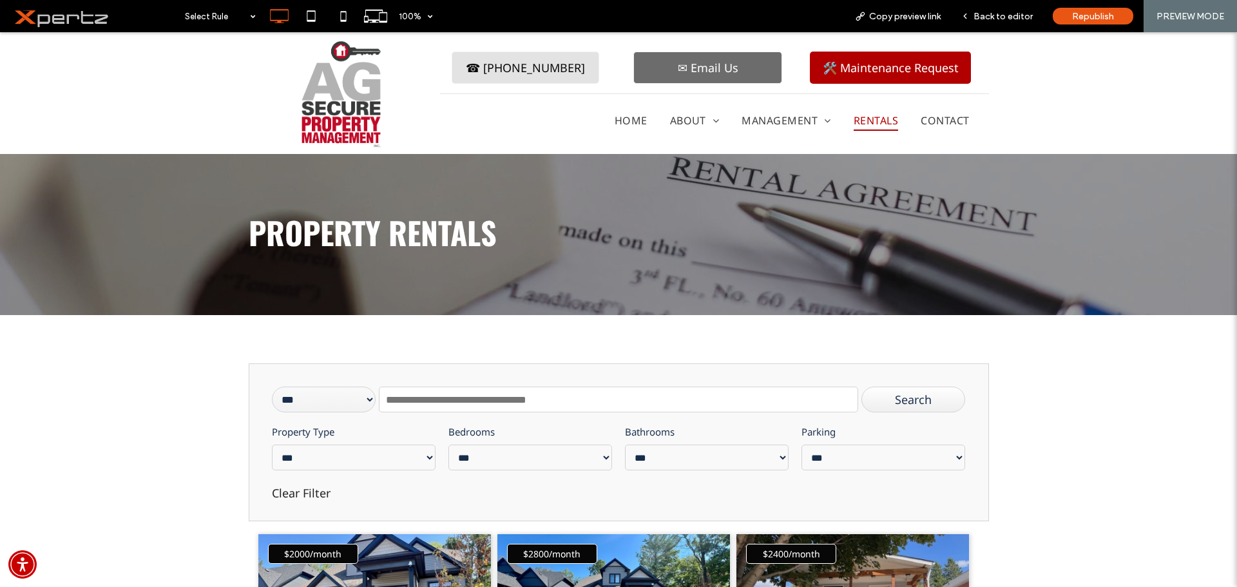
click at [426, 406] on input "text" at bounding box center [618, 400] width 479 height 26
paste input "**********"
type input "**********"
click at [874, 397] on div "Search" at bounding box center [913, 400] width 104 height 26
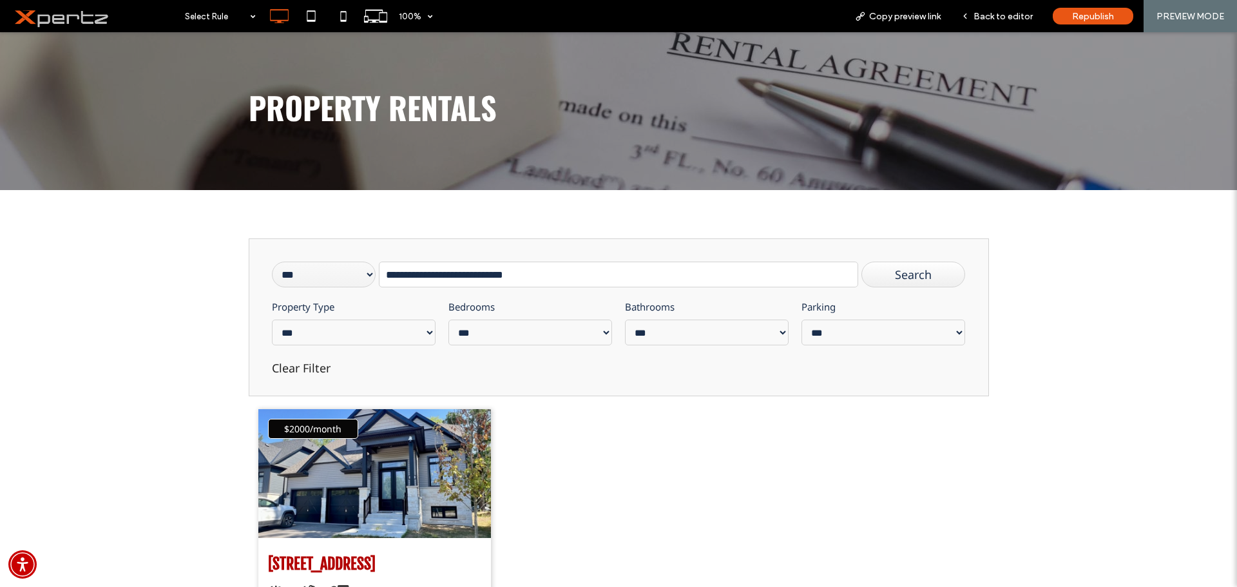
scroll to position [279, 0]
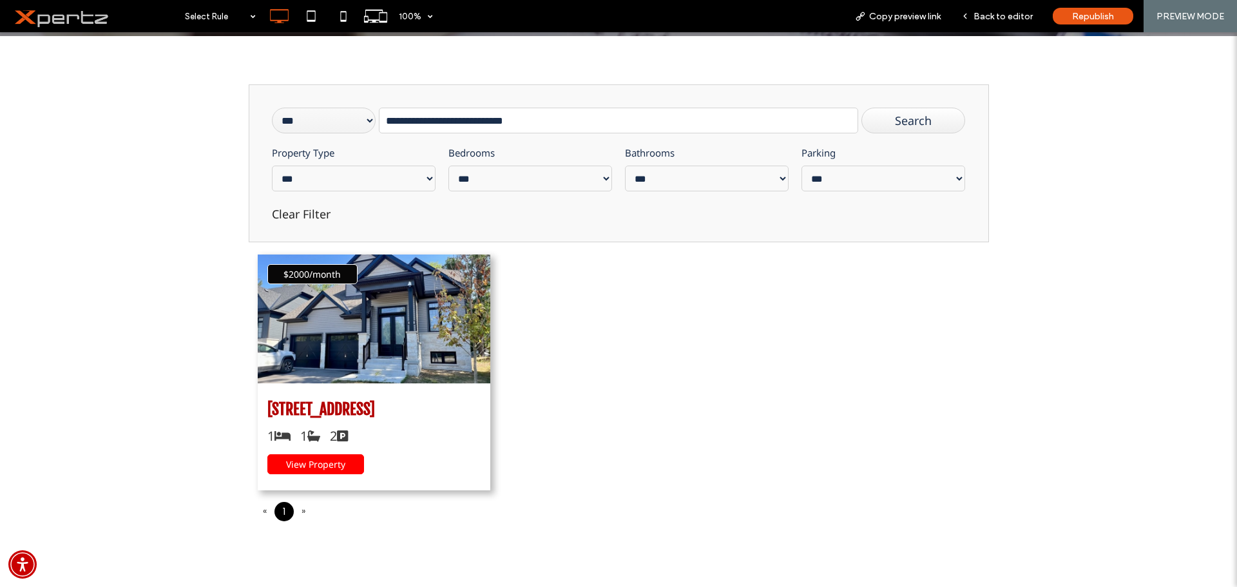
click at [329, 466] on span "View Property" at bounding box center [315, 464] width 59 height 12
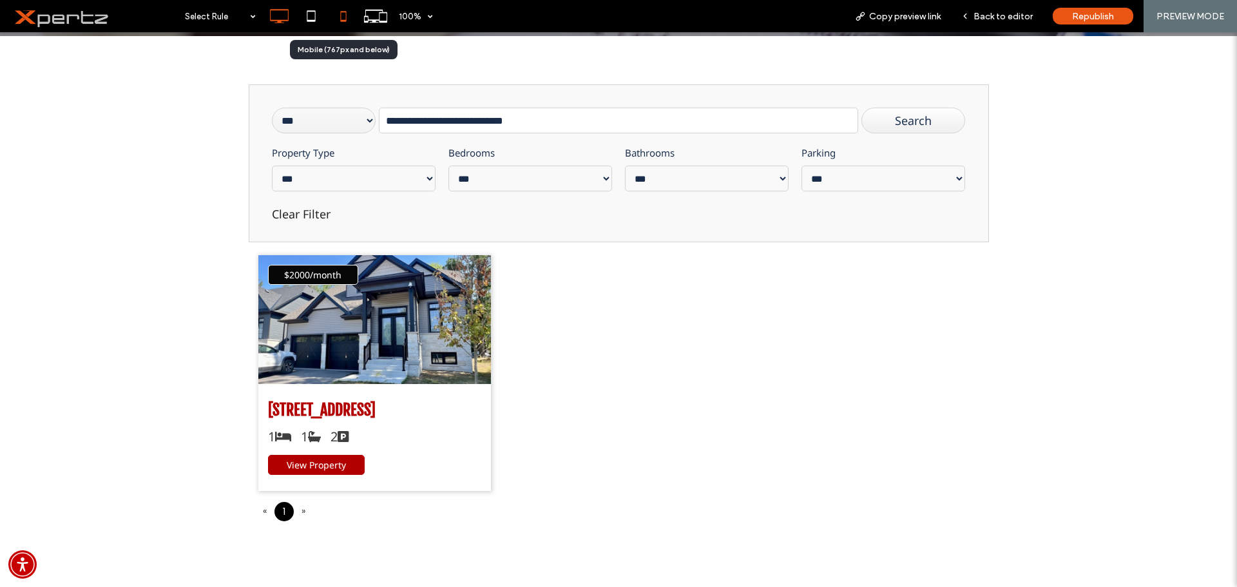
click at [343, 10] on icon at bounding box center [343, 16] width 26 height 26
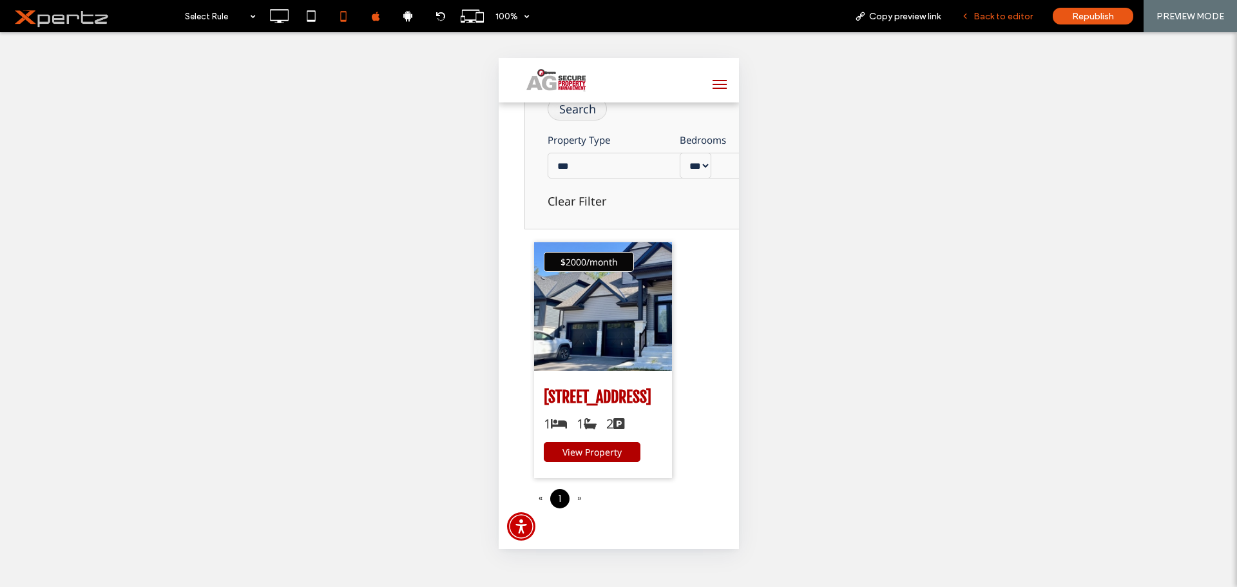
click at [990, 11] on span "Back to editor" at bounding box center [1002, 16] width 59 height 11
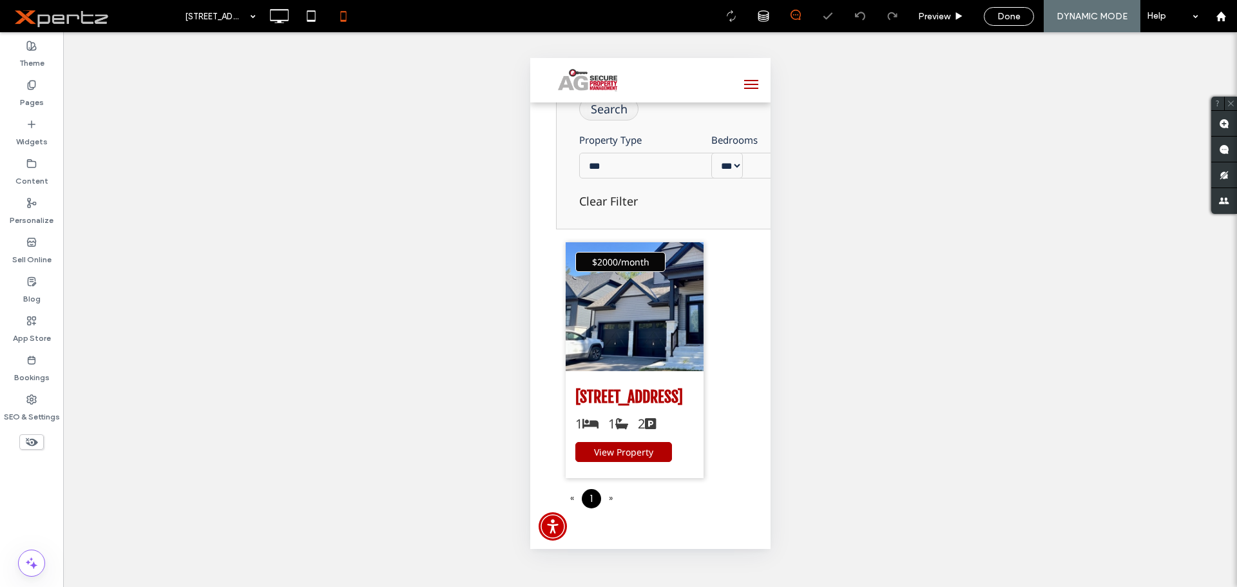
click at [37, 439] on icon at bounding box center [31, 442] width 14 height 14
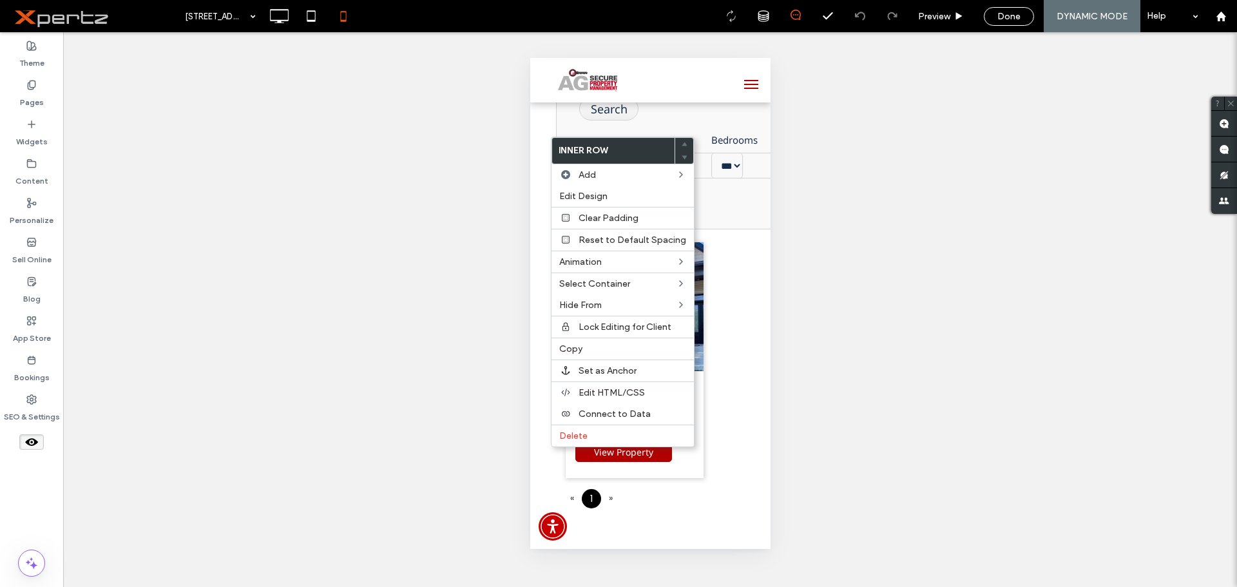
click at [323, 306] on div "Unhide? Yes Unhide? Yes Unhide? Yes Unhide? Yes Unhide? Yes Unhide? Yes Unhide?…" at bounding box center [650, 309] width 1174 height 555
click at [930, 152] on div "Unhide? Yes Unhide? Yes Unhide? Yes Unhide? Yes Unhide? Yes Unhide? Yes Unhide?…" at bounding box center [650, 309] width 1174 height 555
click at [932, 152] on div "Unhide? Yes Unhide? Yes Unhide? Yes Unhide? Yes Unhide? Yes Unhide? Yes Unhide?…" at bounding box center [650, 309] width 1174 height 555
click at [467, 262] on div "Unhide? Yes Unhide? Yes Unhide? Yes Unhide? Yes Unhide? Yes Unhide? Yes Unhide?…" at bounding box center [650, 309] width 1174 height 555
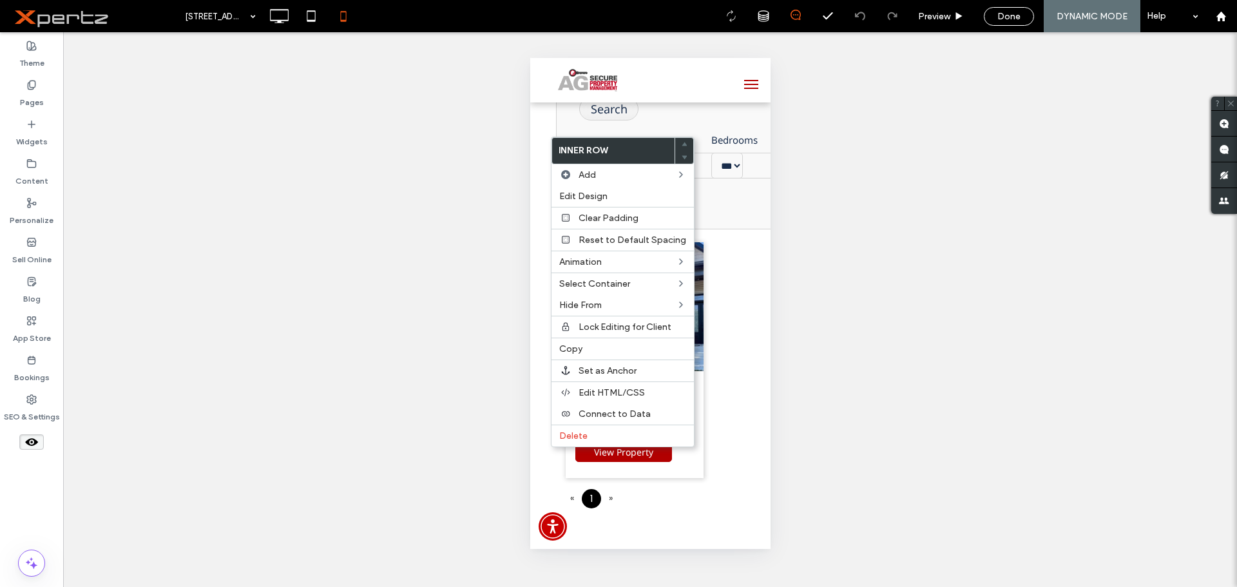
click at [878, 181] on div "Unhide? Yes Unhide? Yes Unhide? Yes Unhide? Yes Unhide? Yes Unhide? Yes Unhide?…" at bounding box center [650, 309] width 1174 height 555
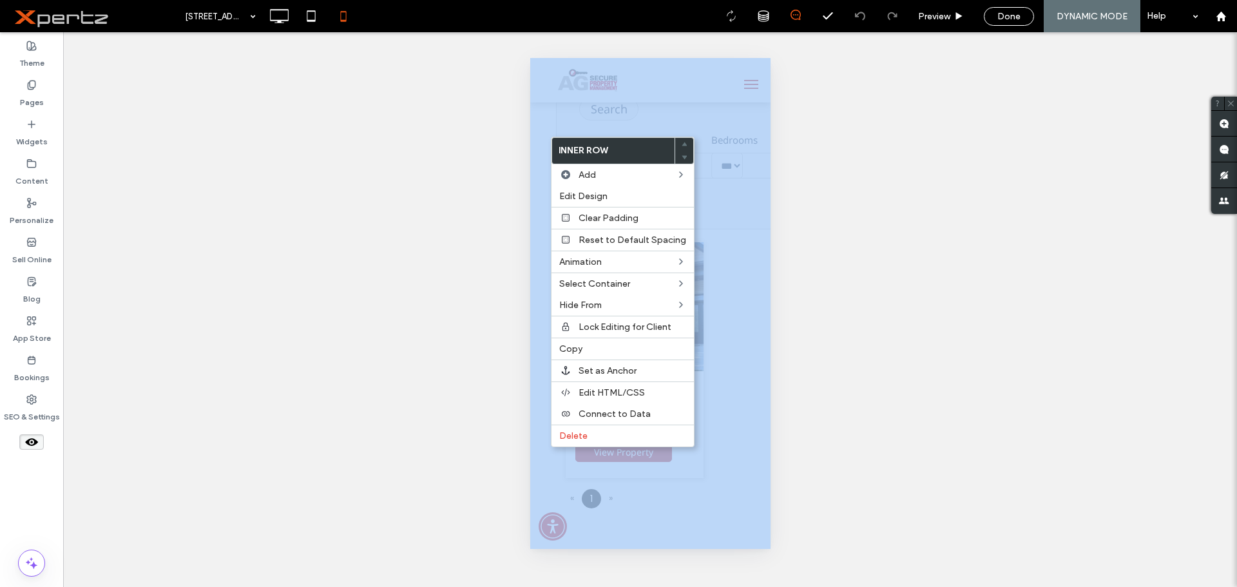
click at [878, 181] on div "Unhide? Yes Unhide? Yes Unhide? Yes Unhide? Yes Unhide? Yes Unhide? Yes Unhide?…" at bounding box center [650, 309] width 1174 height 555
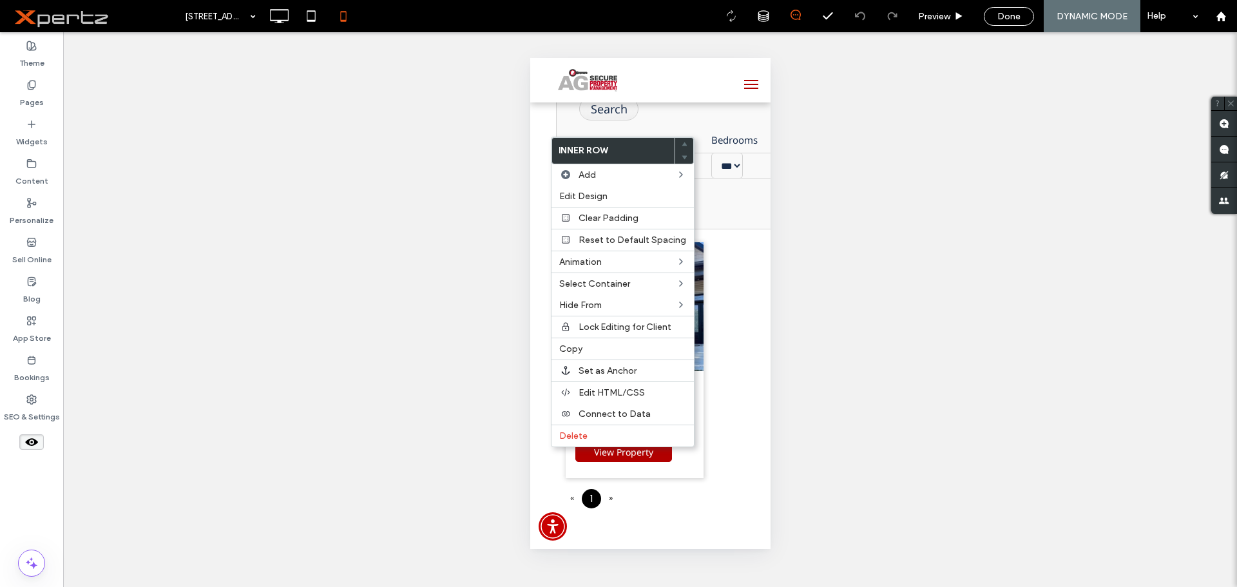
drag, startPoint x: 285, startPoint y: 115, endPoint x: 267, endPoint y: 100, distance: 22.8
click at [285, 116] on div "Unhide? Yes Unhide? Yes Unhide? Yes Unhide? Yes Unhide? Yes Unhide? Yes Unhide?…" at bounding box center [650, 309] width 1174 height 555
click at [273, 19] on icon at bounding box center [279, 16] width 26 height 26
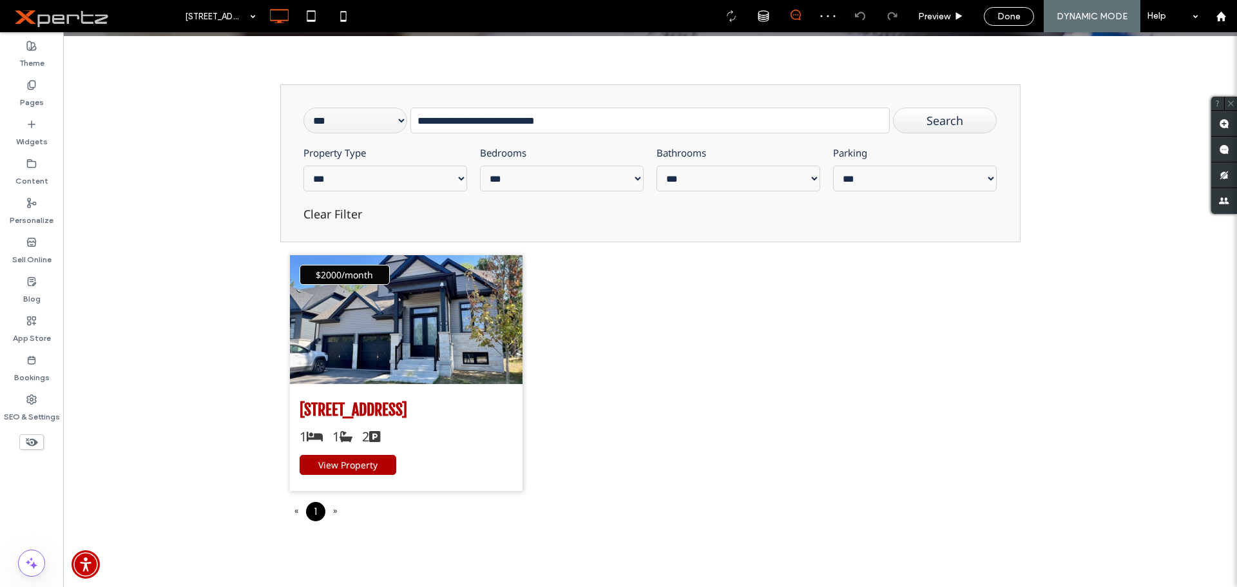
click at [31, 441] on icon at bounding box center [31, 442] width 14 height 14
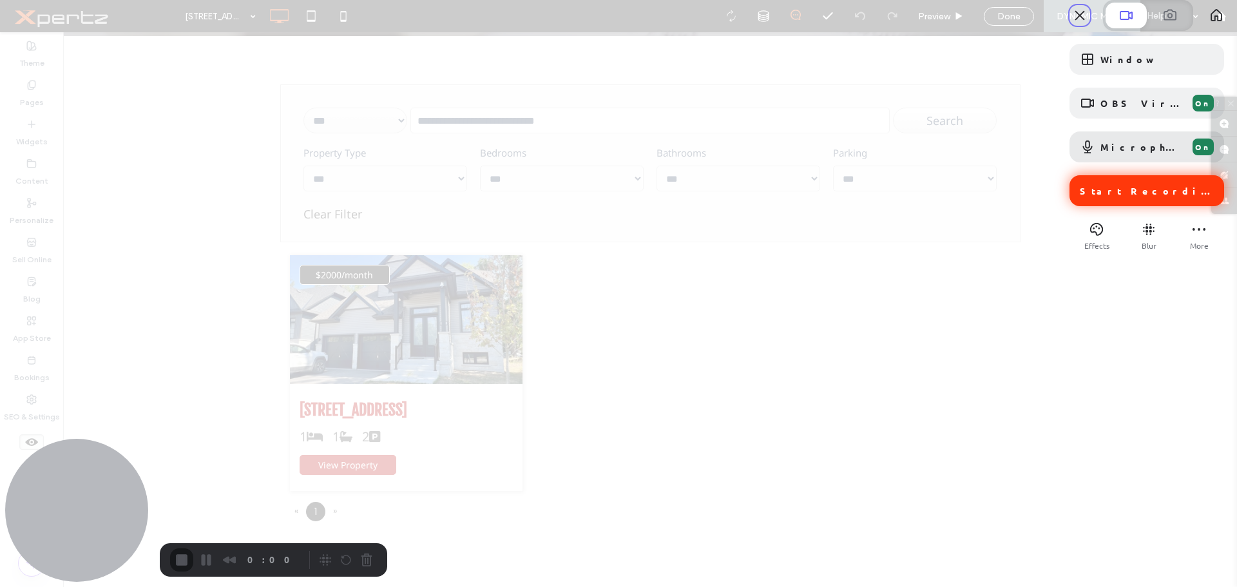
click at [1114, 196] on span "Start Recording" at bounding box center [1148, 191] width 137 height 12
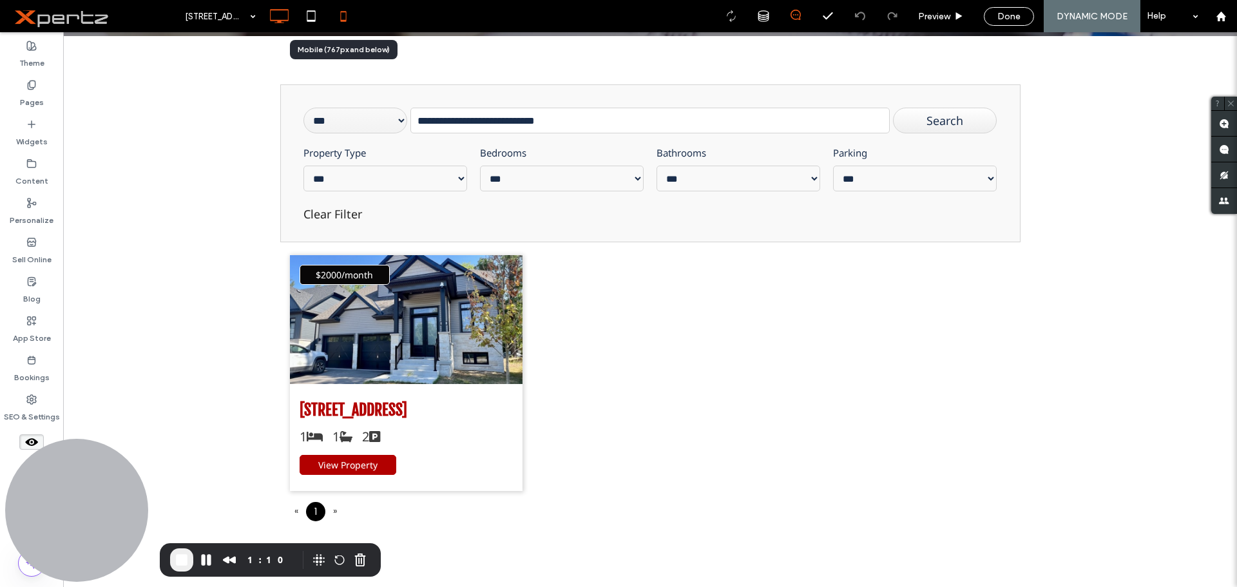
click at [340, 17] on icon at bounding box center [343, 16] width 26 height 26
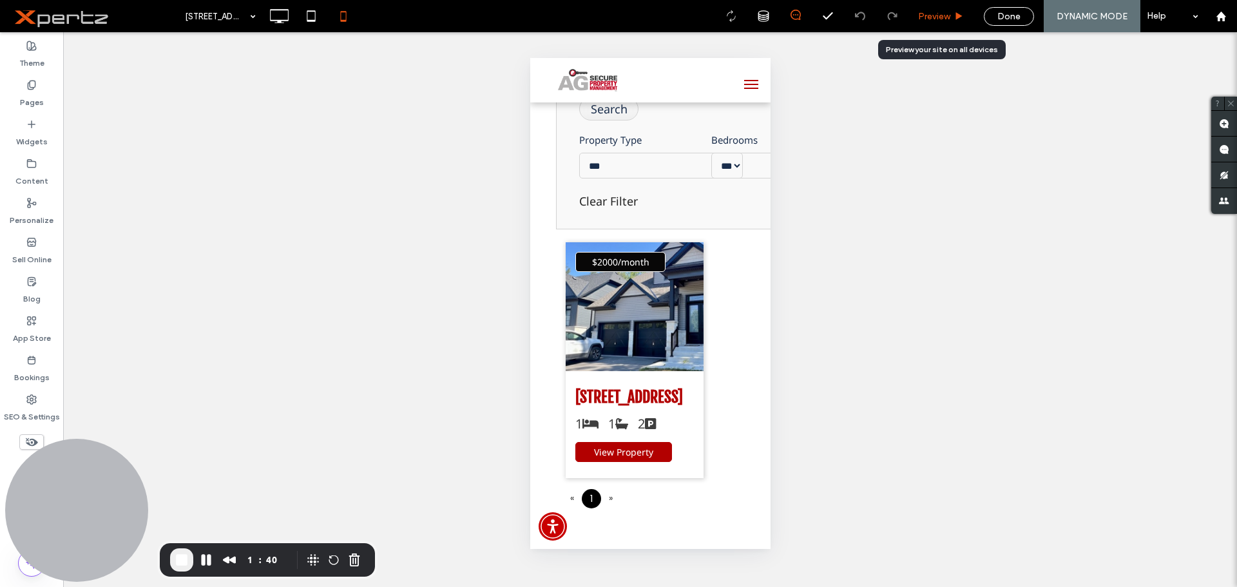
click at [938, 18] on span "Preview" at bounding box center [934, 16] width 32 height 11
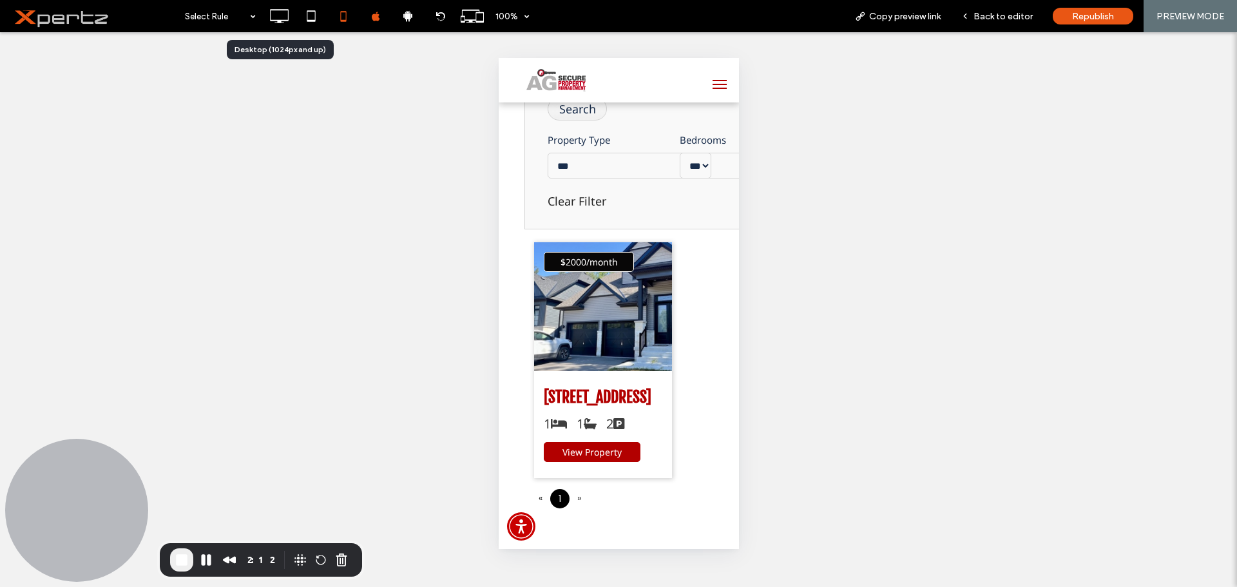
click at [279, 16] on icon at bounding box center [279, 16] width 26 height 26
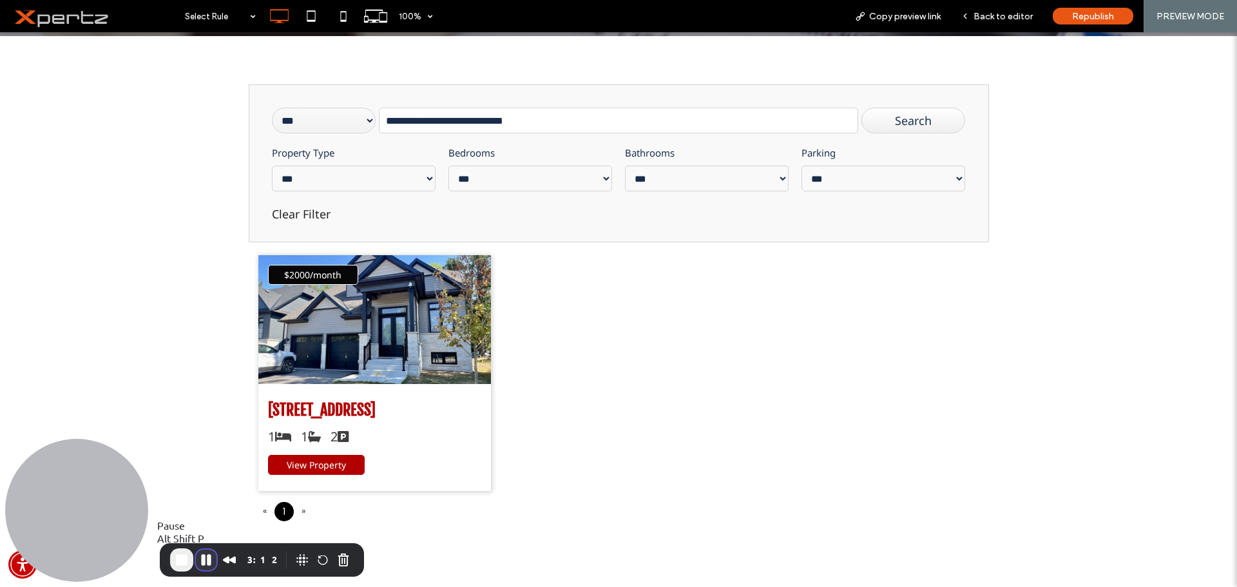
click at [205, 560] on button "Pause Recording" at bounding box center [206, 560] width 21 height 21
click at [1007, 17] on span "Back to editor" at bounding box center [1002, 16] width 59 height 11
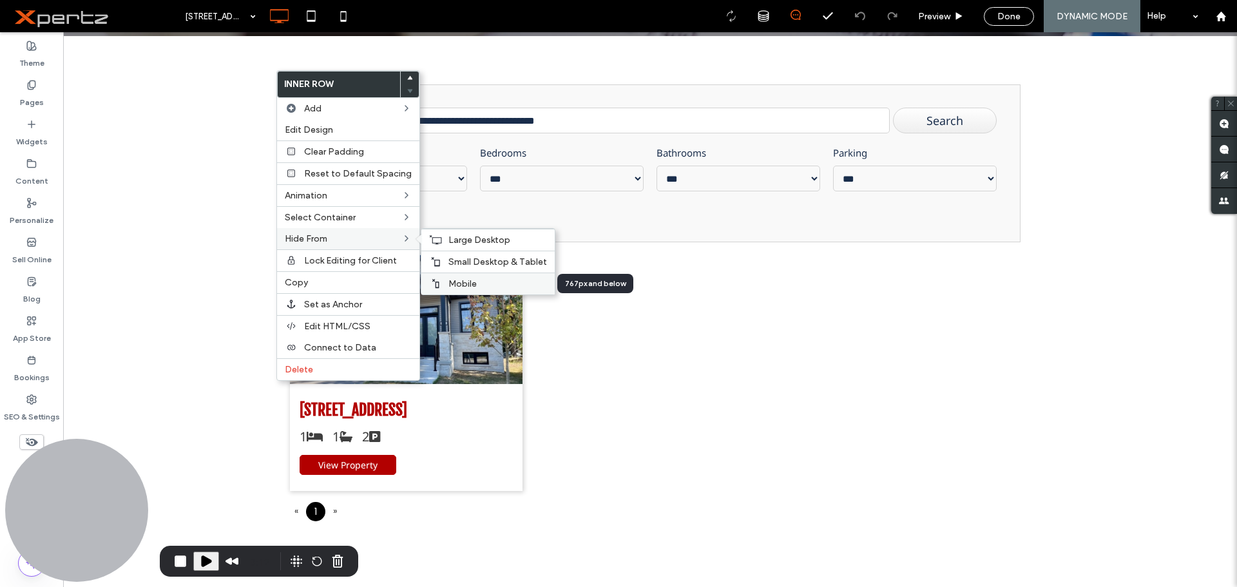
click at [459, 281] on span "Mobile" at bounding box center [462, 283] width 28 height 11
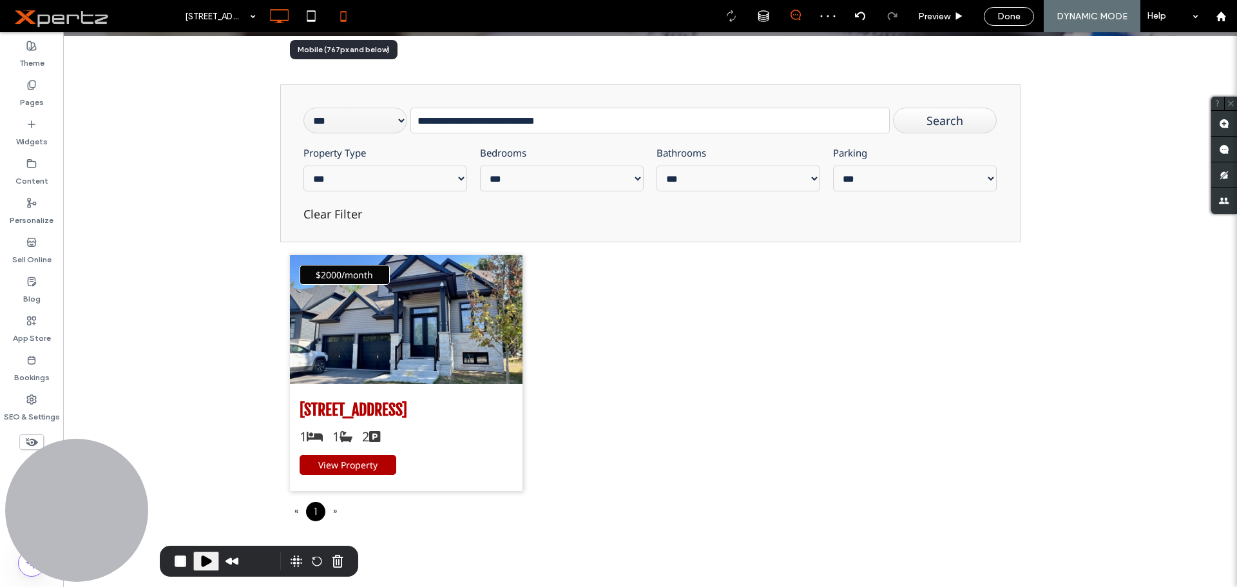
click at [344, 18] on icon at bounding box center [343, 16] width 26 height 26
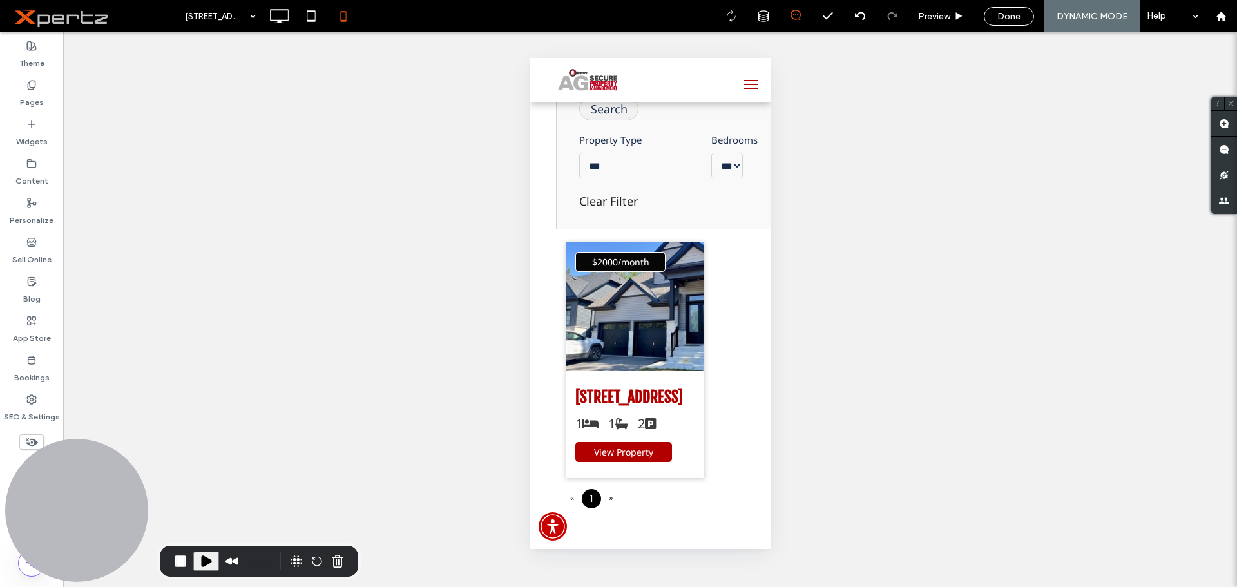
click at [419, 291] on div "Unhide? Yes Unhide? Yes Unhide? Yes Unhide? Yes Unhide? Yes Unhide? Yes Unhide?…" at bounding box center [650, 309] width 1174 height 555
click at [284, 14] on icon at bounding box center [279, 16] width 26 height 26
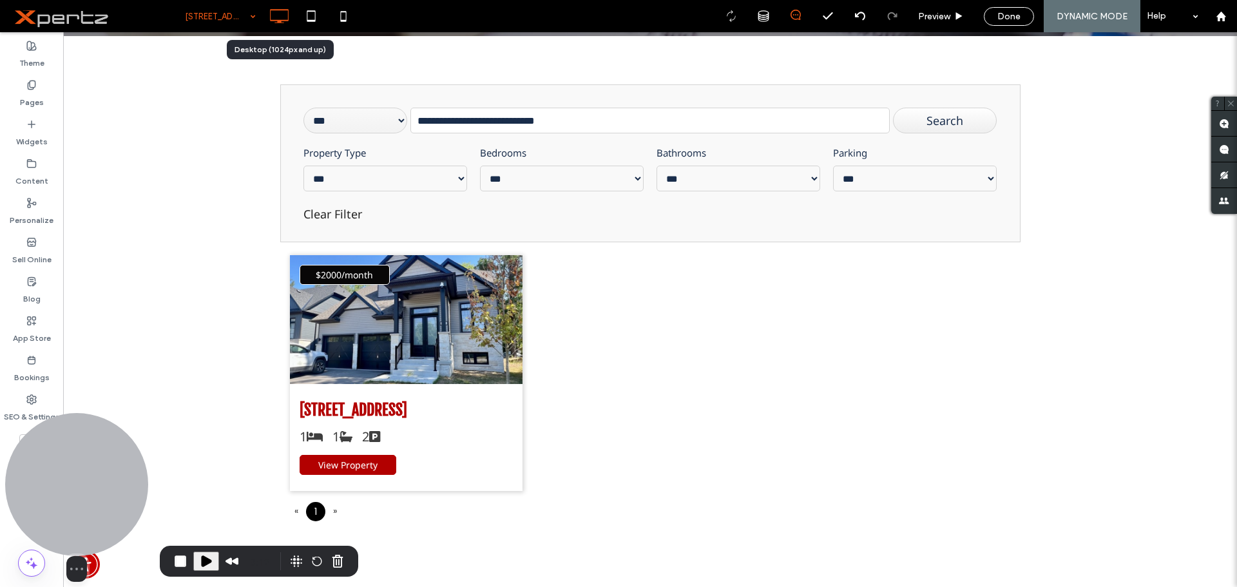
click at [32, 441] on div "Select video screen size" at bounding box center [76, 497] width 143 height 169
click at [30, 440] on div "Select video screen size" at bounding box center [76, 497] width 143 height 169
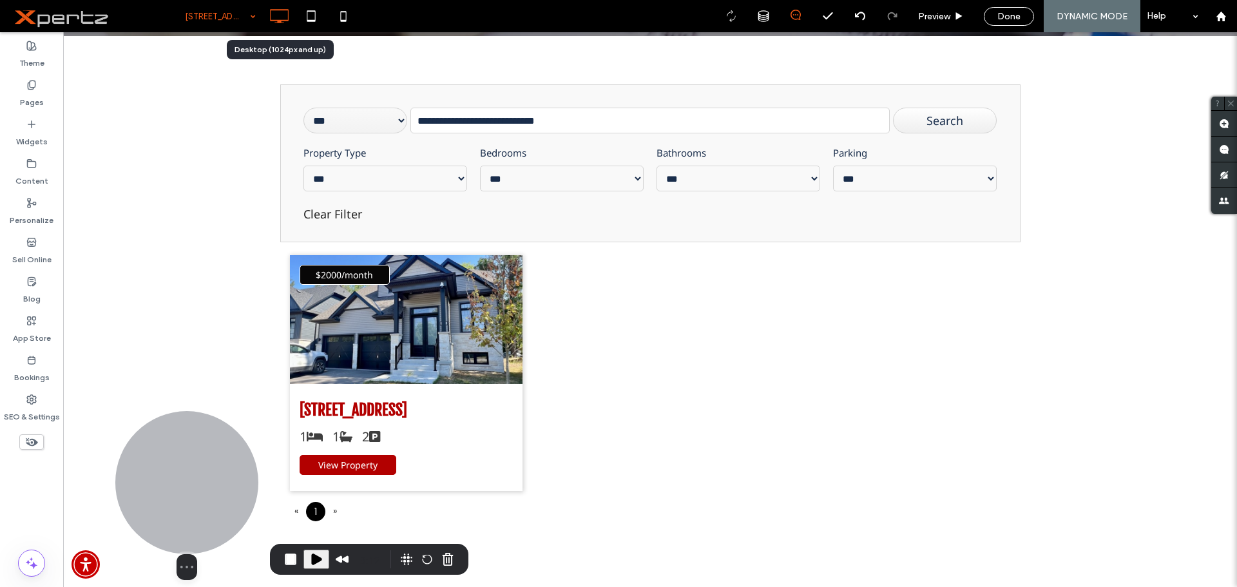
click at [172, 501] on div at bounding box center [186, 482] width 143 height 143
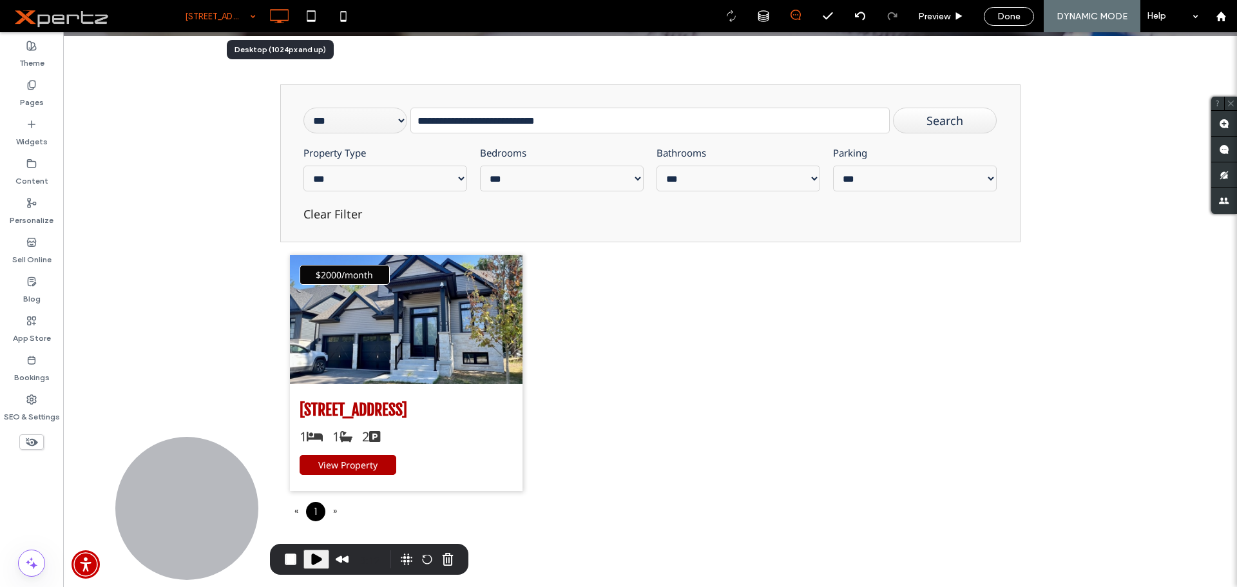
click at [32, 446] on use at bounding box center [32, 442] width 12 height 8
click at [31, 446] on icon at bounding box center [31, 442] width 14 height 14
click at [31, 446] on use at bounding box center [32, 442] width 12 height 8
click at [428, 558] on button "Restart Recording" at bounding box center [426, 558] width 15 height 15
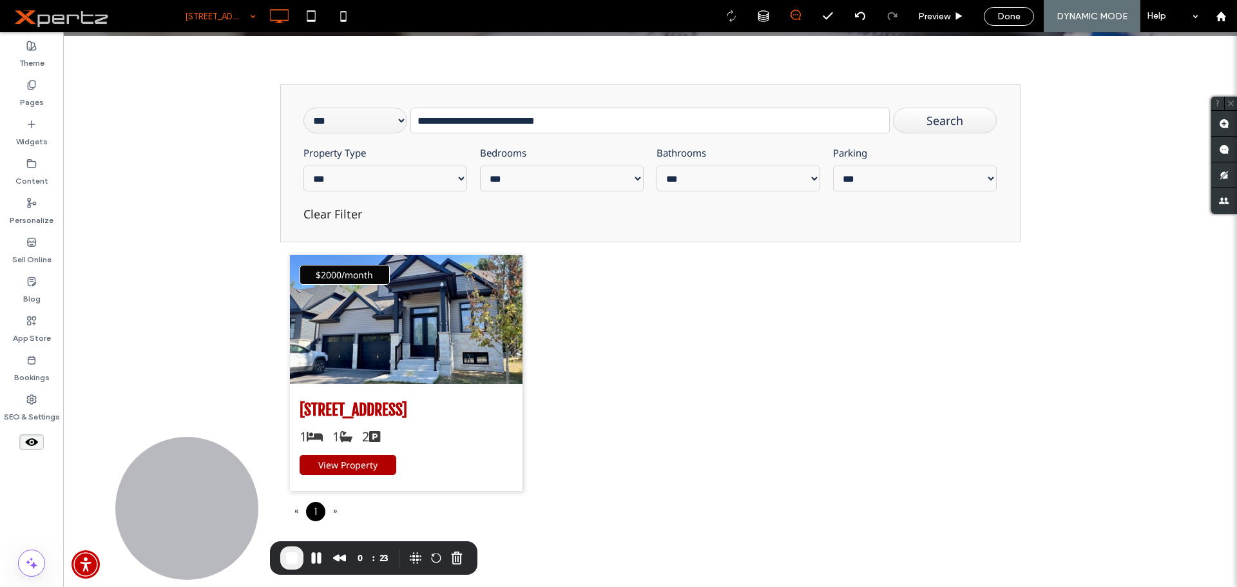
click at [32, 442] on use at bounding box center [31, 442] width 13 height 8
click at [928, 17] on span "Preview" at bounding box center [934, 16] width 32 height 11
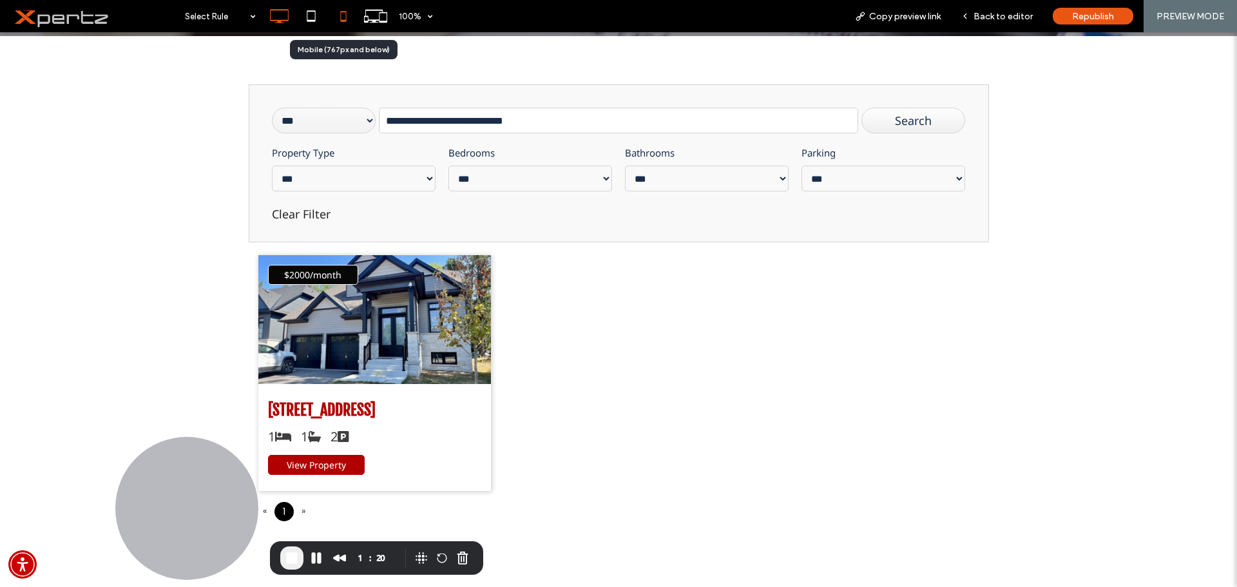
click at [338, 19] on icon at bounding box center [343, 16] width 26 height 26
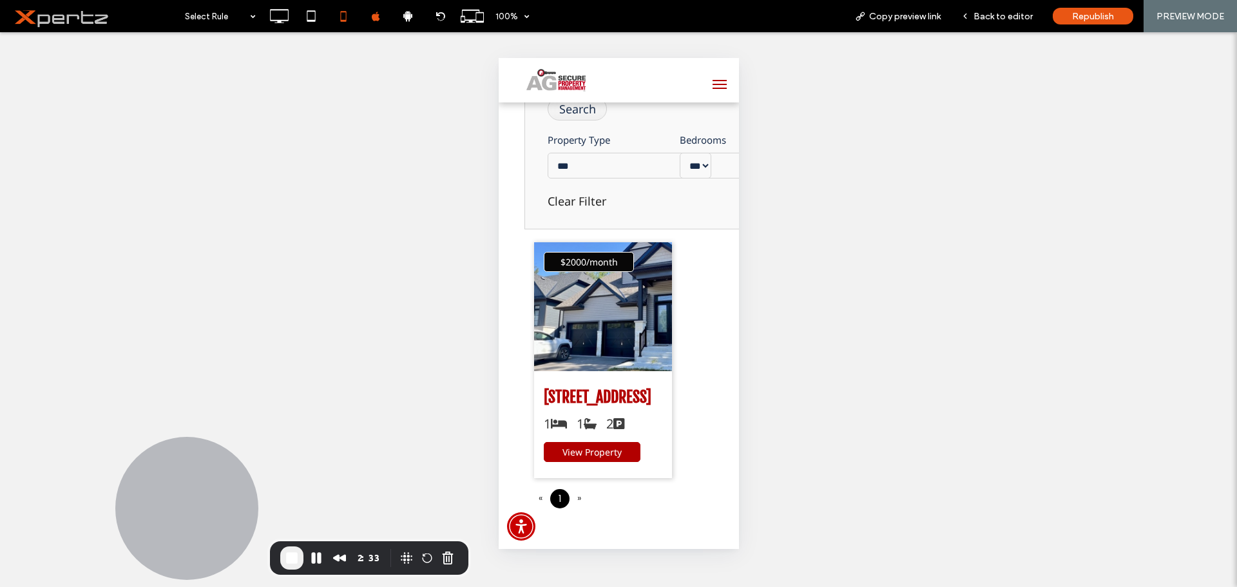
click at [300, 557] on button "End Recording" at bounding box center [291, 557] width 23 height 23
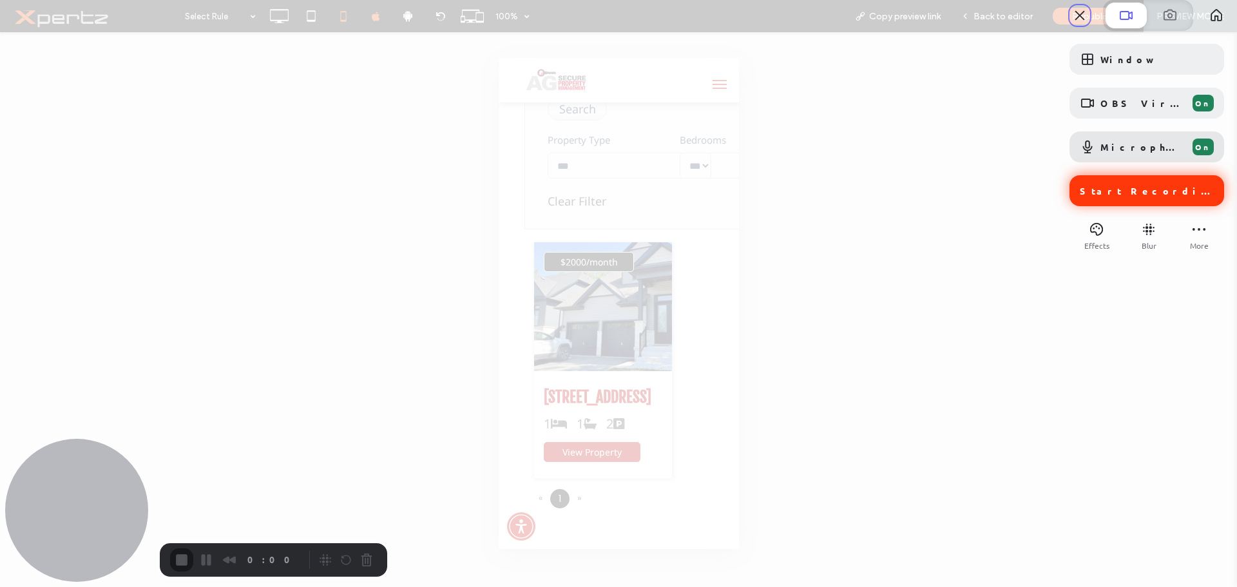
click at [1097, 206] on div "Start Recording" at bounding box center [1146, 190] width 155 height 31
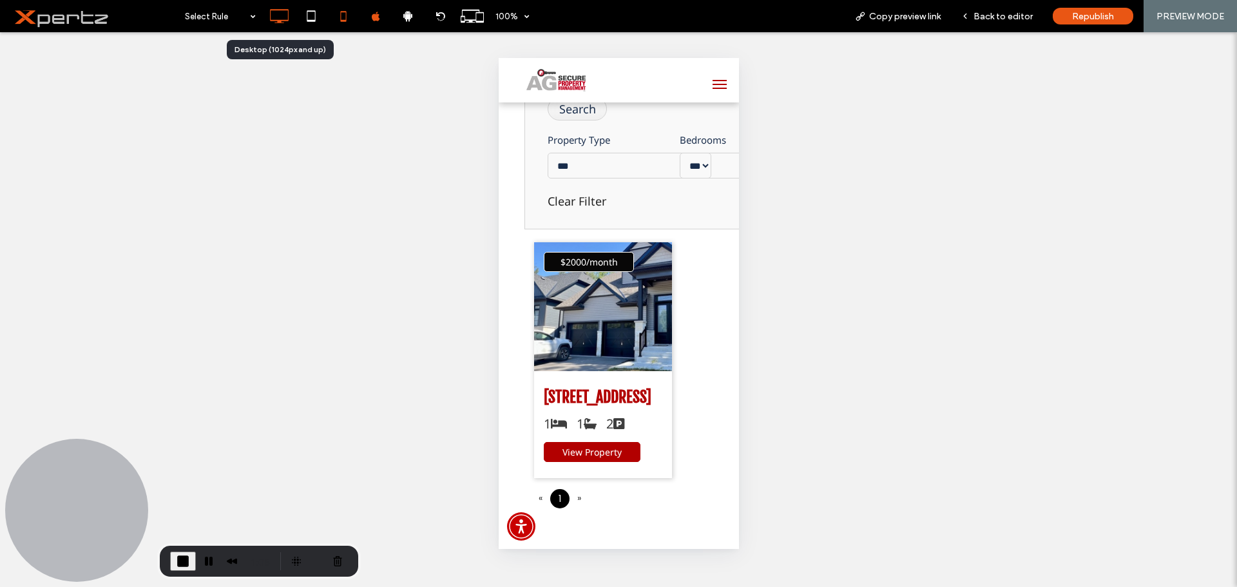
click at [281, 17] on icon at bounding box center [279, 16] width 26 height 26
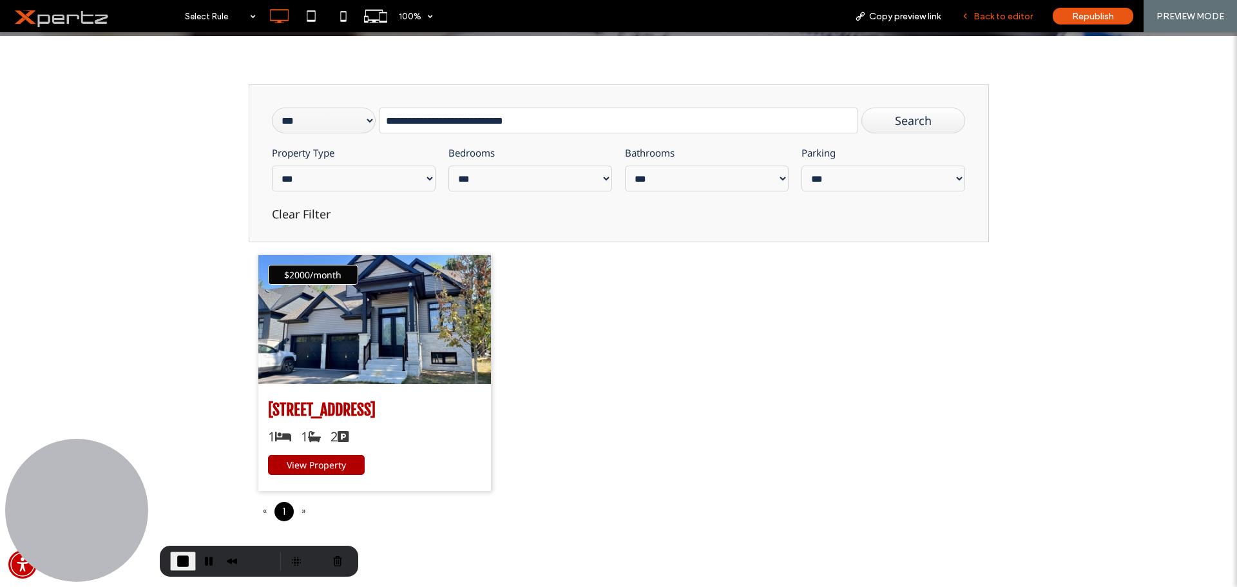
click at [1015, 12] on span "Back to editor" at bounding box center [1002, 16] width 59 height 11
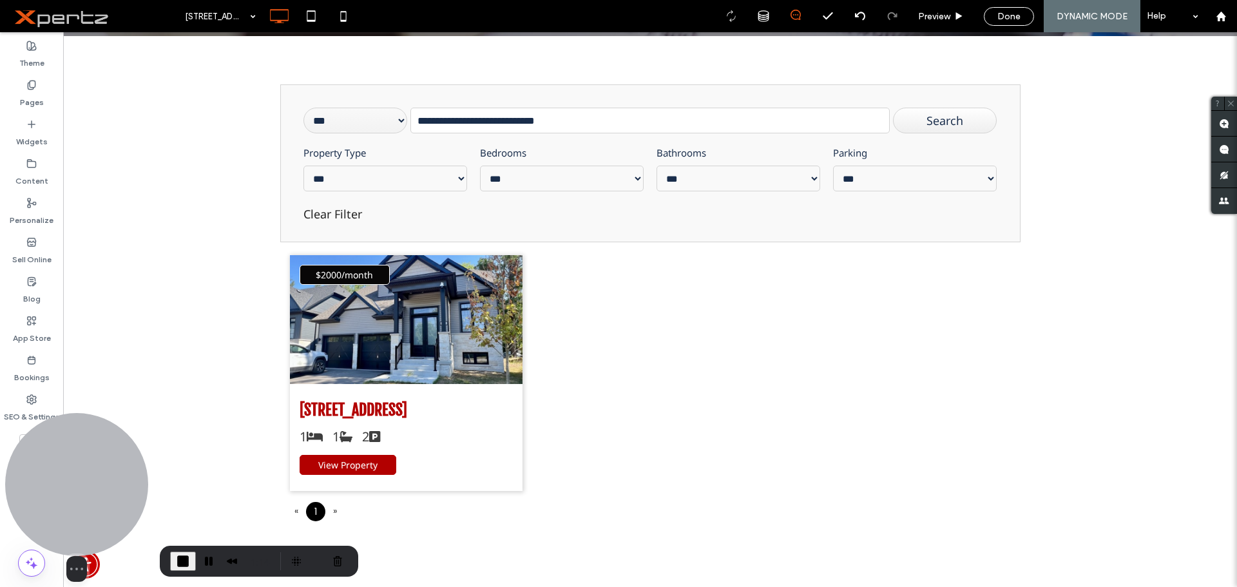
click at [29, 441] on div "Select video screen size" at bounding box center [76, 497] width 143 height 169
drag, startPoint x: 71, startPoint y: 473, endPoint x: 175, endPoint y: 484, distance: 104.3
click at [119, 475] on div at bounding box center [82, 484] width 143 height 143
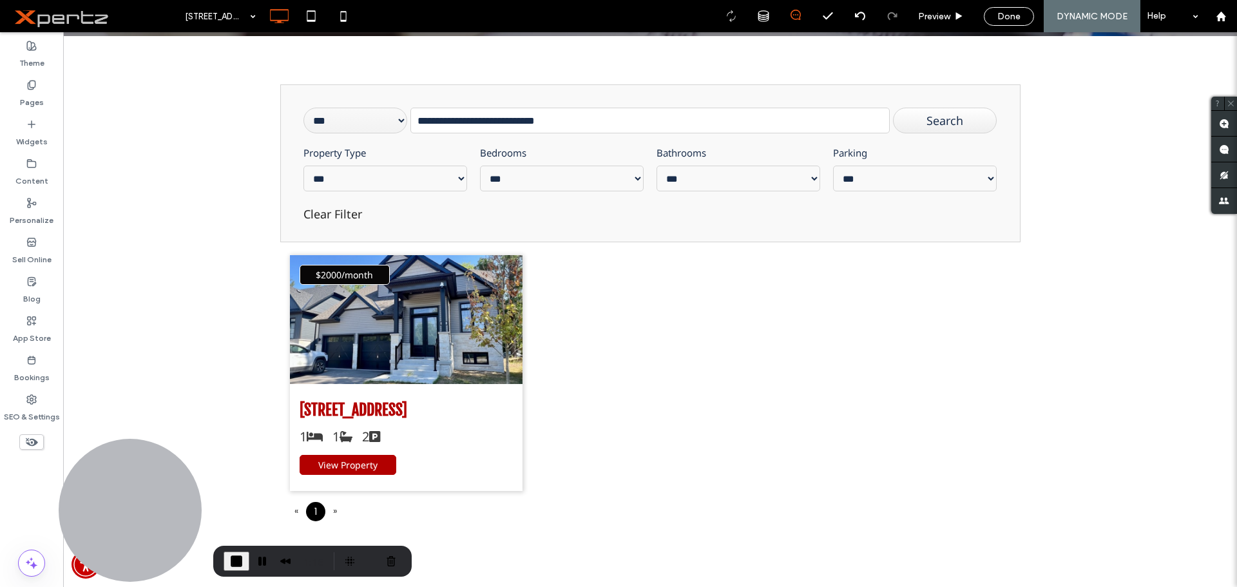
click at [32, 441] on use at bounding box center [32, 442] width 12 height 8
click at [29, 440] on use at bounding box center [31, 442] width 13 height 8
click at [940, 12] on span "Preview" at bounding box center [934, 16] width 32 height 11
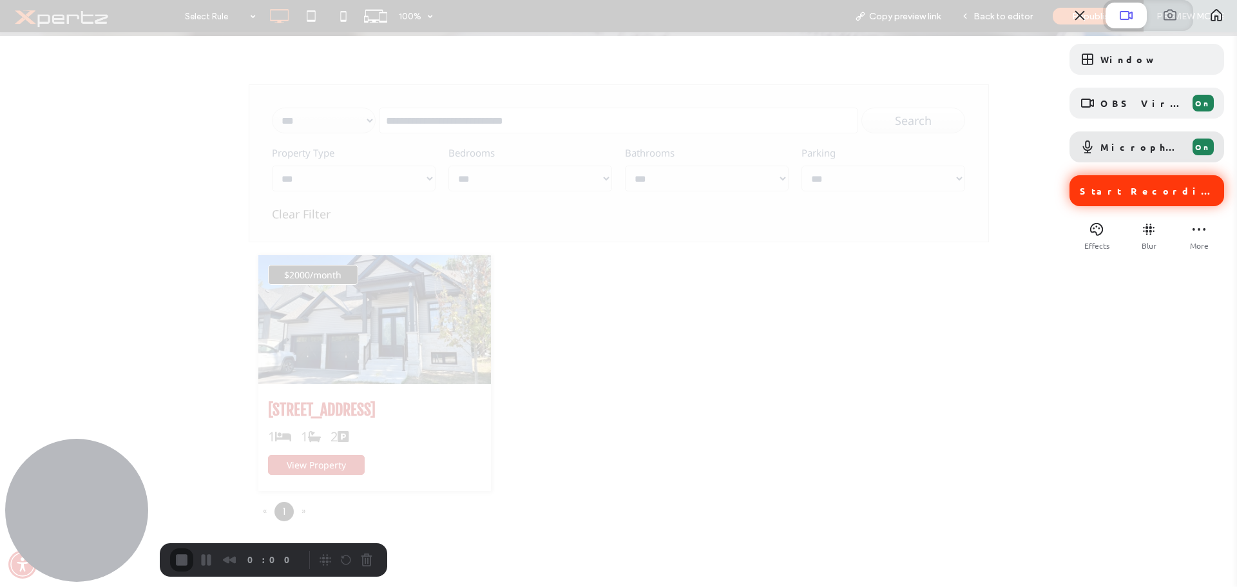
click at [1137, 196] on span "Start Recording" at bounding box center [1148, 191] width 137 height 12
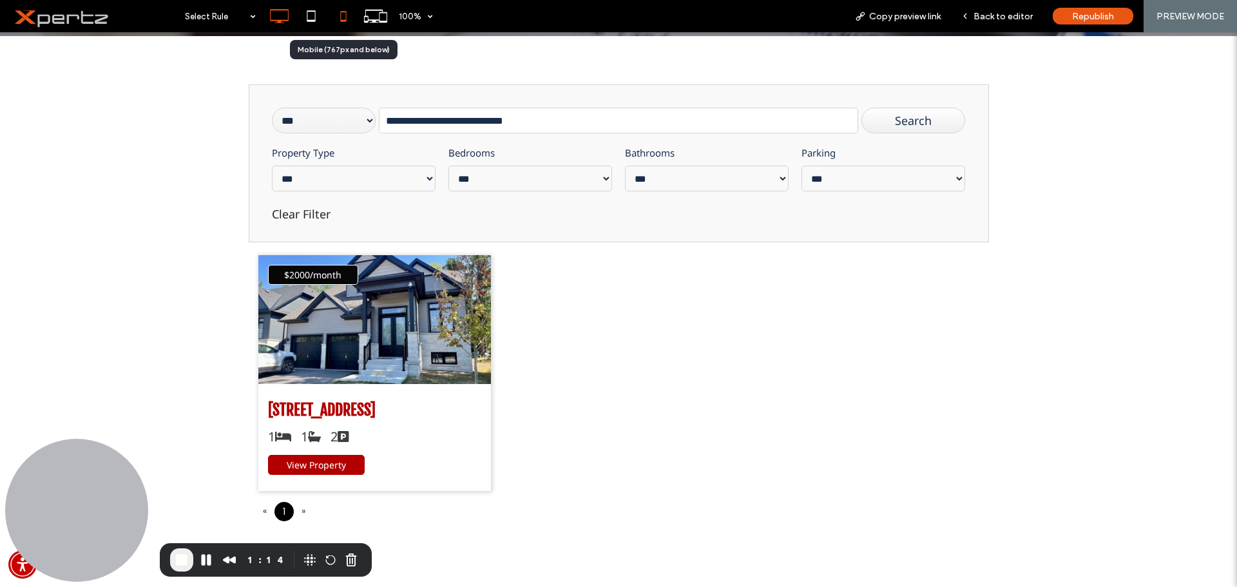
click at [338, 18] on icon at bounding box center [343, 16] width 26 height 26
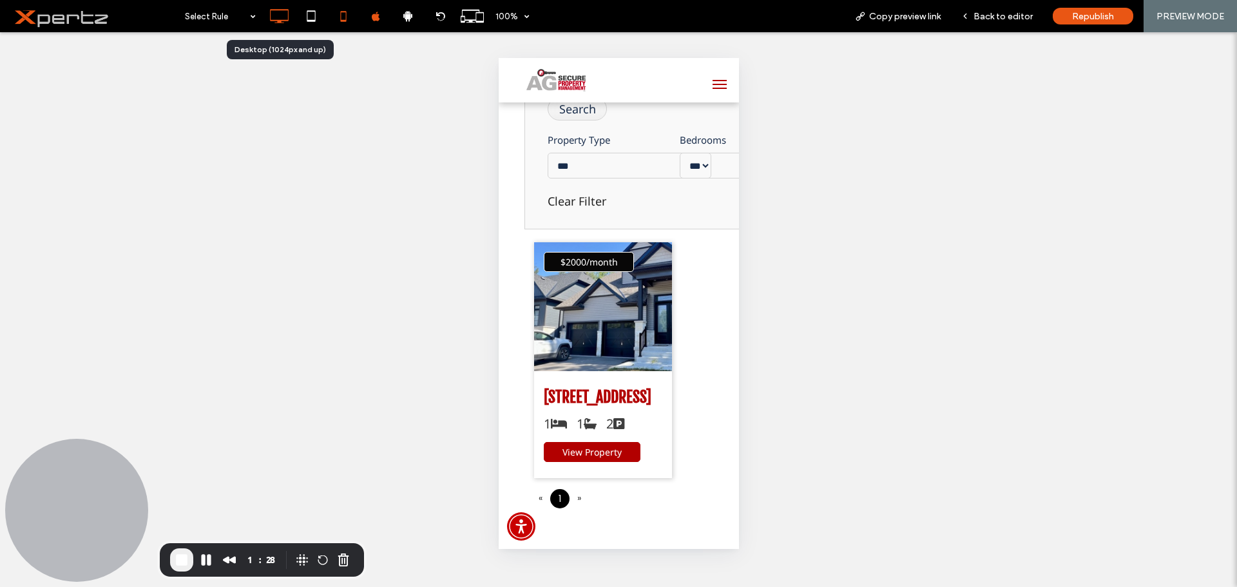
click at [274, 19] on icon at bounding box center [279, 16] width 26 height 26
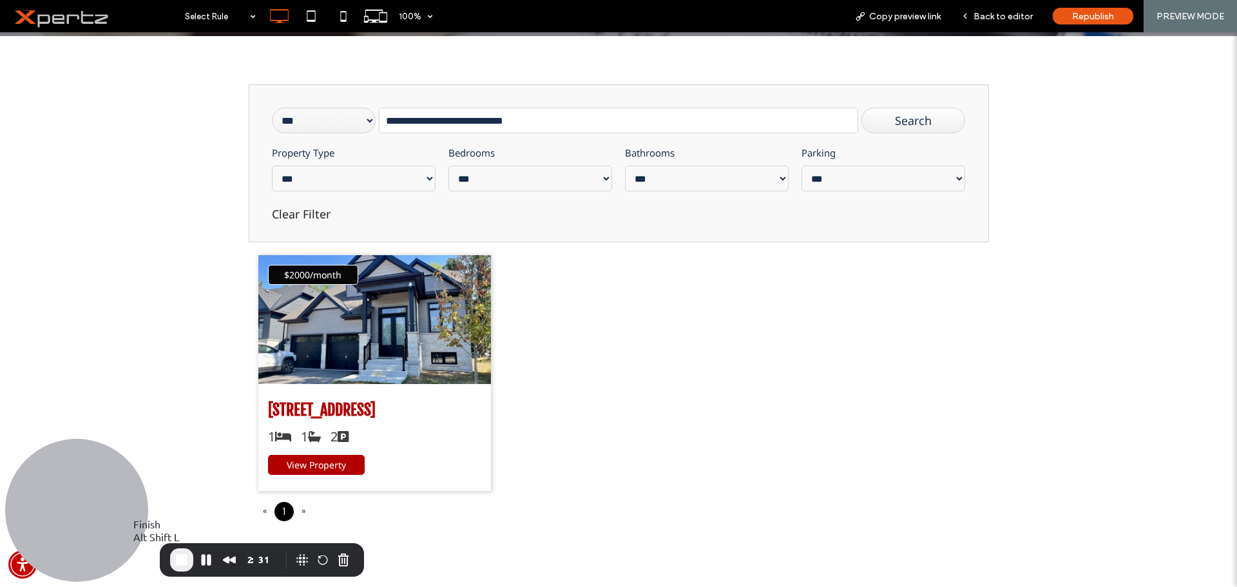
click at [182, 556] on span "End Recording" at bounding box center [181, 559] width 15 height 15
